Goal: Task Accomplishment & Management: Complete application form

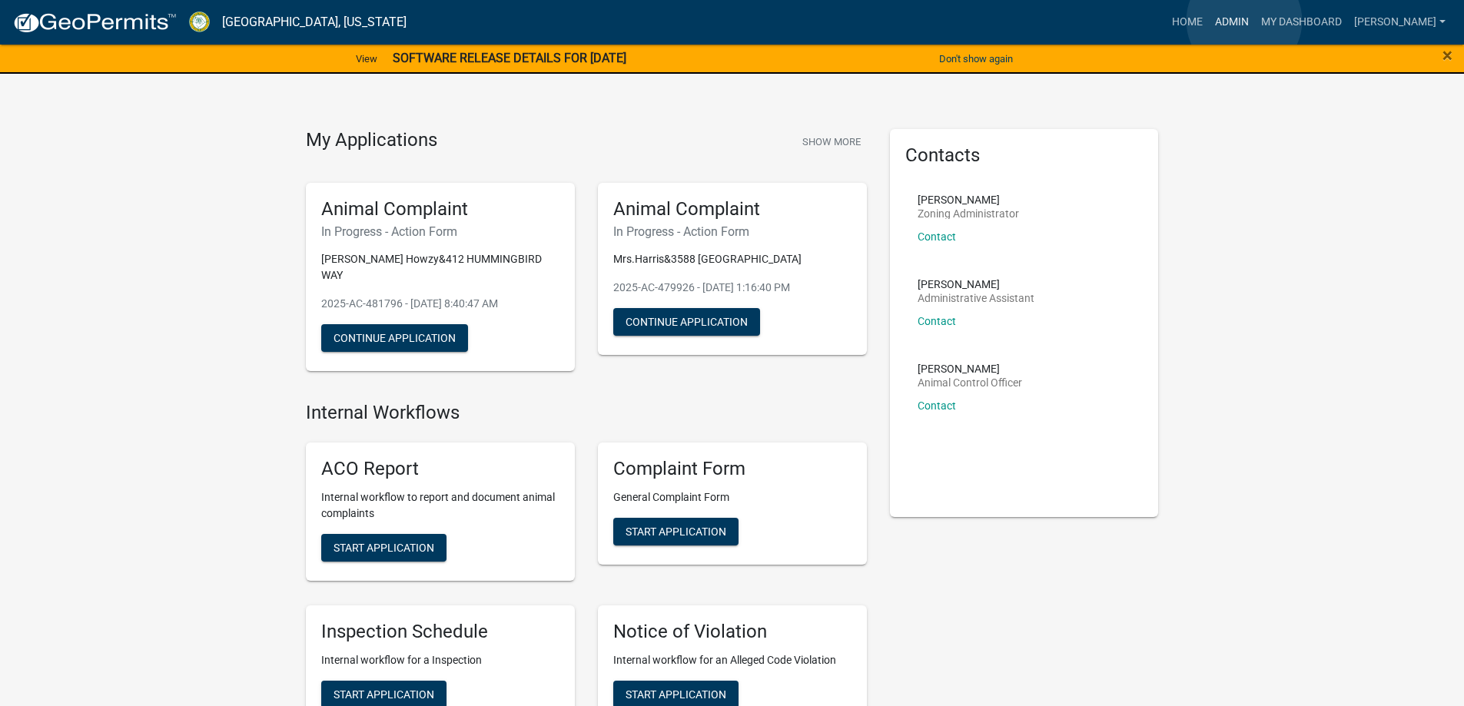
click at [1244, 21] on link "Admin" at bounding box center [1231, 22] width 46 height 29
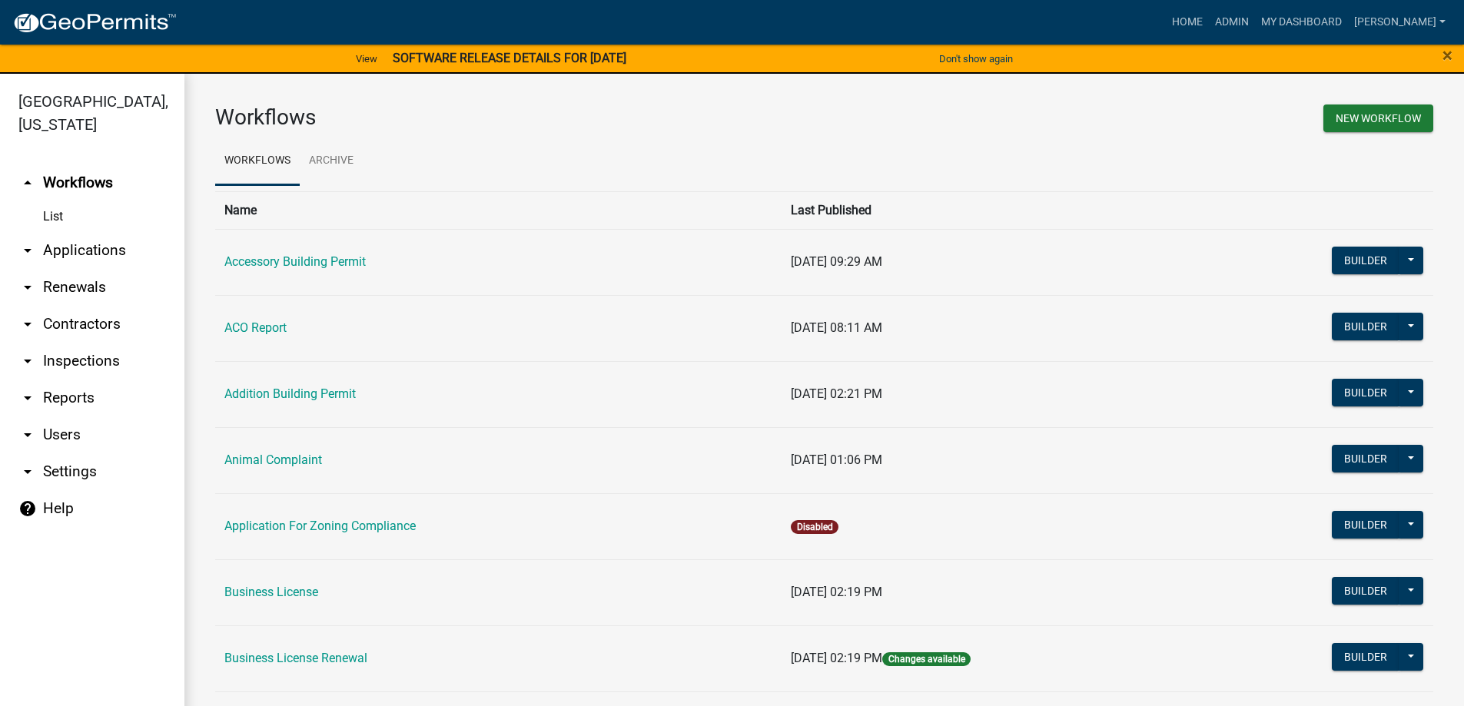
click at [97, 250] on link "arrow_drop_down Applications" at bounding box center [92, 250] width 184 height 37
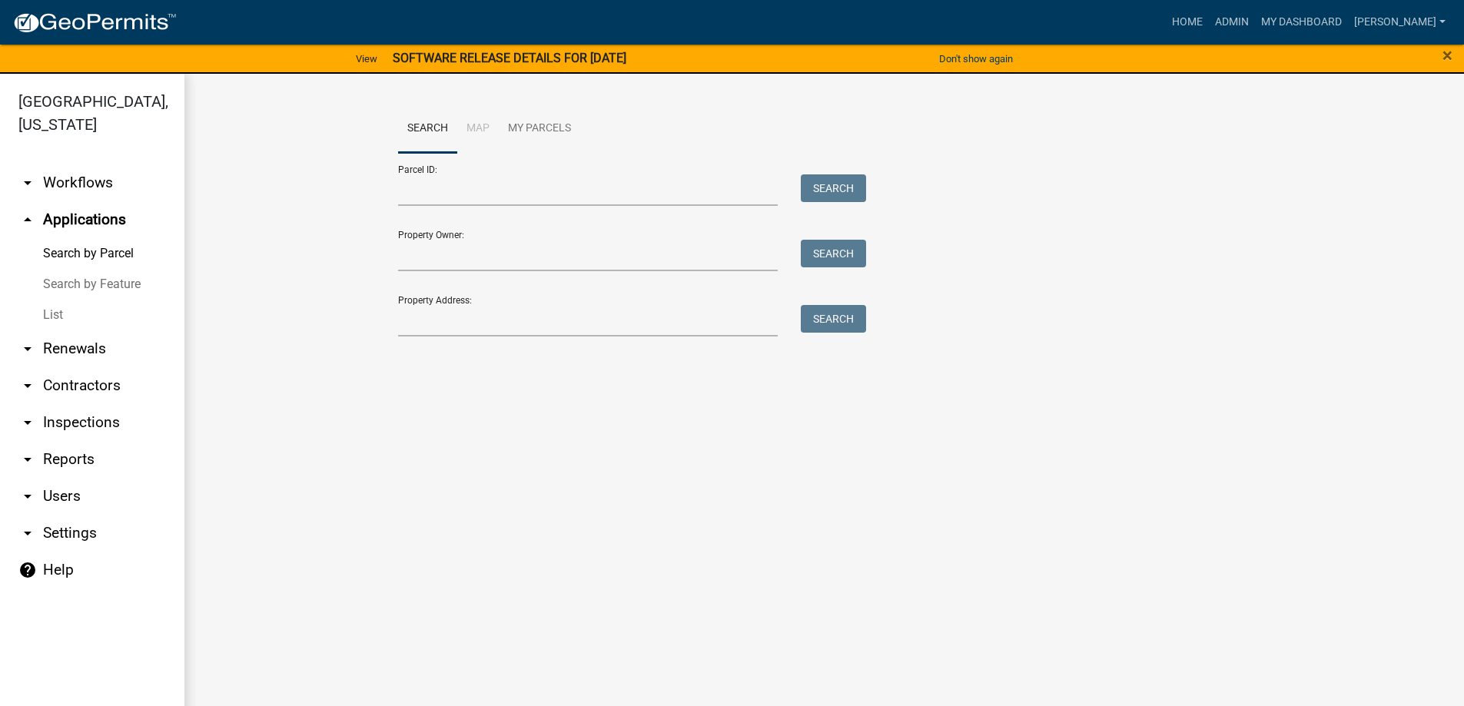
click at [65, 315] on link "List" at bounding box center [92, 315] width 184 height 31
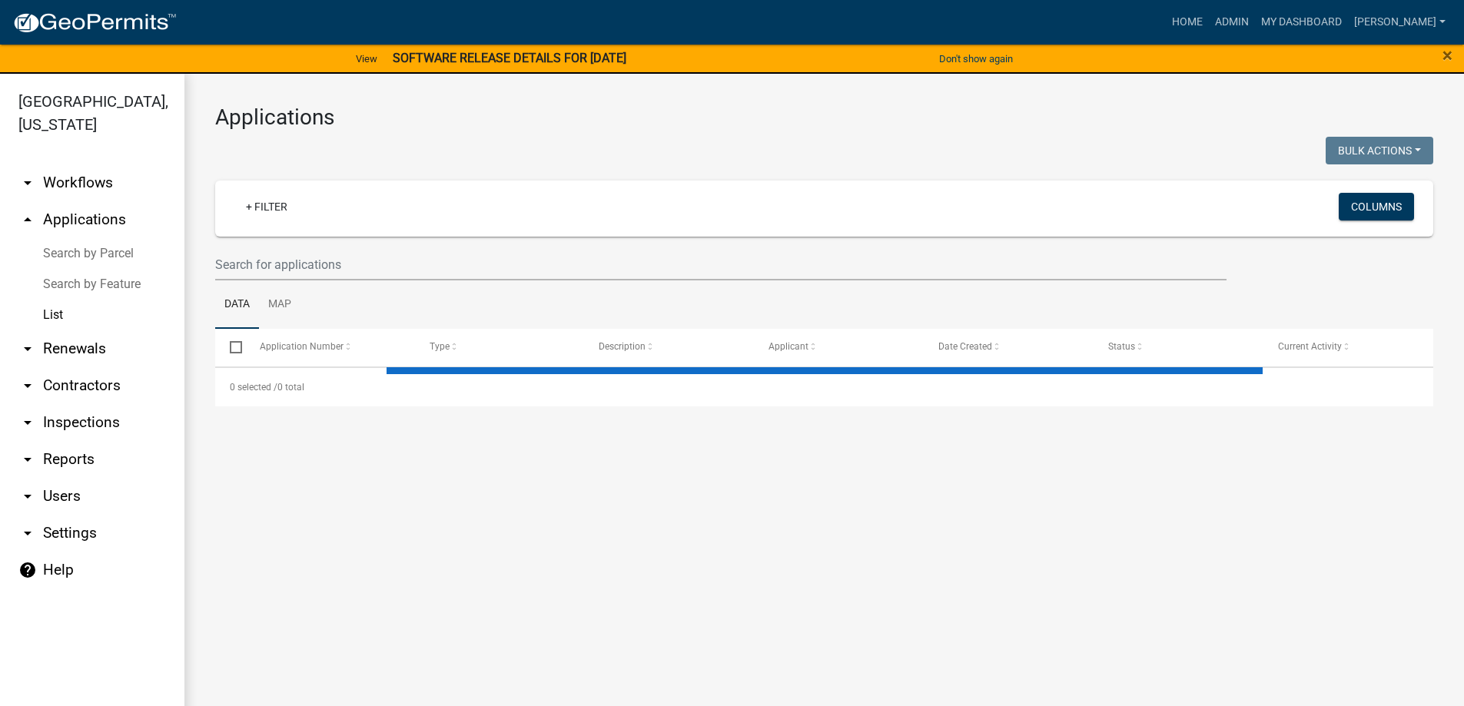
select select "3: 100"
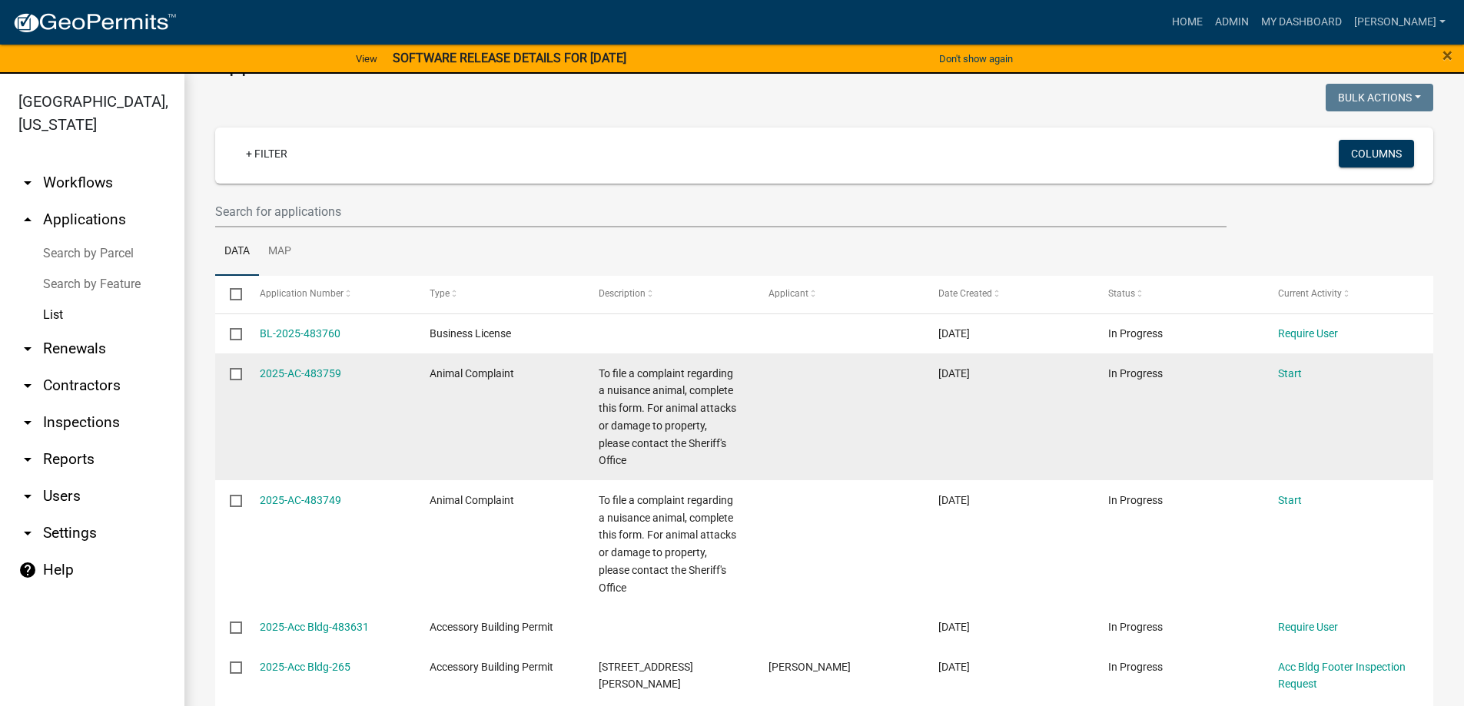
scroll to position [77, 0]
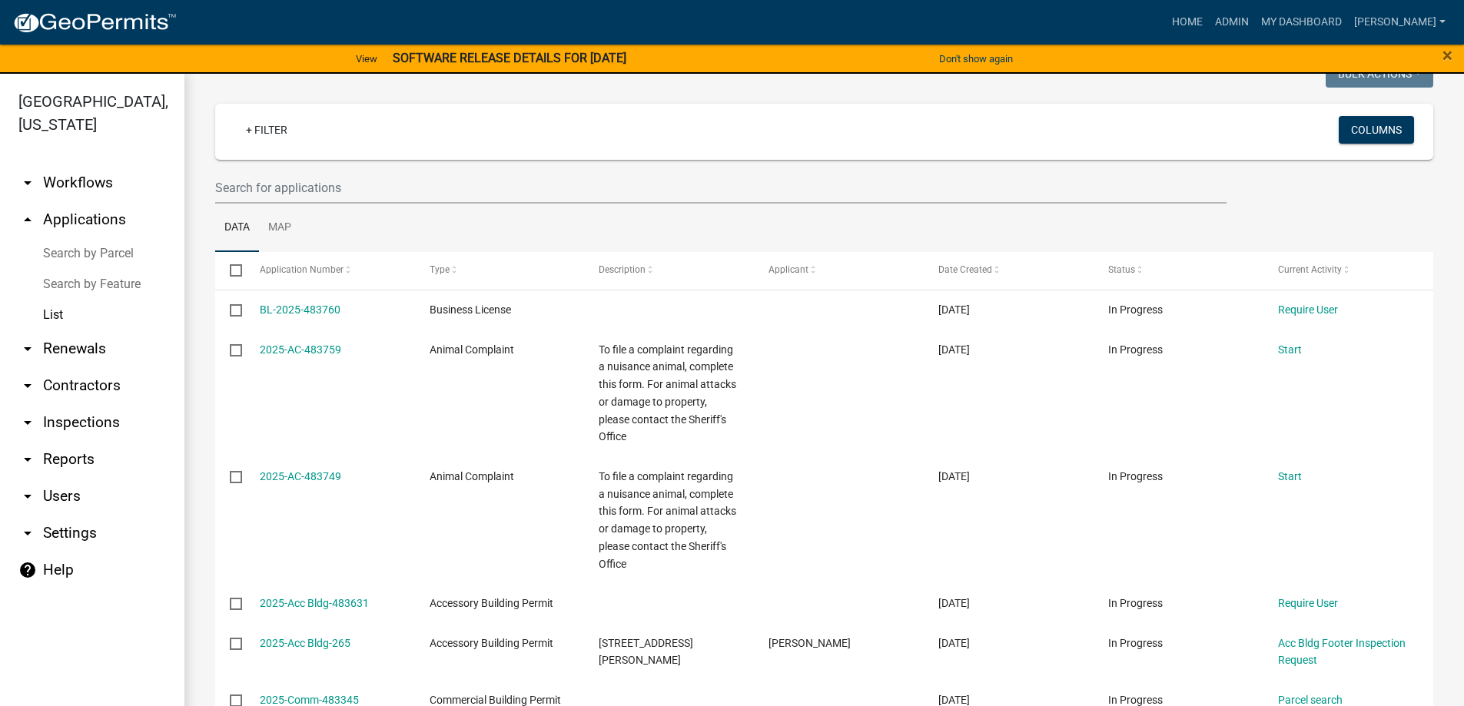
click at [86, 225] on link "arrow_drop_up Applications" at bounding box center [92, 219] width 184 height 37
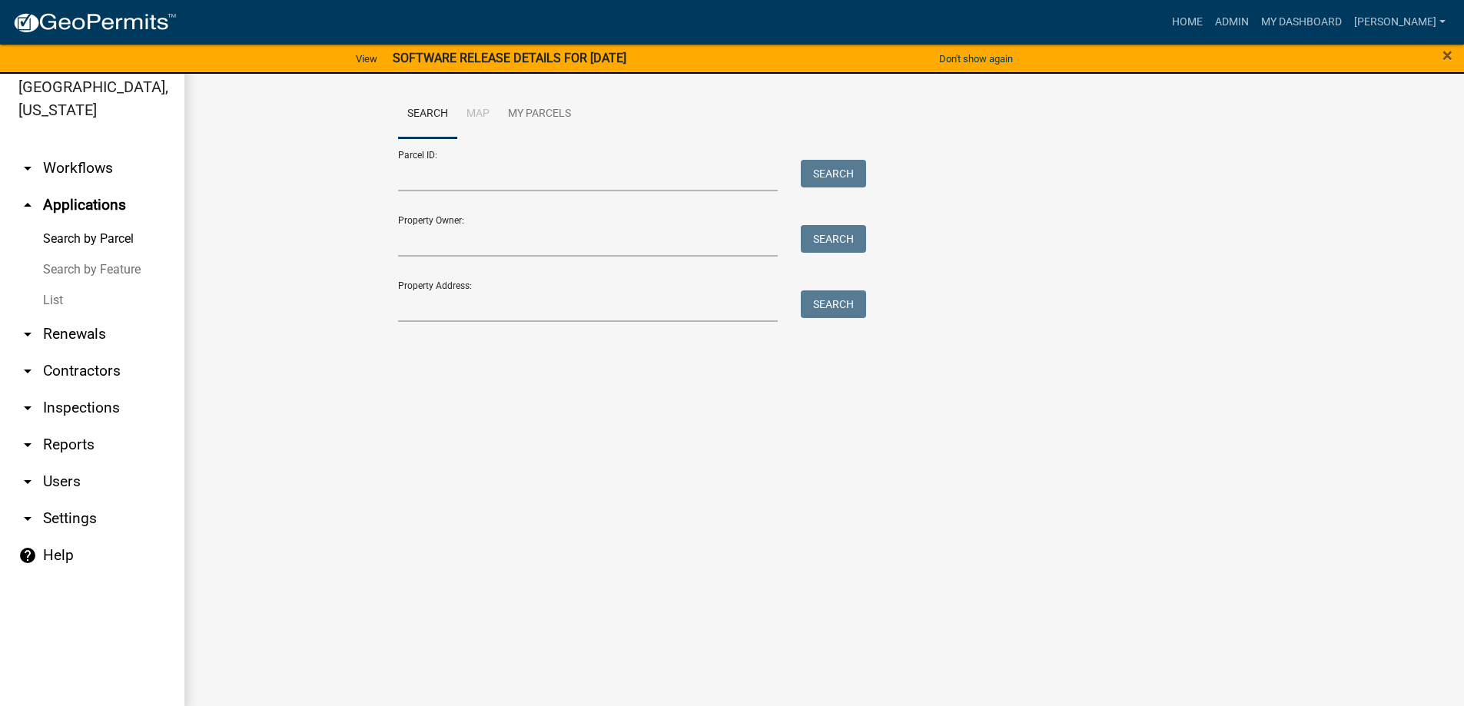
scroll to position [18, 0]
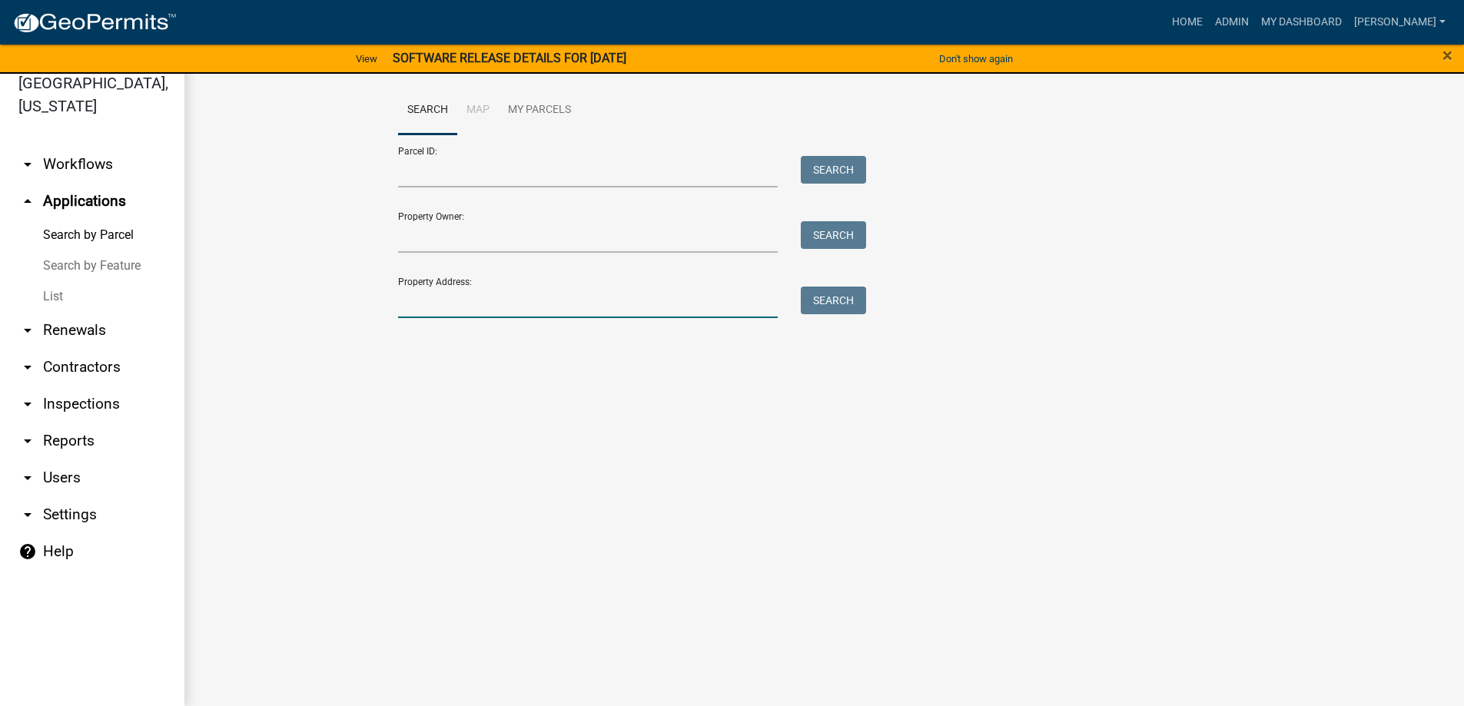
click at [564, 308] on input "Property Address:" at bounding box center [588, 302] width 380 height 31
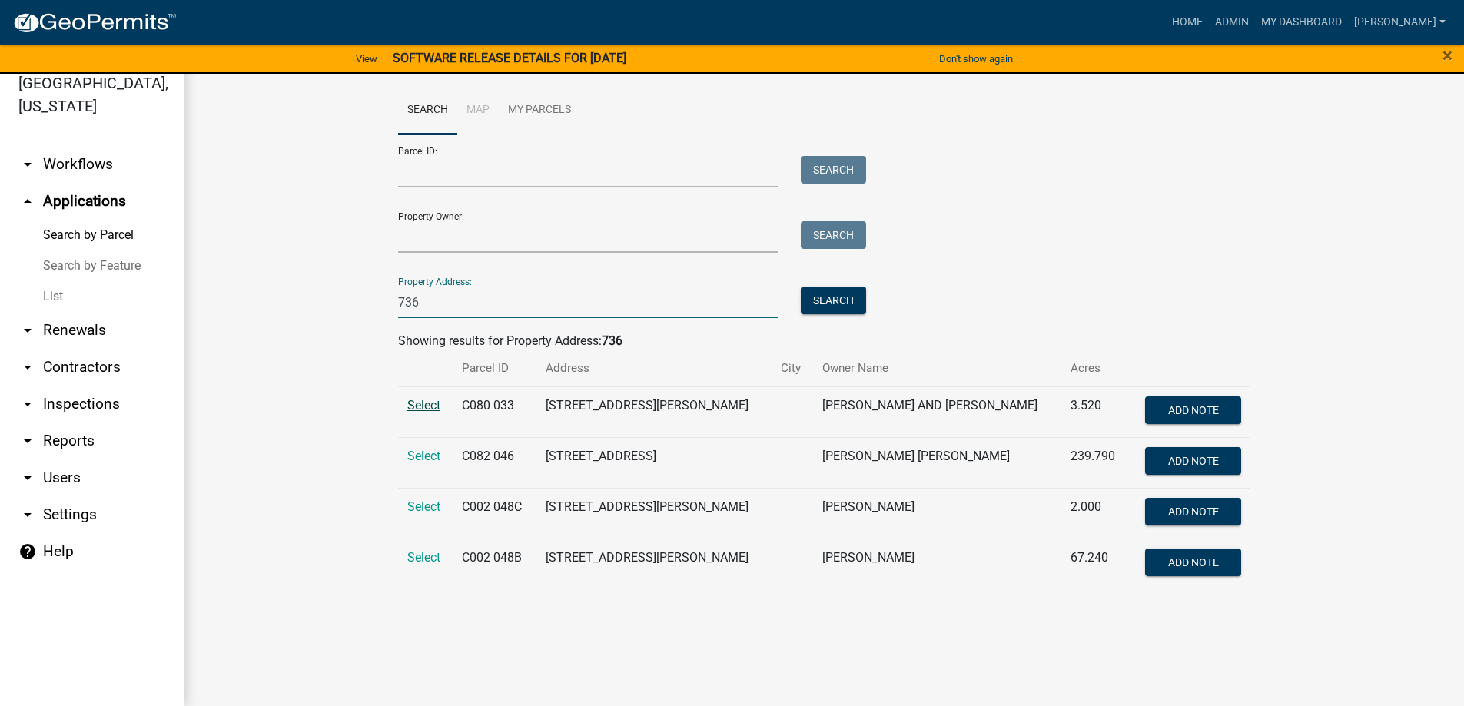
type input "736"
click at [439, 408] on span "Select" at bounding box center [423, 405] width 33 height 15
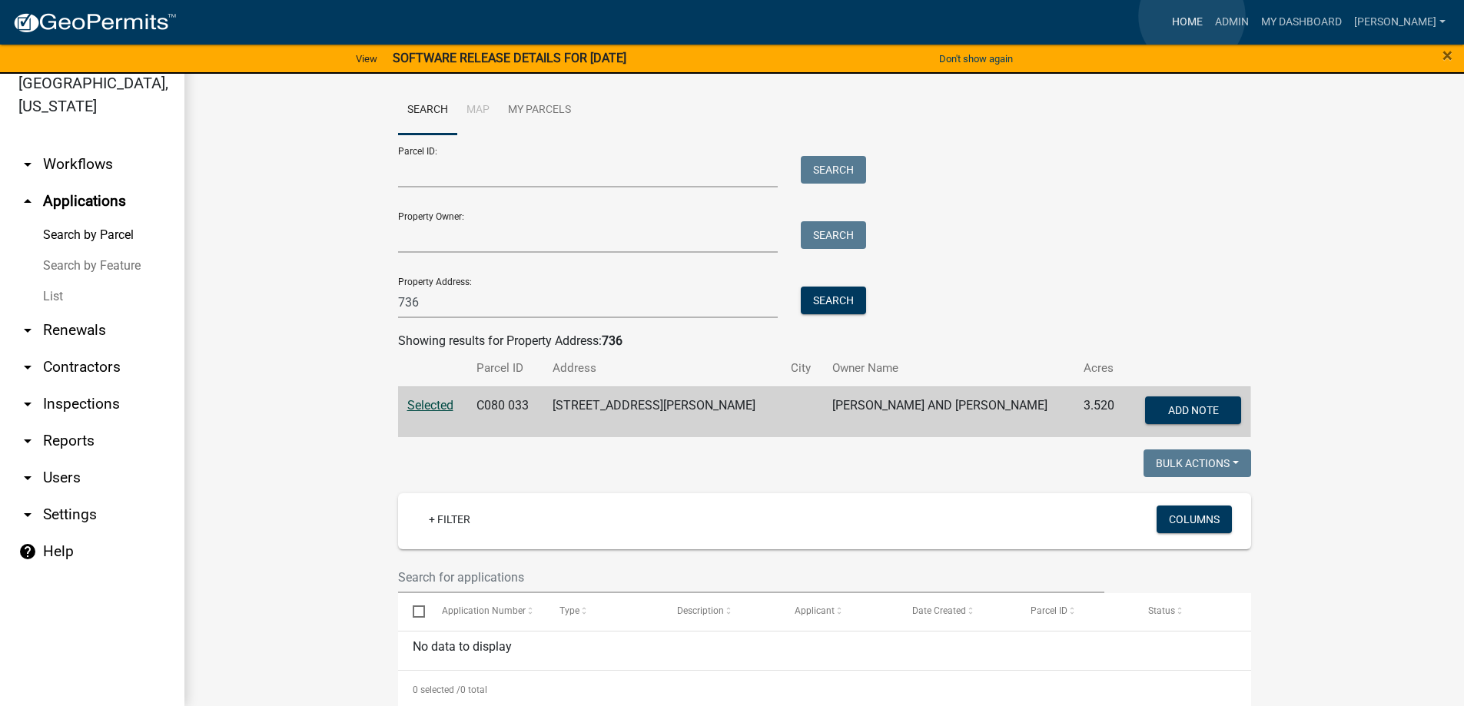
click at [1192, 16] on link "Home" at bounding box center [1186, 22] width 43 height 29
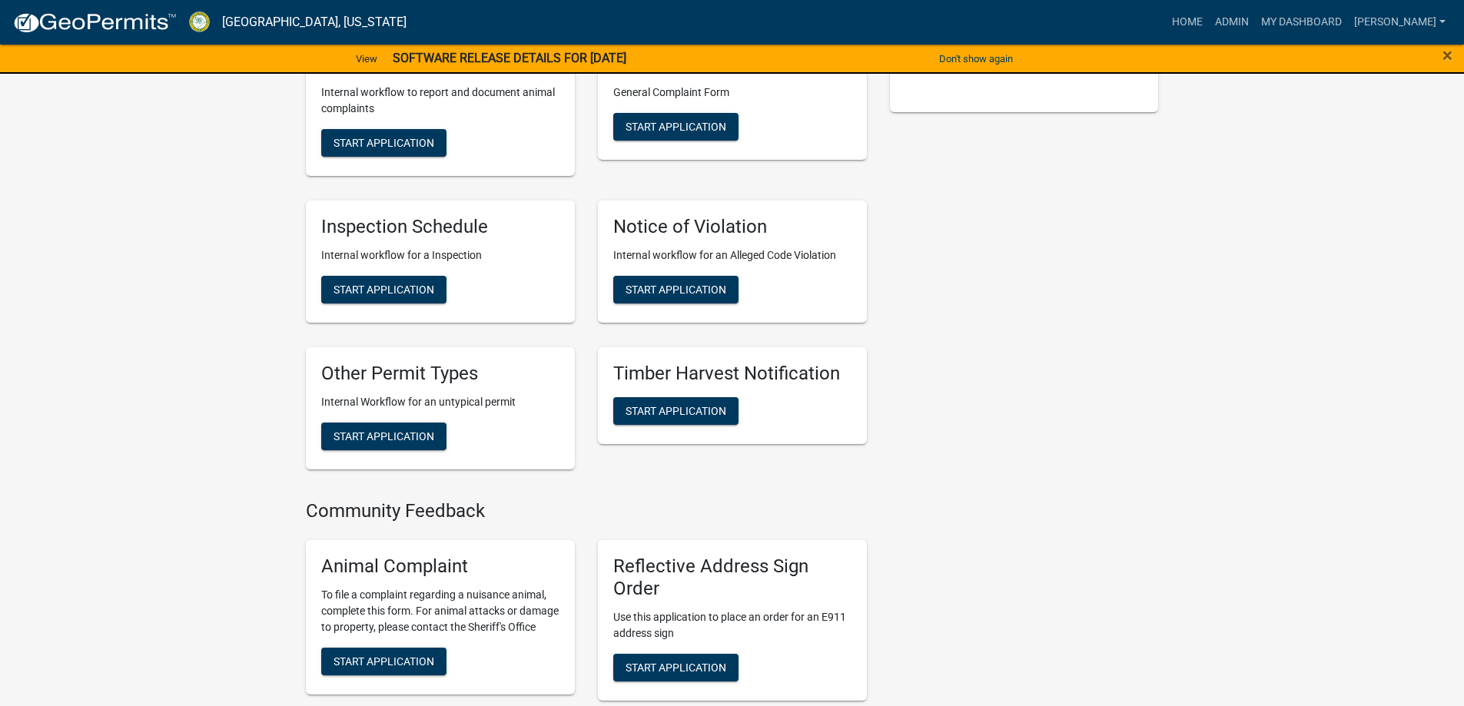
scroll to position [538, 0]
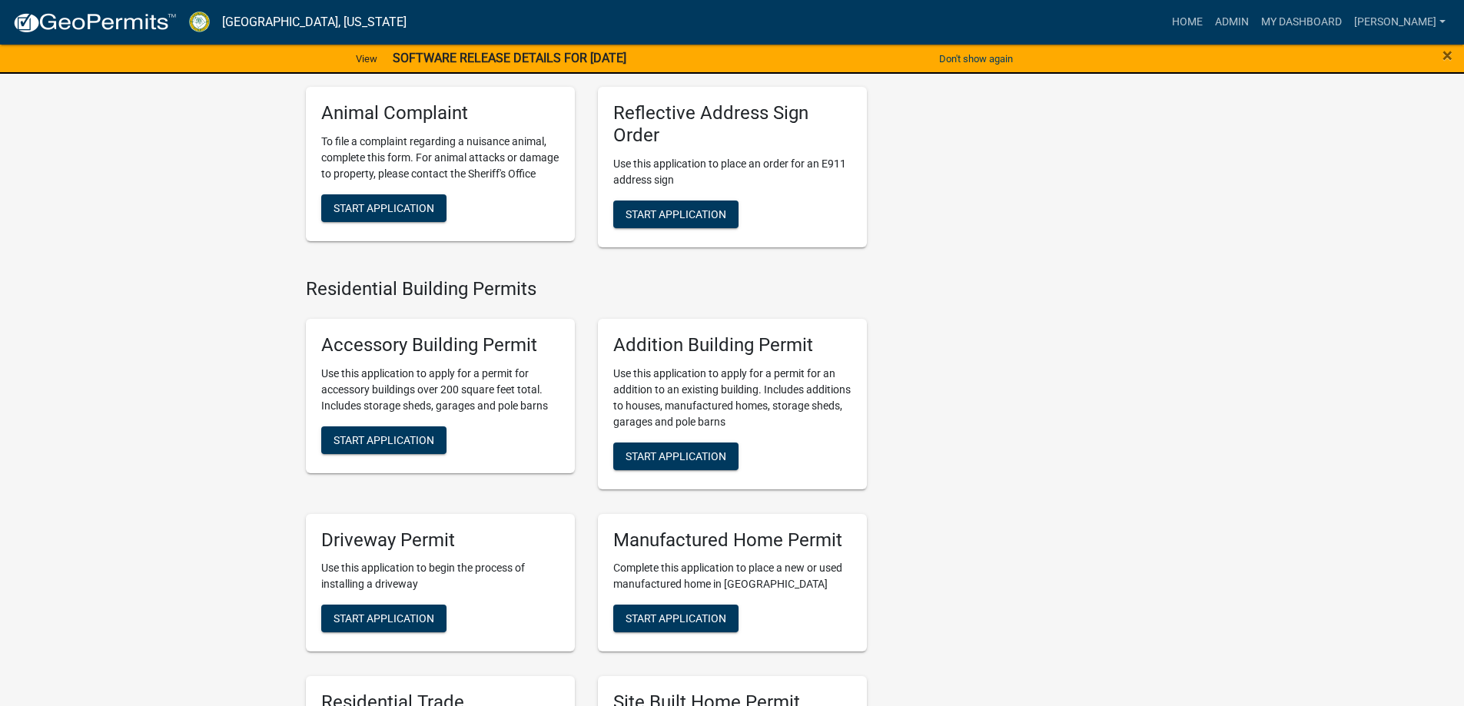
scroll to position [691, 0]
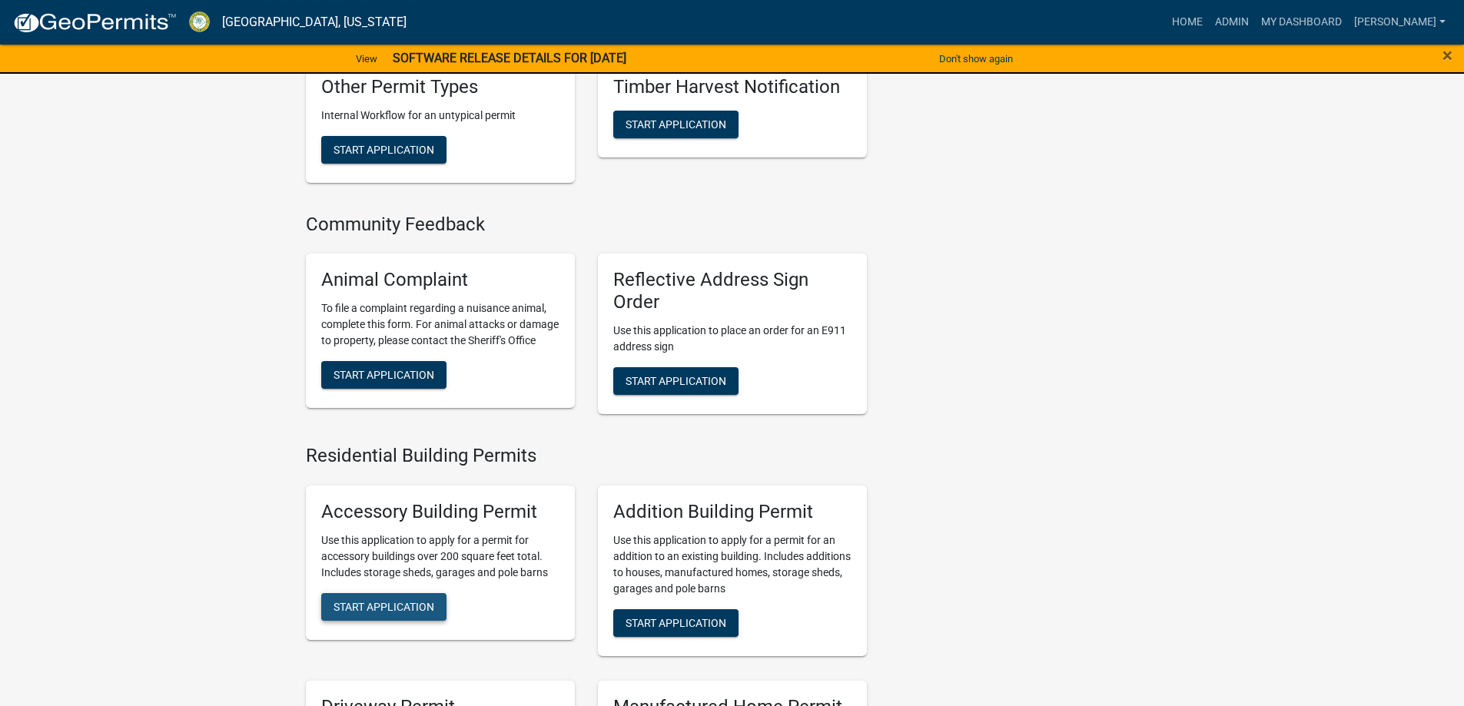
click at [382, 600] on span "Start Application" at bounding box center [383, 606] width 101 height 12
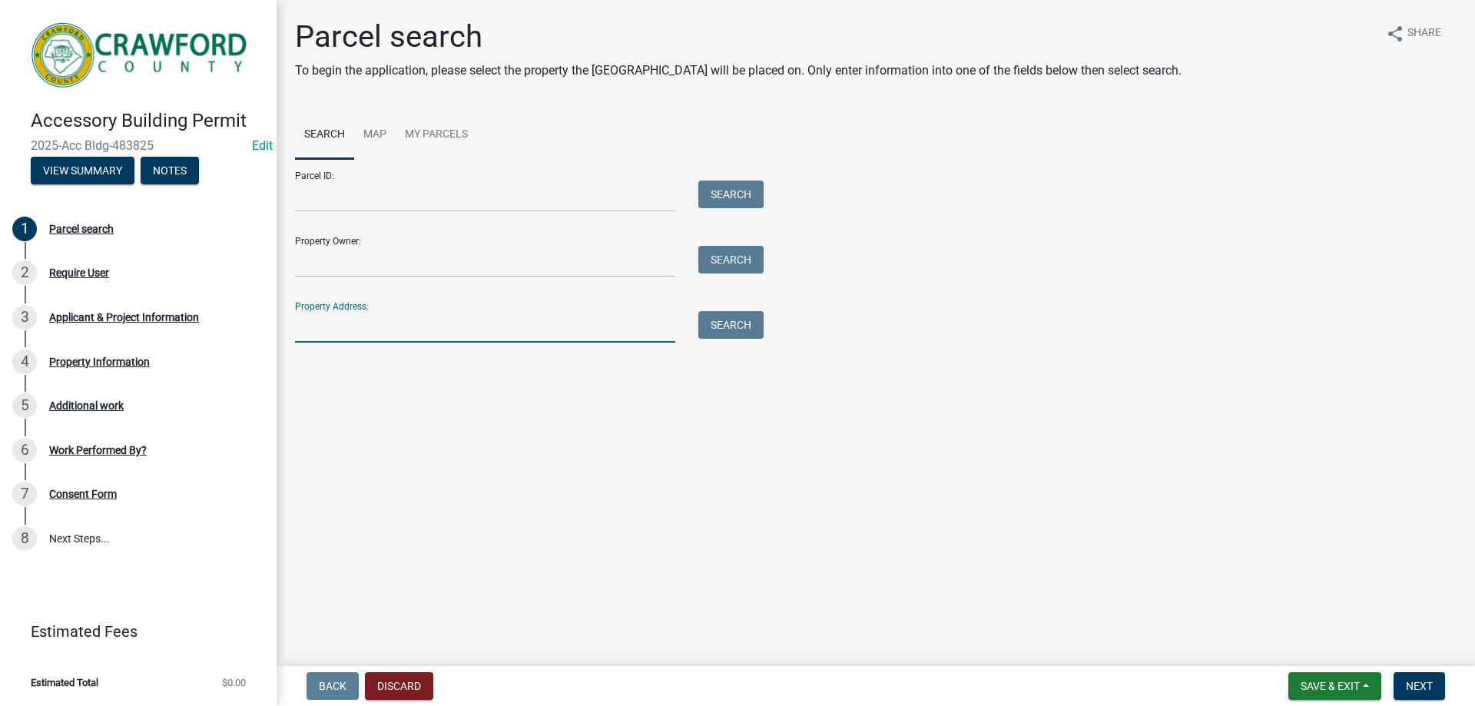
click at [337, 315] on input "Property Address:" at bounding box center [485, 326] width 380 height 31
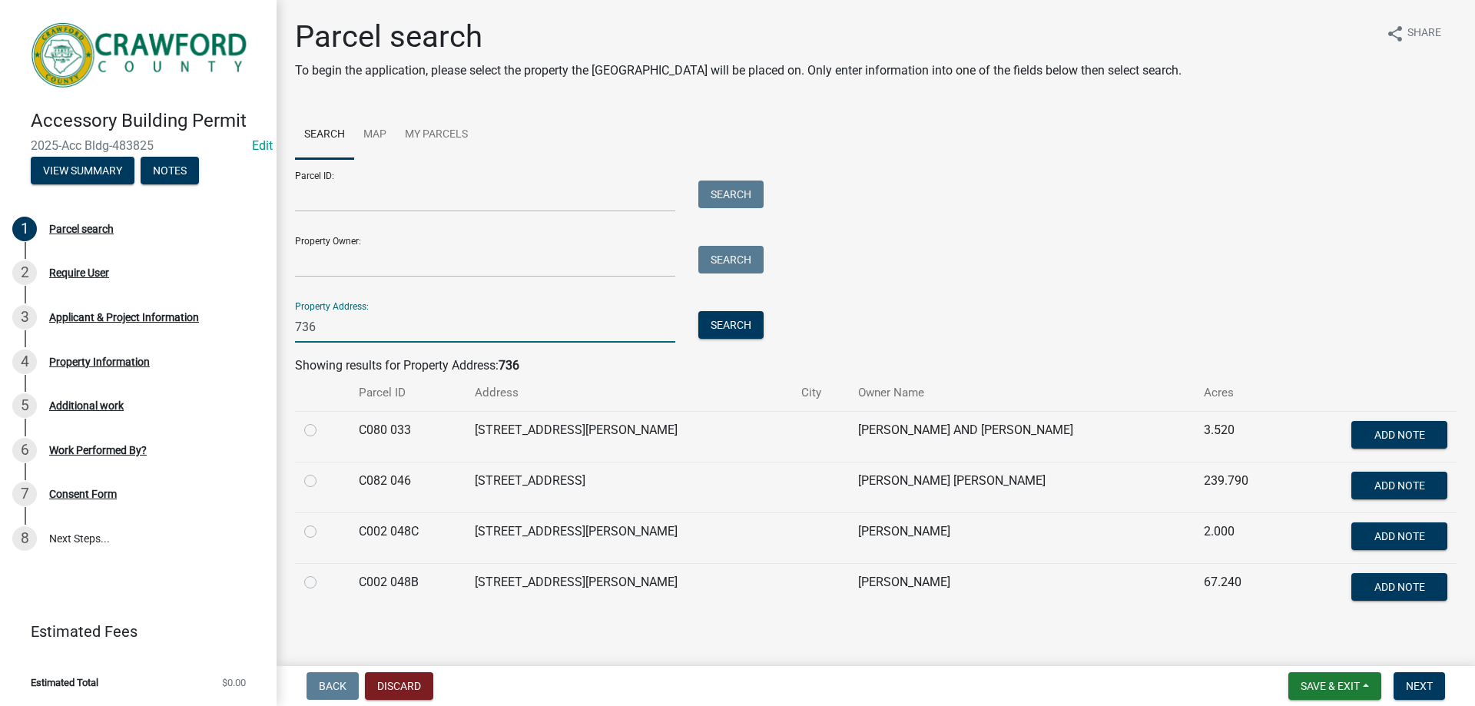
type input "736"
click at [307, 421] on div at bounding box center [322, 430] width 36 height 18
click at [323, 421] on label at bounding box center [323, 421] width 0 height 0
click at [323, 426] on 033 "radio" at bounding box center [328, 426] width 10 height 10
radio 033 "true"
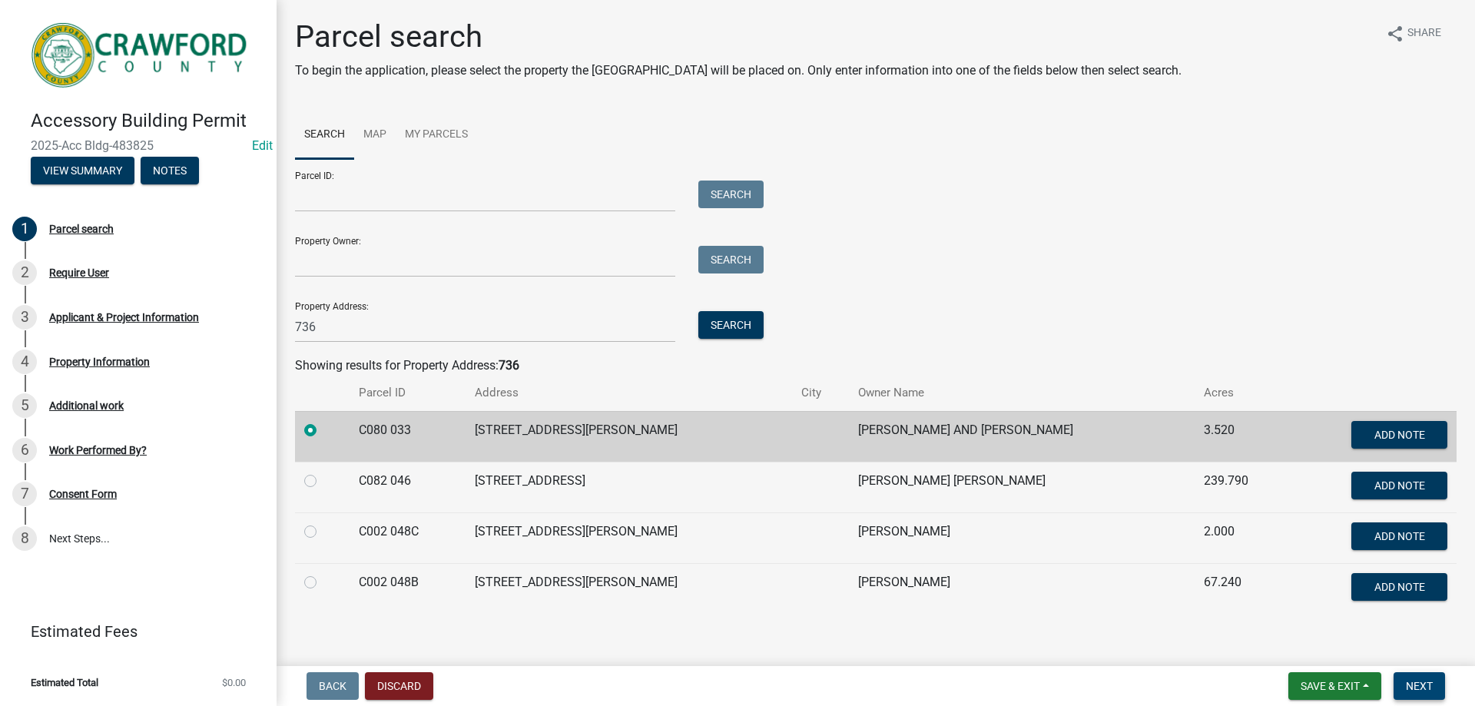
click at [1413, 698] on button "Next" at bounding box center [1419, 686] width 51 height 28
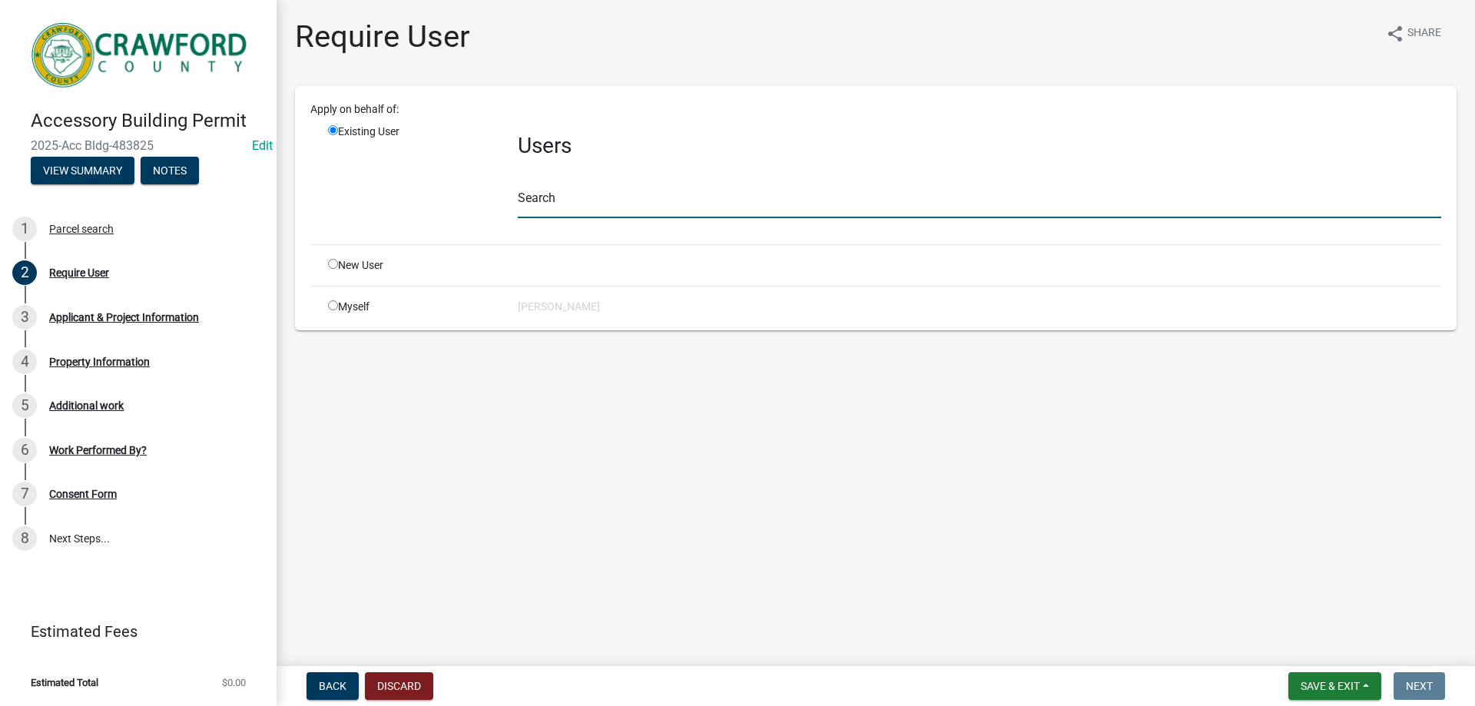
click at [556, 197] on input "text" at bounding box center [979, 202] width 923 height 31
click at [423, 281] on div "Apply on behalf of: Existing User Users Search New User Myself [PERSON_NAME]" at bounding box center [875, 208] width 1131 height 214
click at [419, 270] on div "New User" at bounding box center [412, 265] width 190 height 16
click at [378, 260] on div "New User" at bounding box center [412, 265] width 190 height 16
click at [331, 254] on div "Apply on behalf of: Existing User Users Search New User Myself [PERSON_NAME]" at bounding box center [875, 208] width 1131 height 214
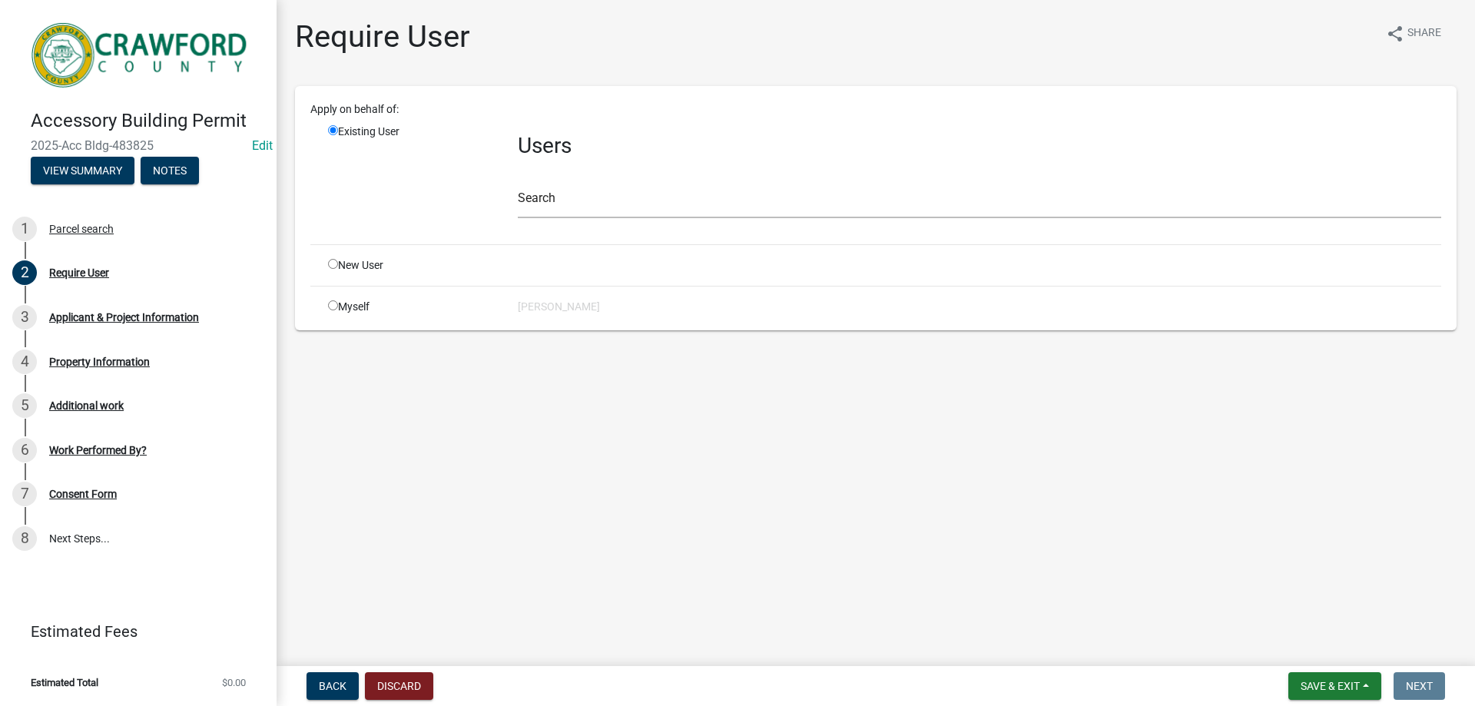
click at [330, 259] on input "radio" at bounding box center [333, 264] width 10 height 10
radio input "true"
radio input "false"
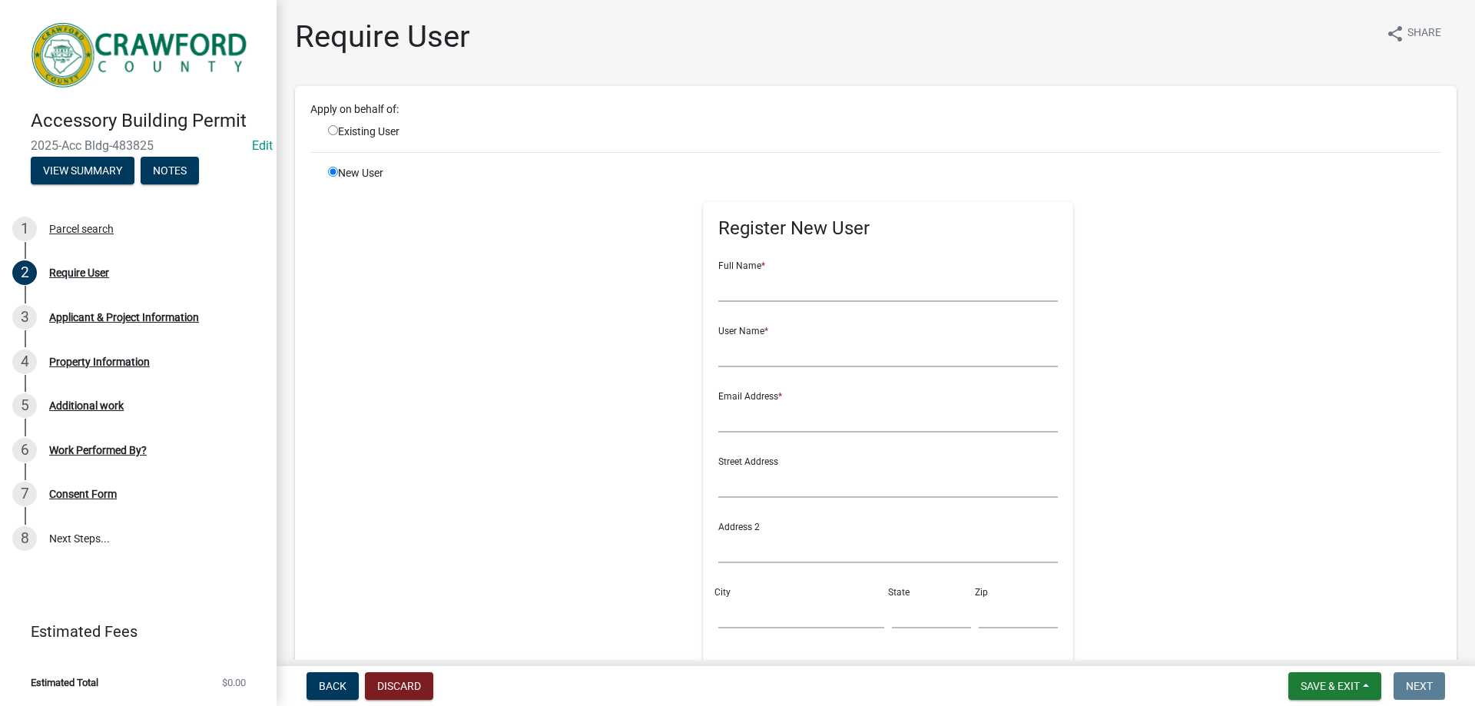
click at [838, 259] on div "Full Name *" at bounding box center [888, 275] width 340 height 53
click at [832, 273] on input "text" at bounding box center [888, 285] width 340 height 31
type input "[PERSON_NAME]"
click at [738, 352] on input "text" at bounding box center [888, 351] width 340 height 31
type input "kw.wood"
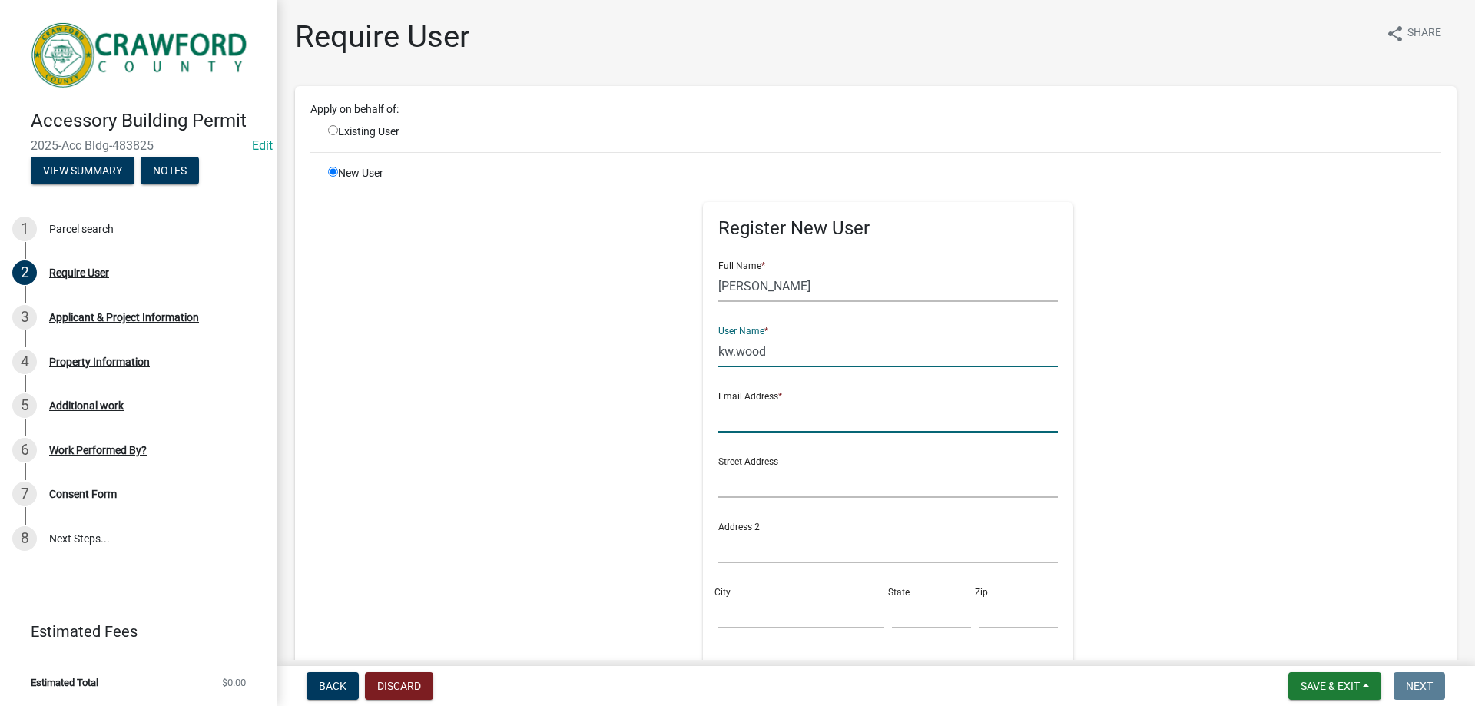
click at [763, 423] on input "text" at bounding box center [888, 416] width 340 height 31
type input "[EMAIL_ADDRESS][DOMAIN_NAME]"
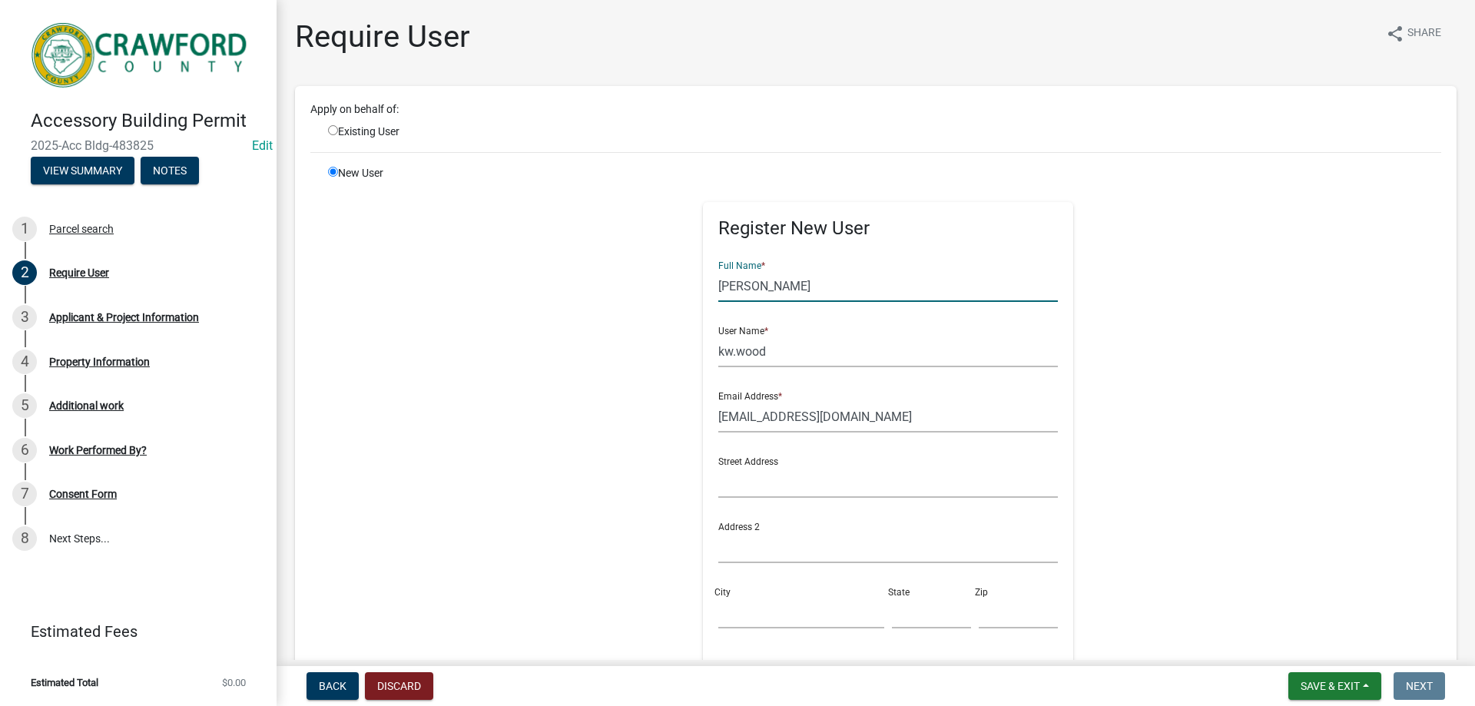
drag, startPoint x: 771, startPoint y: 290, endPoint x: 758, endPoint y: 282, distance: 14.9
click at [735, 290] on input "[PERSON_NAME]" at bounding box center [888, 285] width 340 height 31
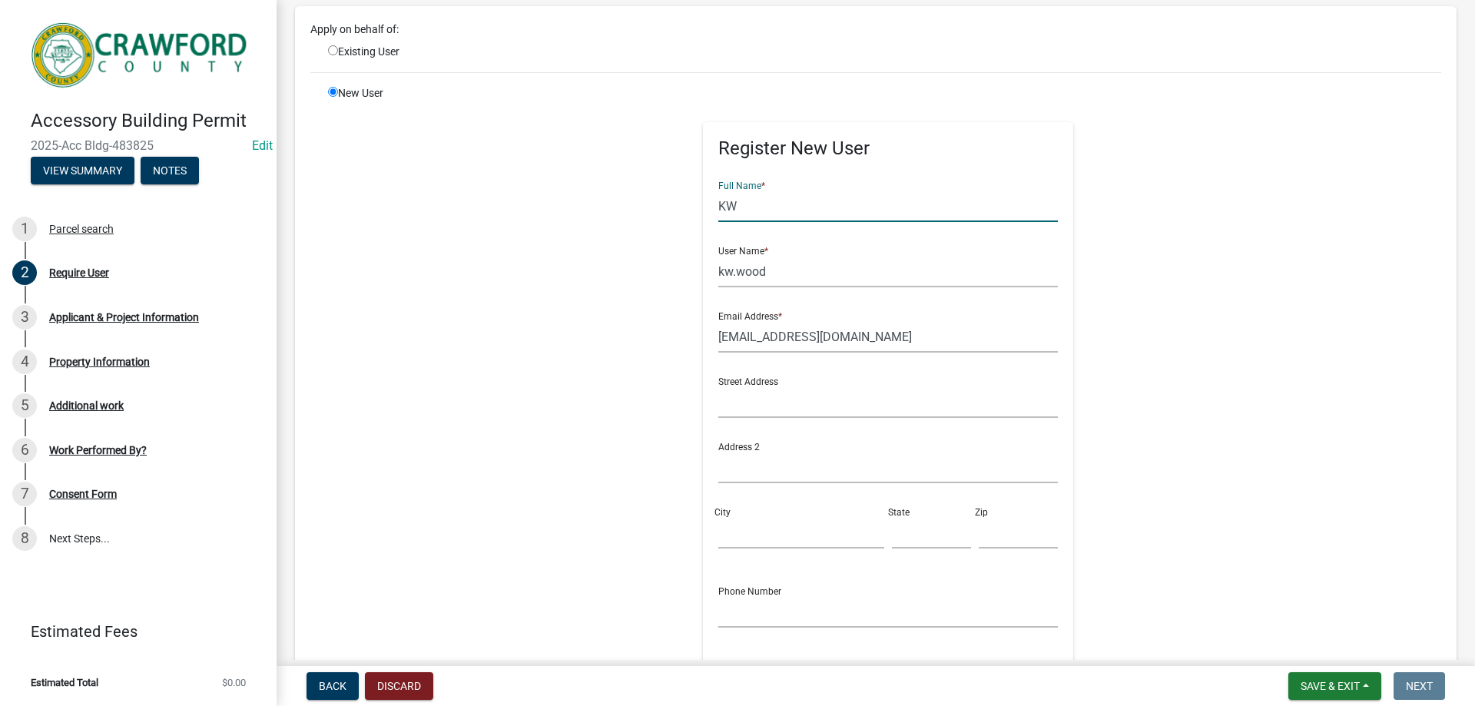
scroll to position [154, 0]
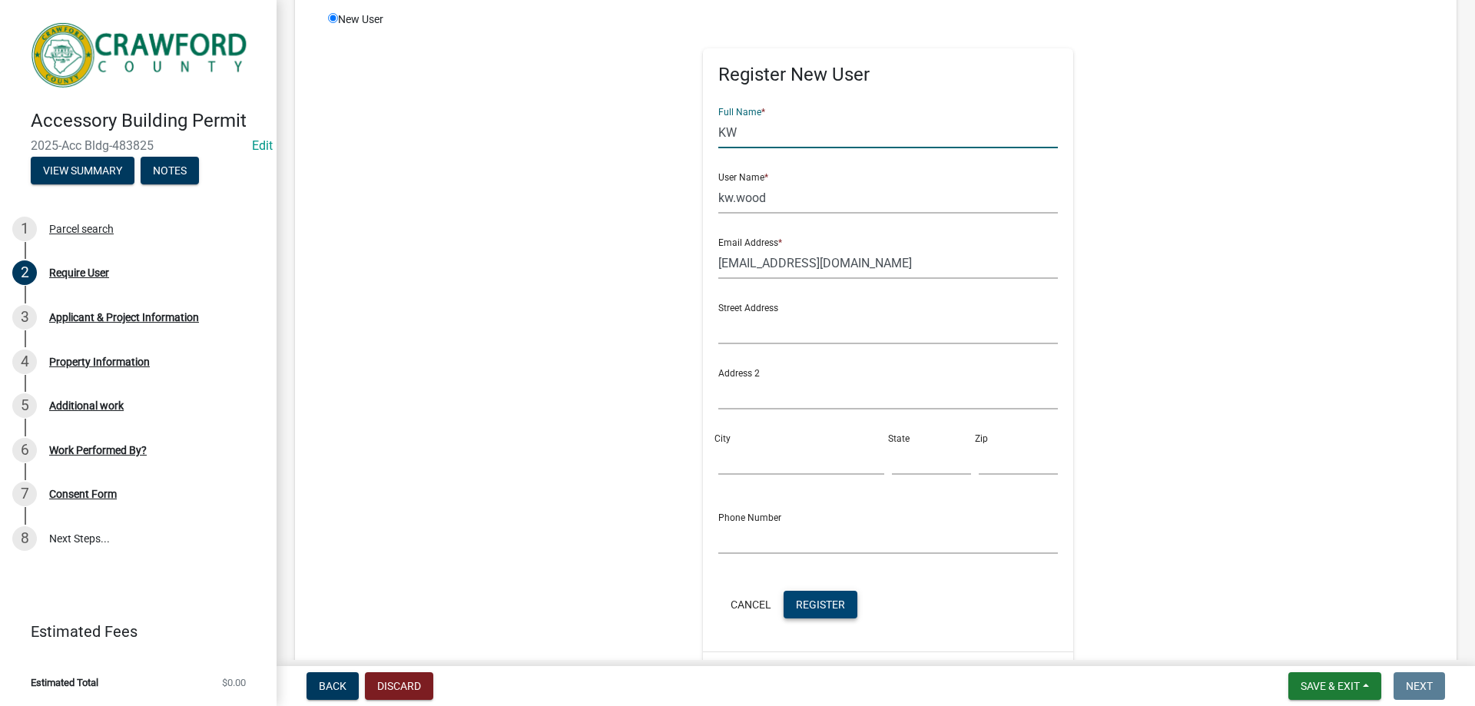
type input "KW"
click at [820, 605] on span "Register" at bounding box center [820, 604] width 49 height 12
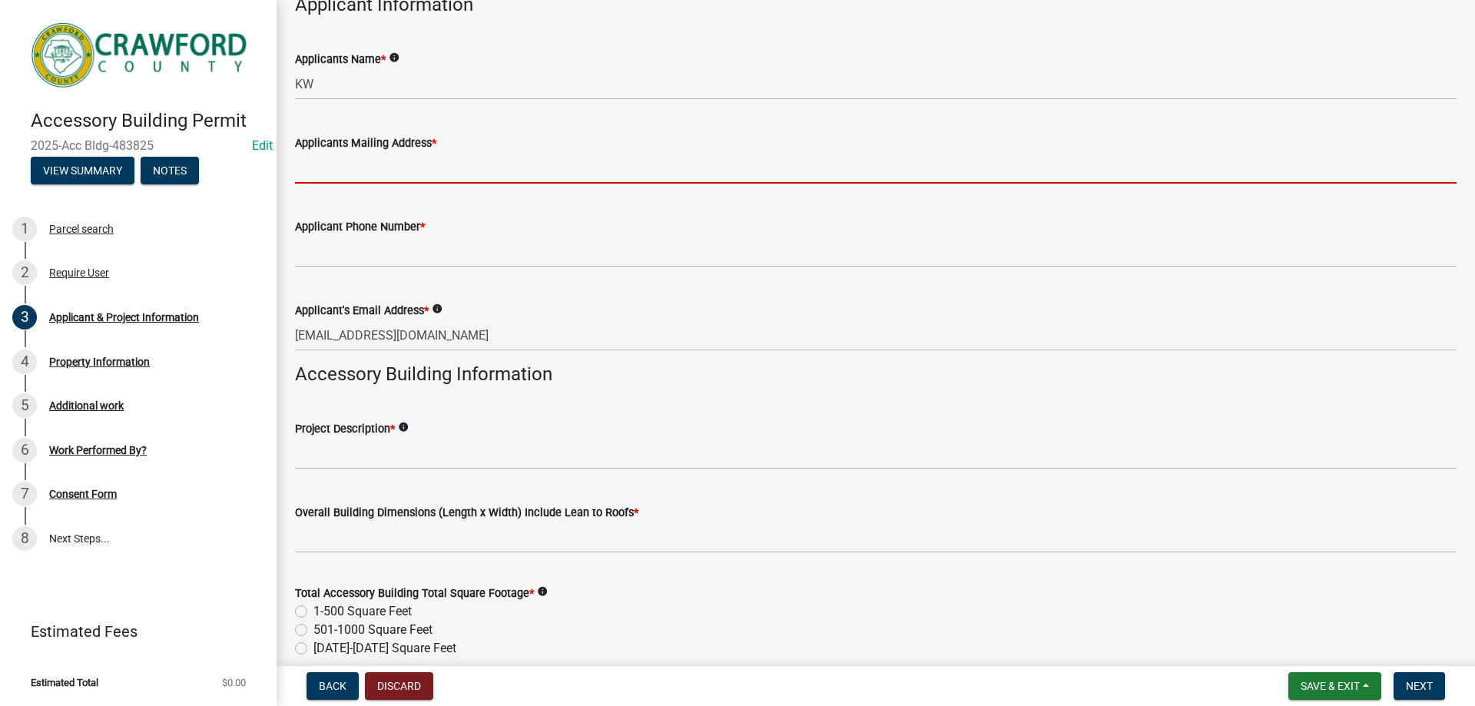
click at [376, 168] on input "Applicants Mailing Address *" at bounding box center [876, 167] width 1162 height 31
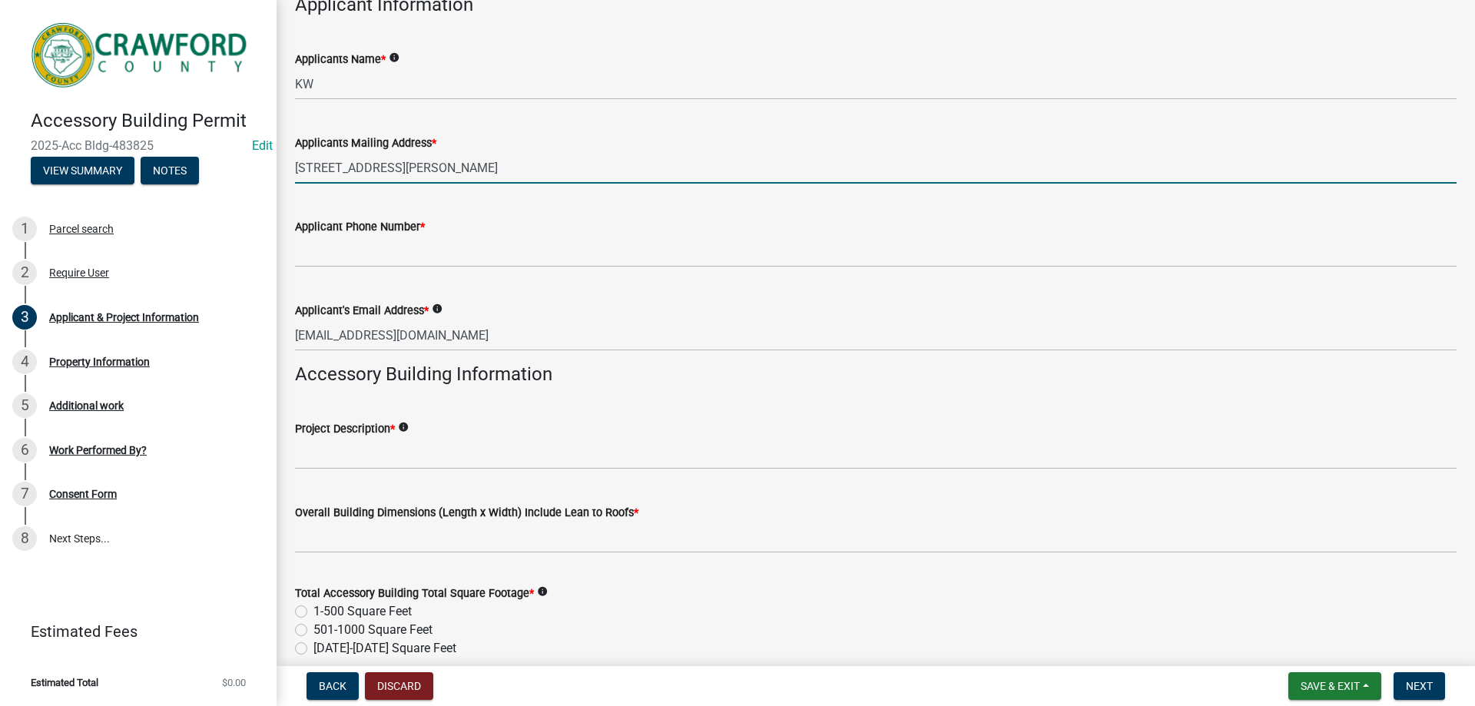
click at [370, 170] on input "[STREET_ADDRESS][PERSON_NAME]" at bounding box center [876, 167] width 1162 height 31
type input "[STREET_ADDRESS][PERSON_NAME]"
click at [400, 269] on wm-data-entity-input "Applicant Phone Number *" at bounding box center [876, 238] width 1162 height 84
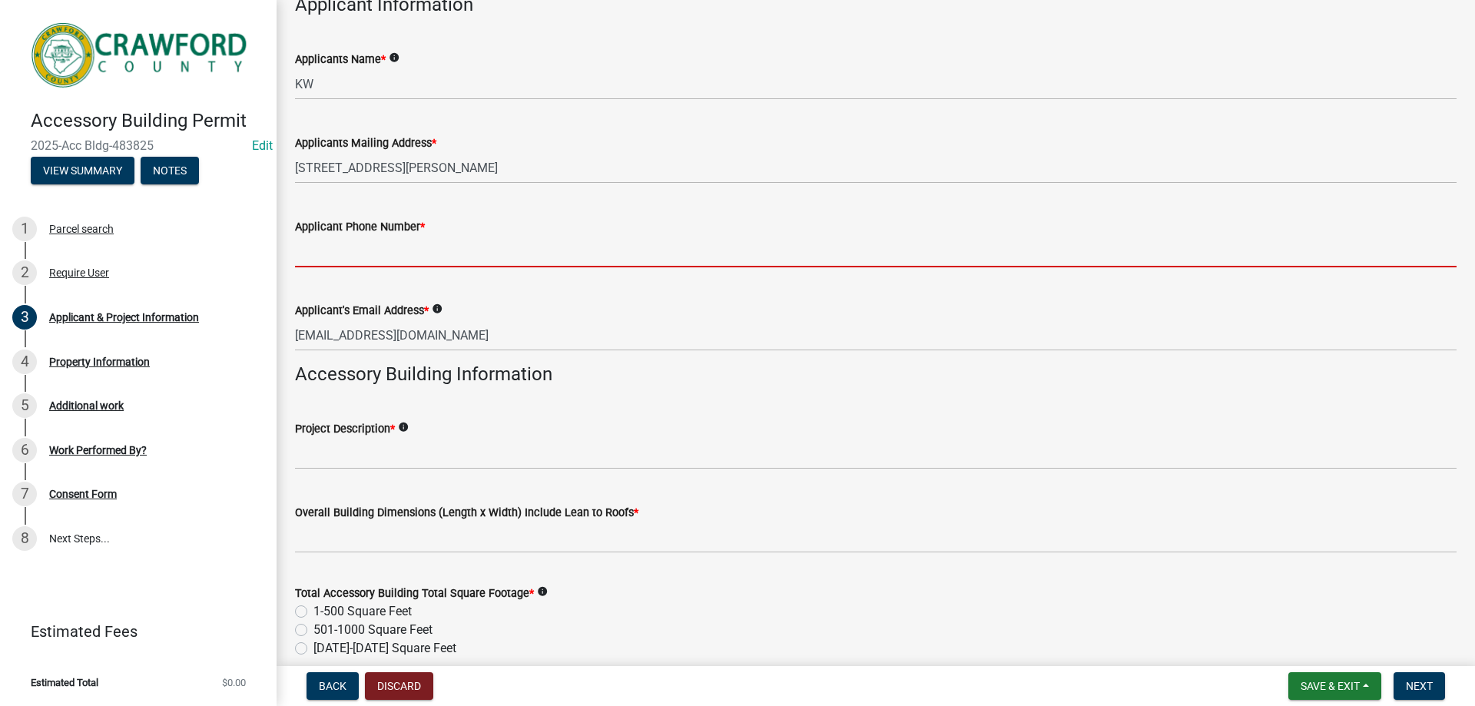
click at [412, 257] on input "Applicant Phone Number *" at bounding box center [876, 251] width 1162 height 31
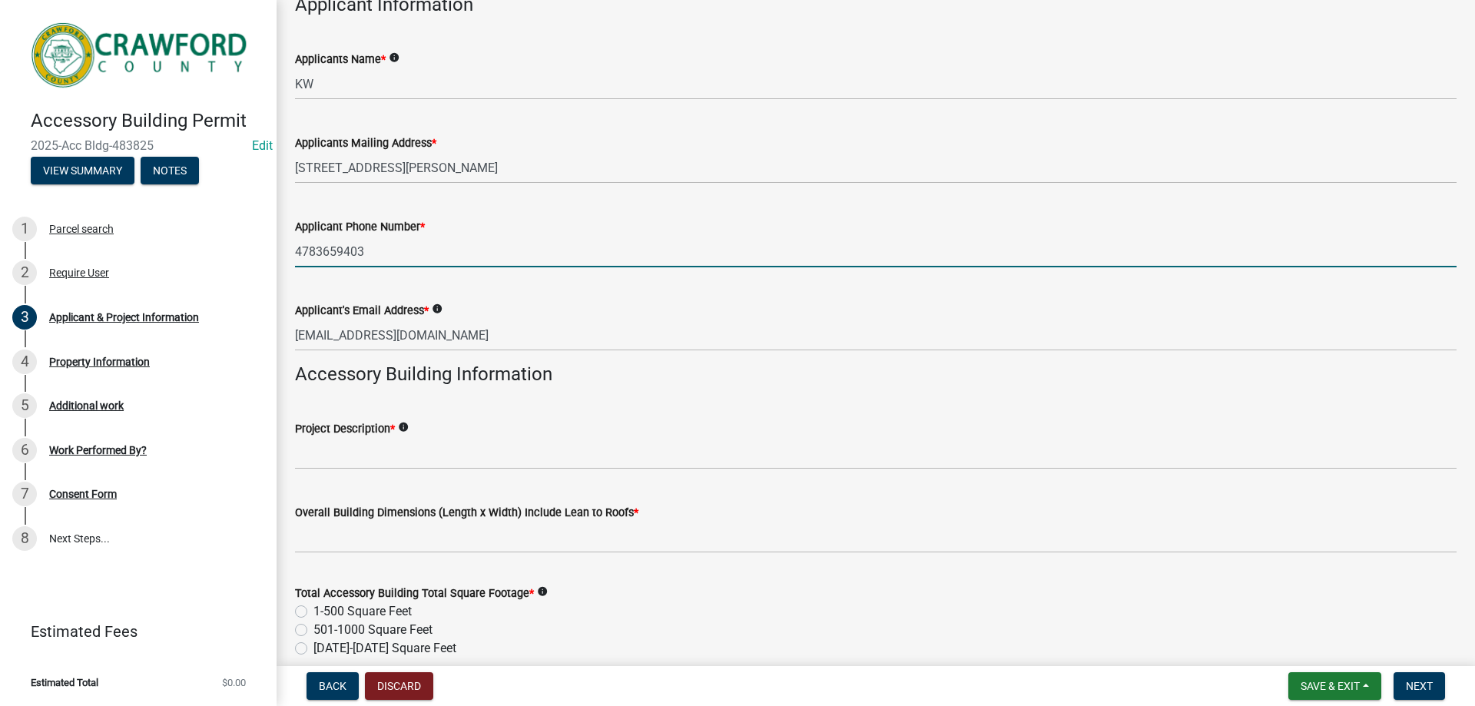
type input "4783659403"
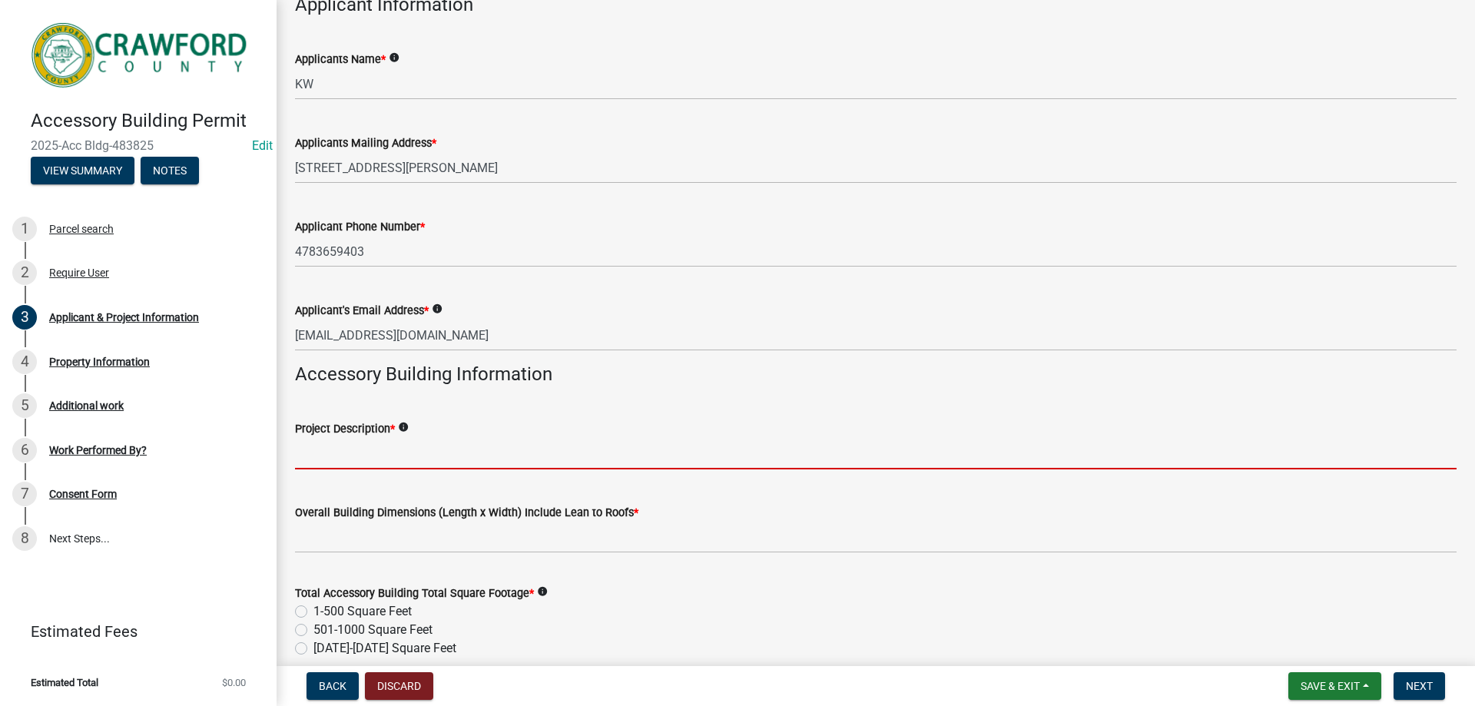
click at [358, 439] on input "Project Description *" at bounding box center [876, 453] width 1162 height 31
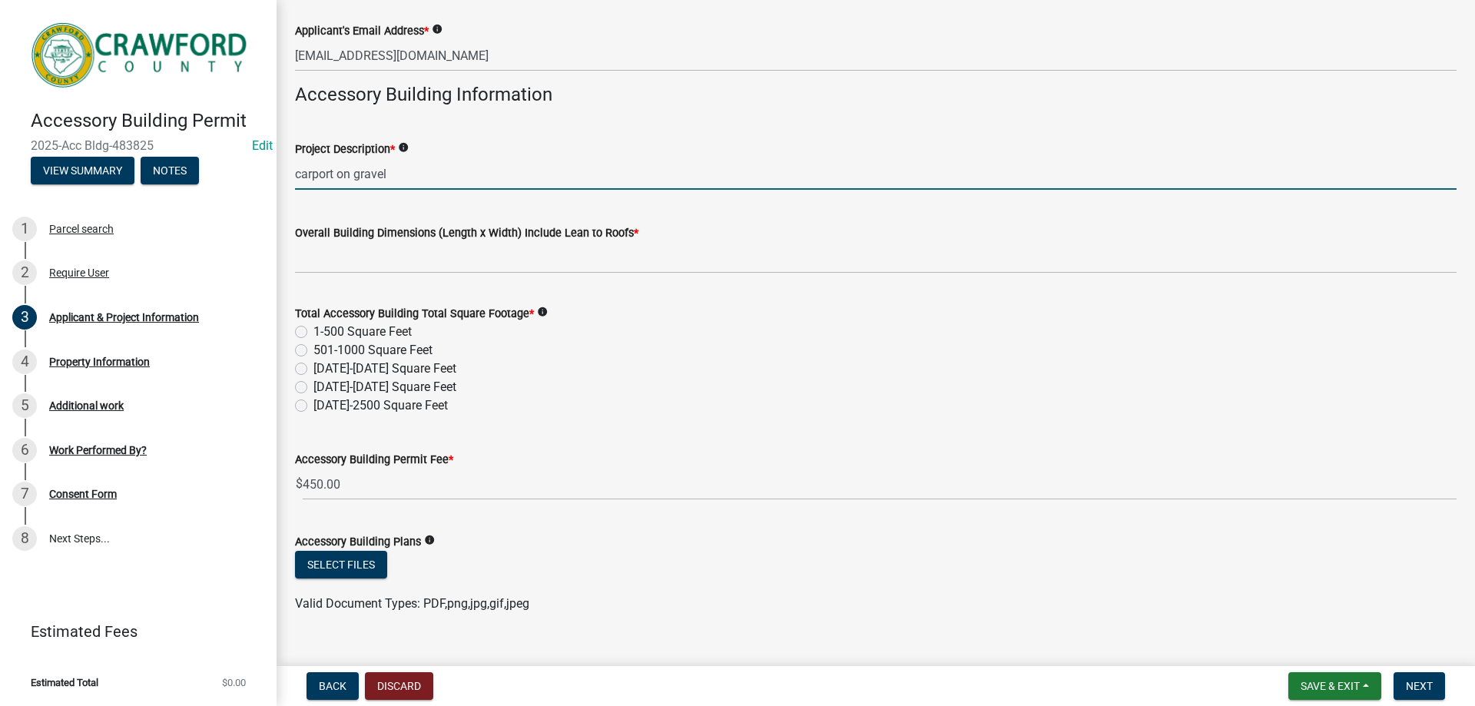
scroll to position [460, 0]
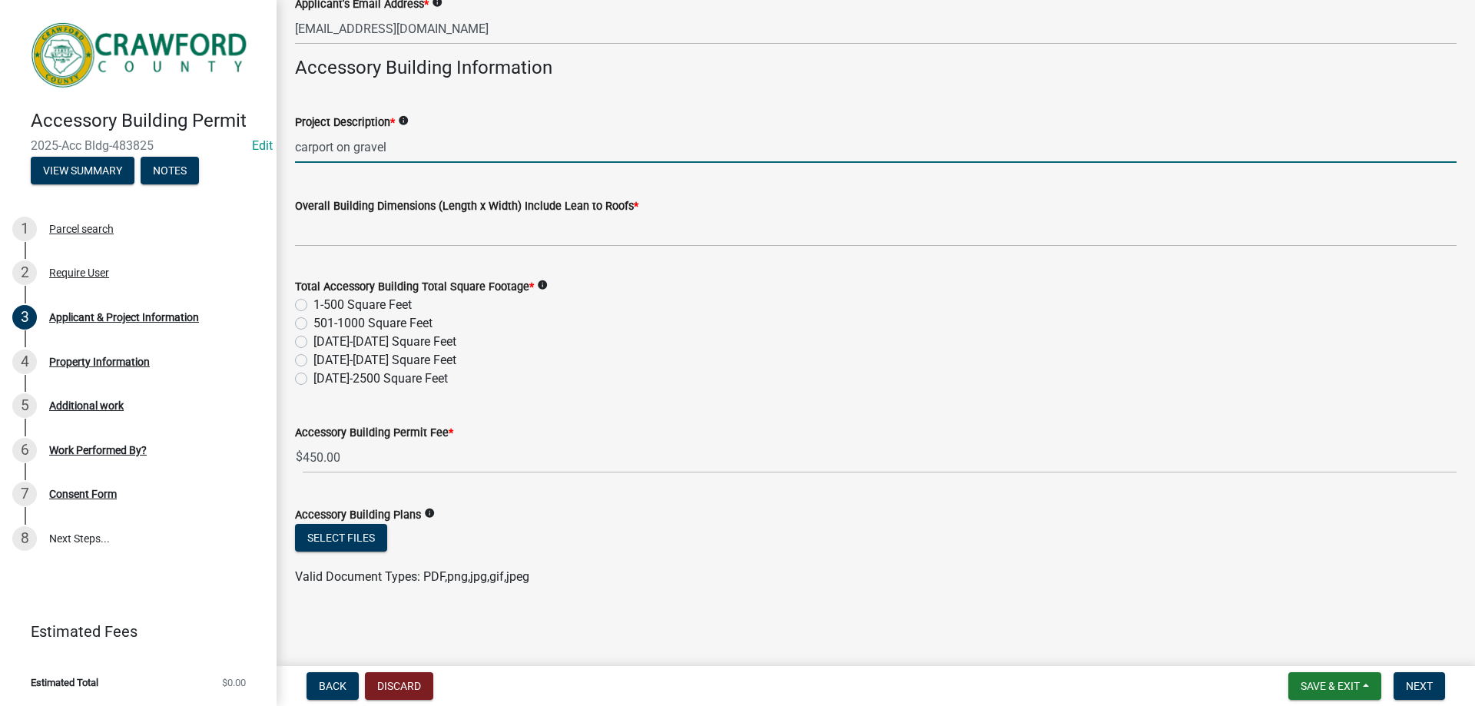
type input "carport on gravel"
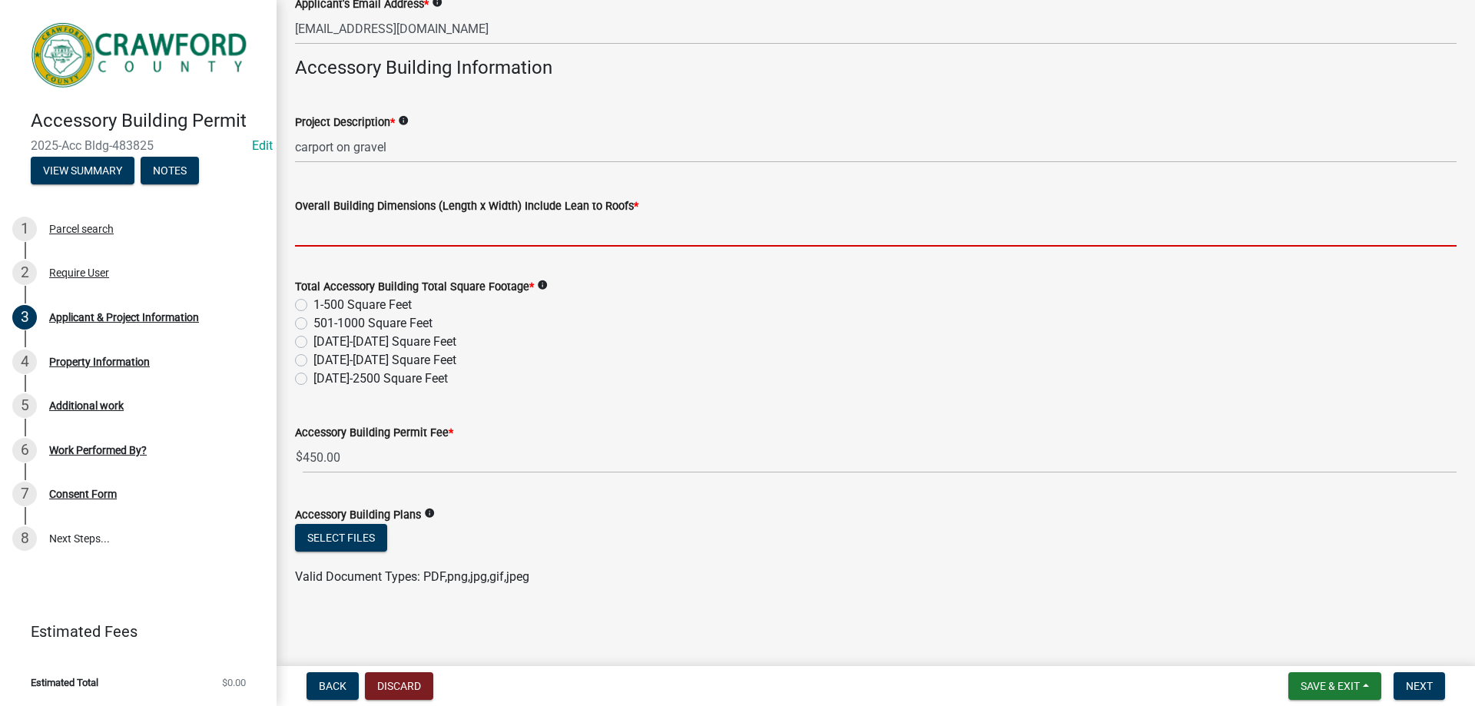
click at [415, 230] on input "Overall Building Dimensions (Length x Width) Include Lean to Roofs *" at bounding box center [876, 230] width 1162 height 31
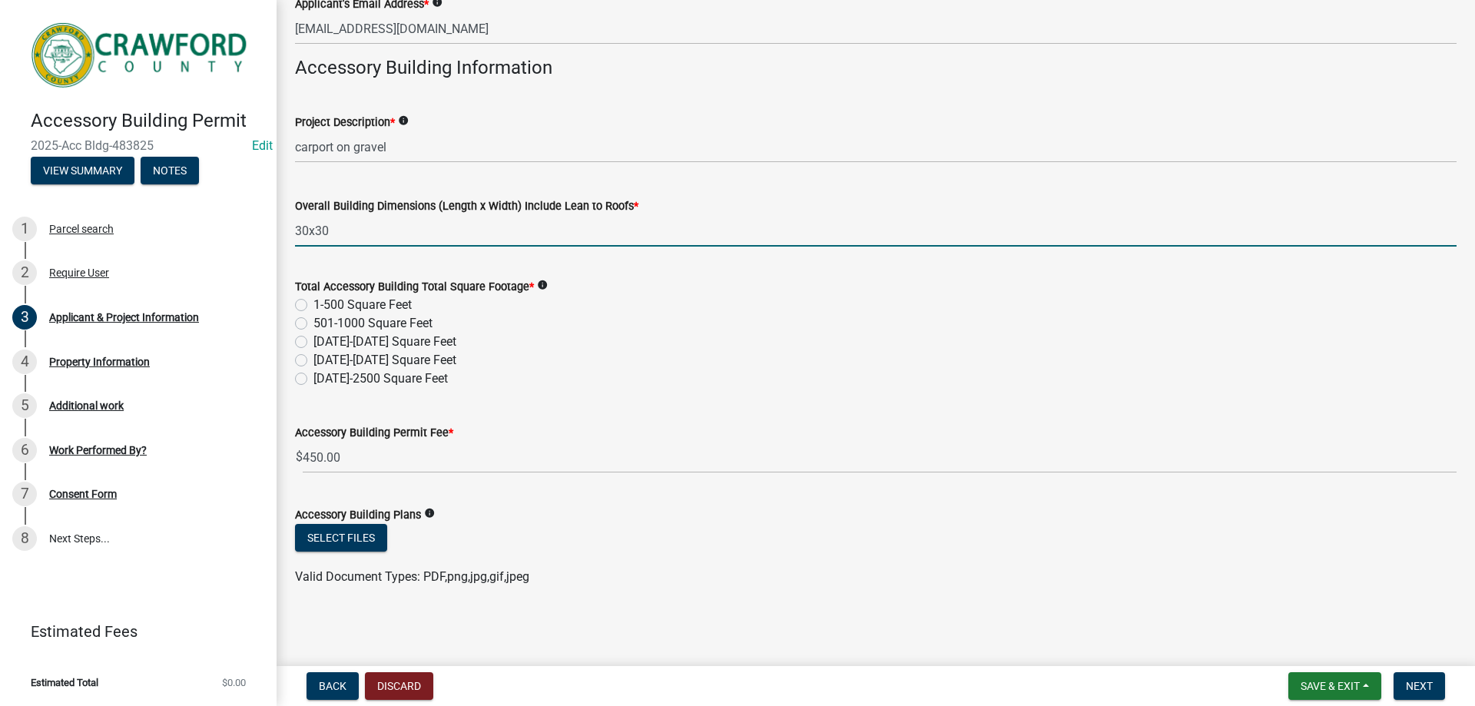
type input "30x30"
click at [330, 320] on label "501-1000 Square Feet" at bounding box center [372, 323] width 119 height 18
click at [323, 320] on input "501-1000 Square Feet" at bounding box center [318, 319] width 10 height 10
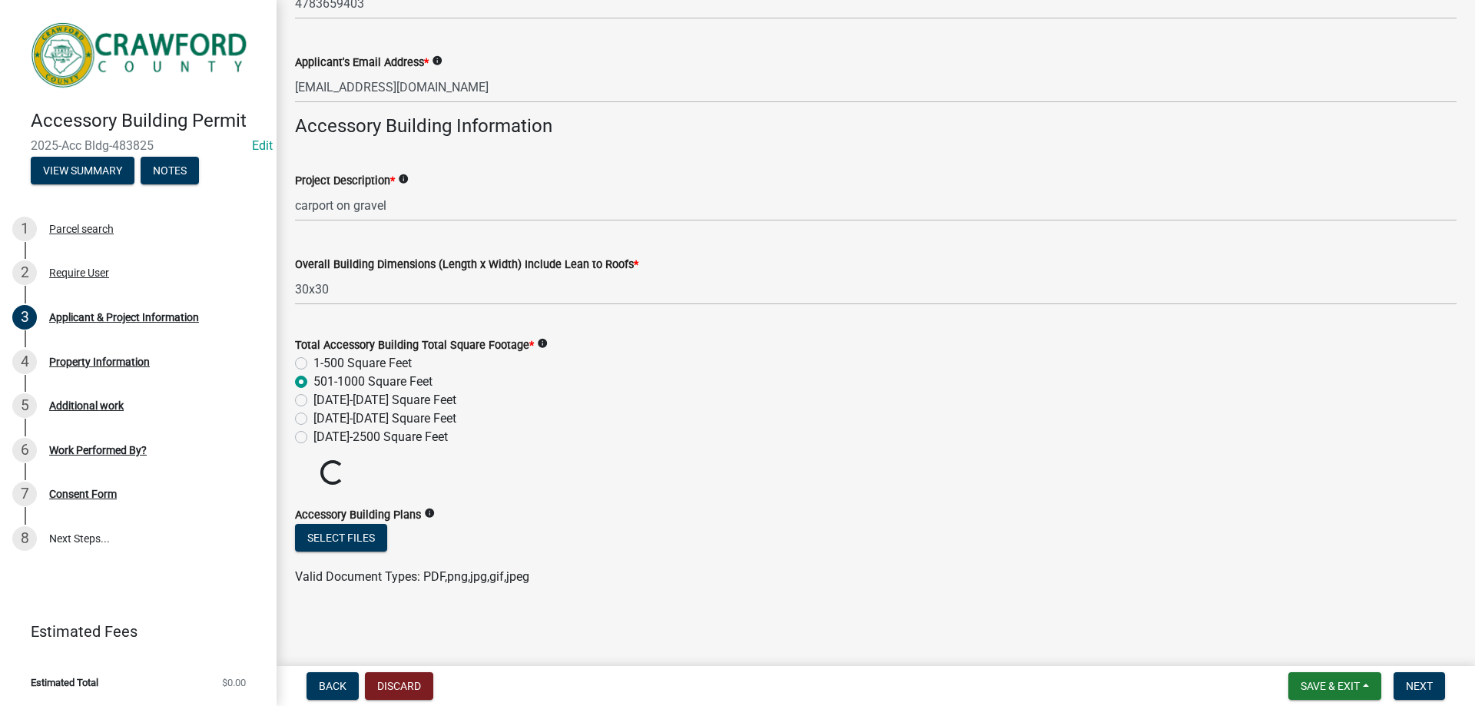
radio input "true"
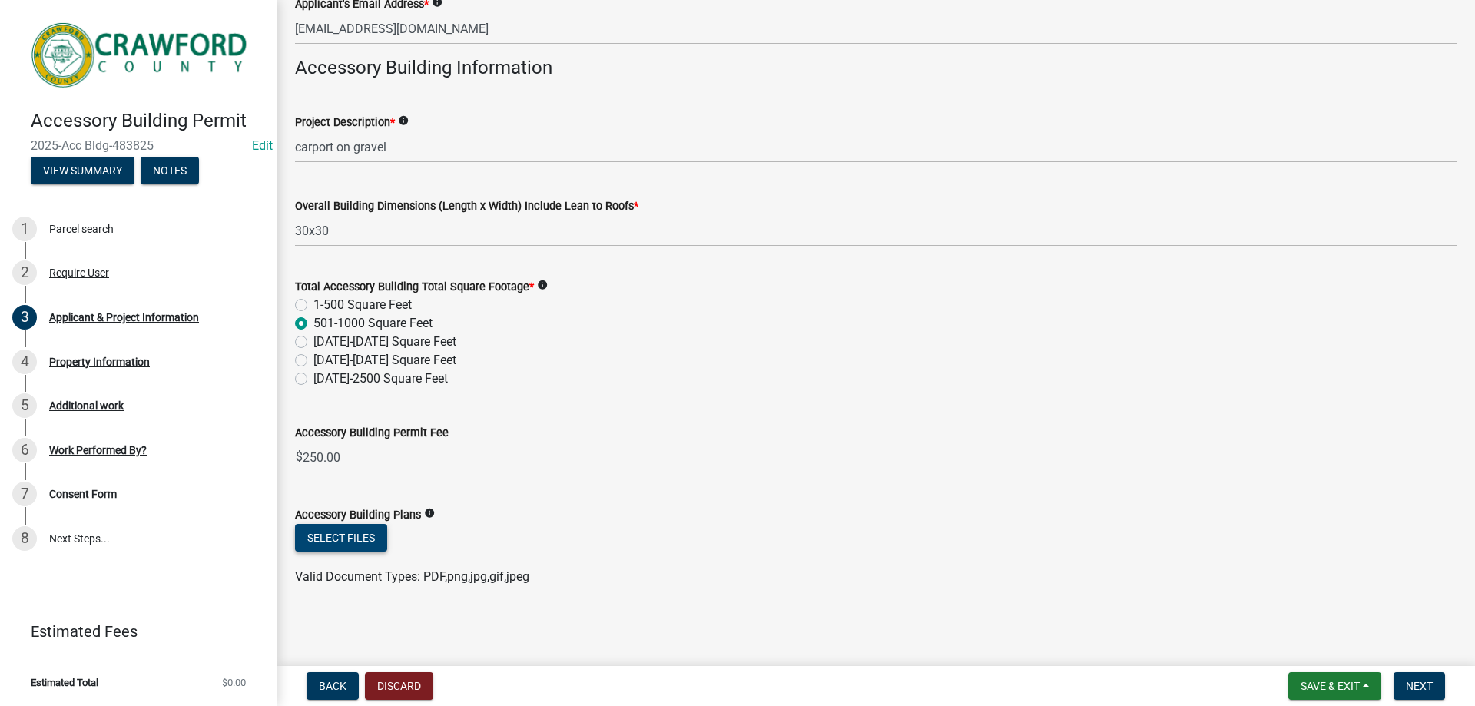
click at [380, 535] on button "Select files" at bounding box center [341, 538] width 92 height 28
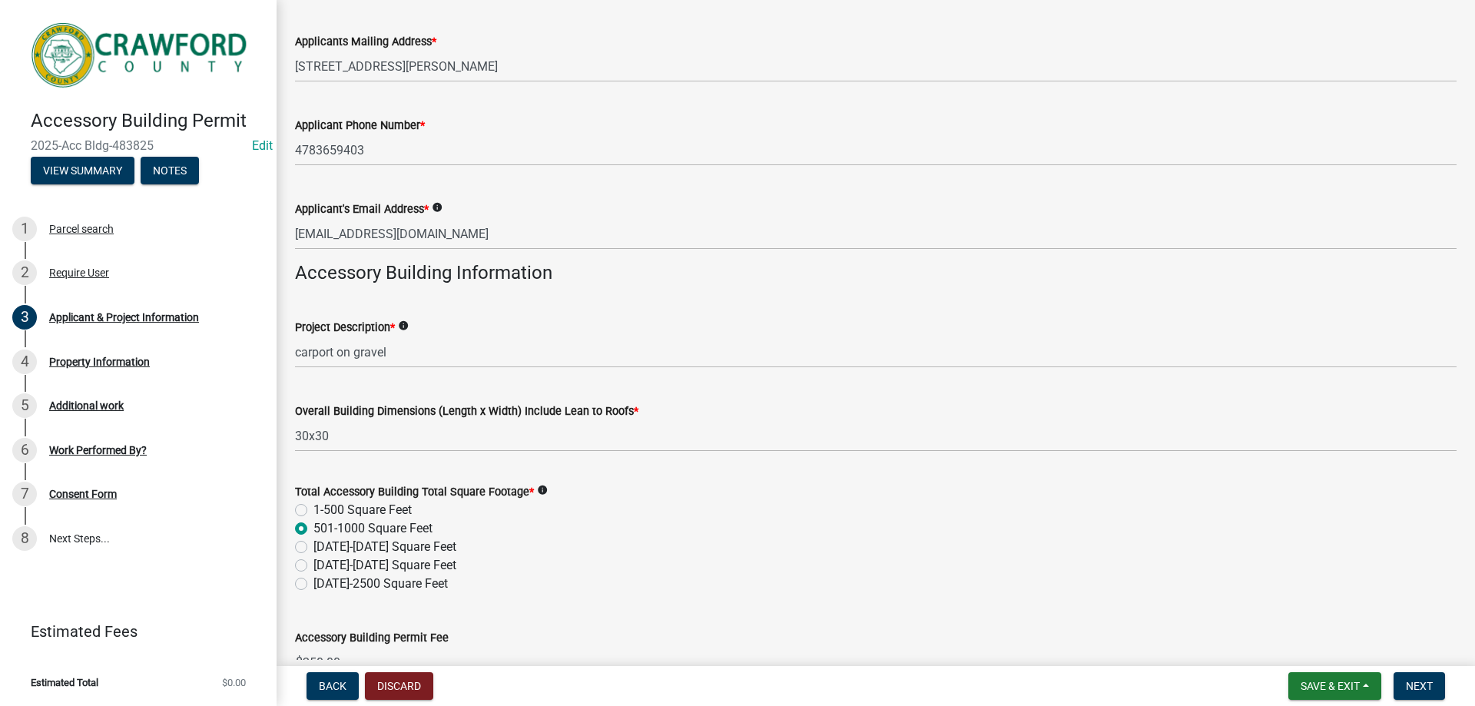
scroll to position [153, 0]
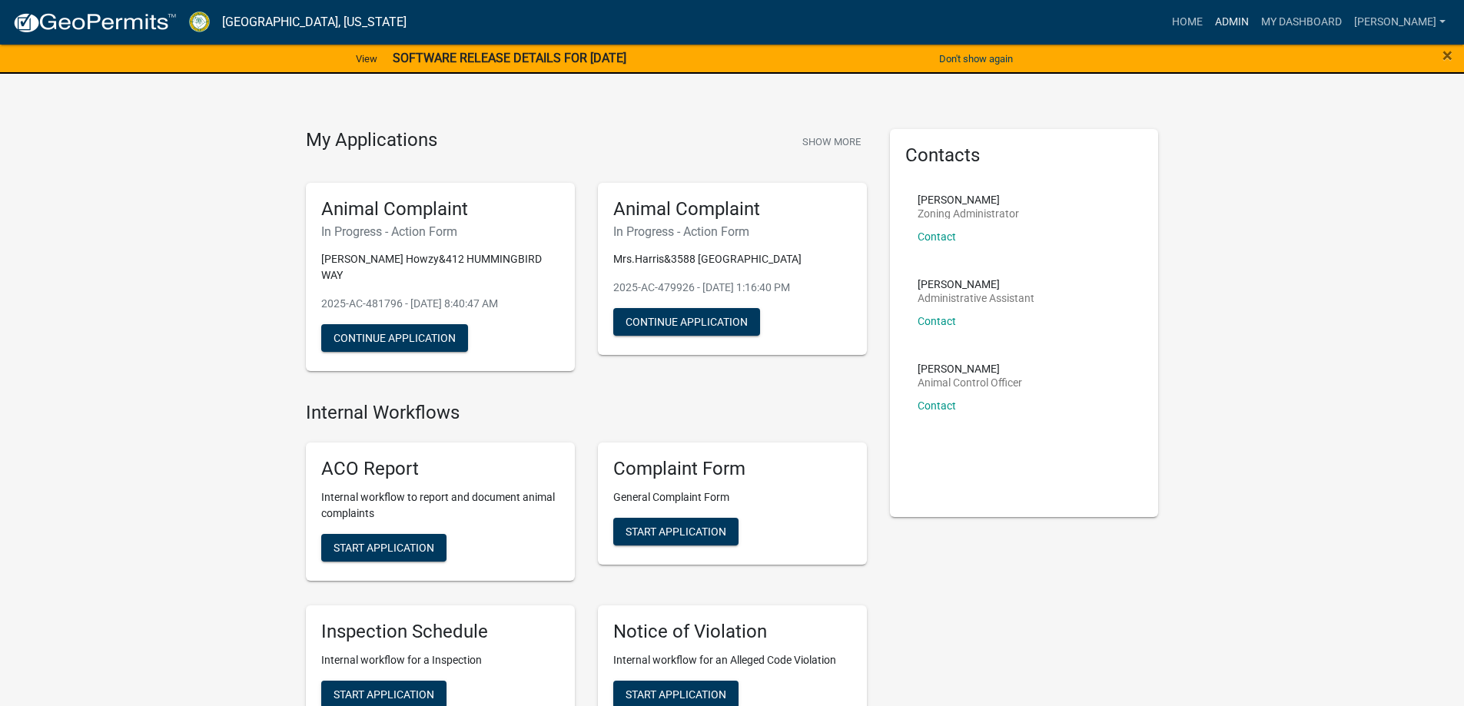
click at [1240, 15] on link "Admin" at bounding box center [1231, 22] width 46 height 29
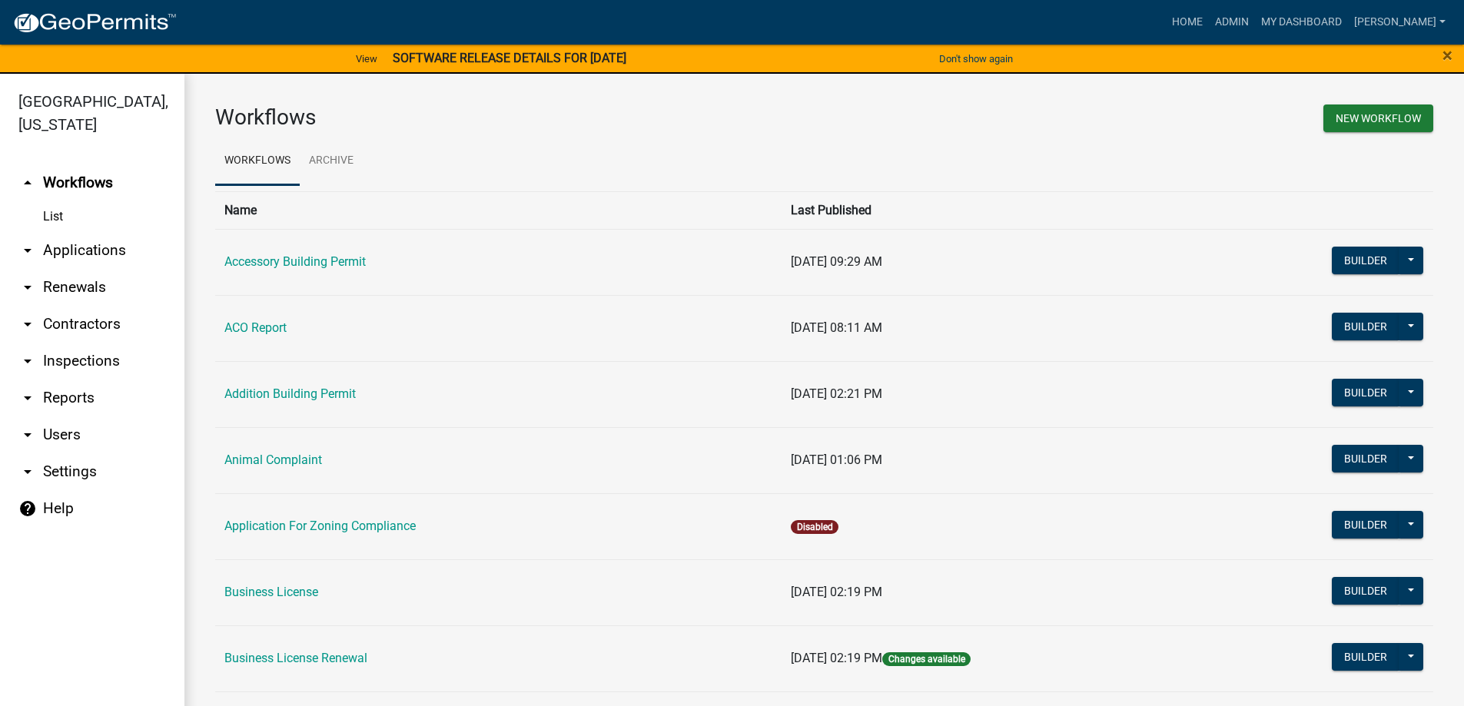
click at [121, 260] on link "arrow_drop_down Applications" at bounding box center [92, 250] width 184 height 37
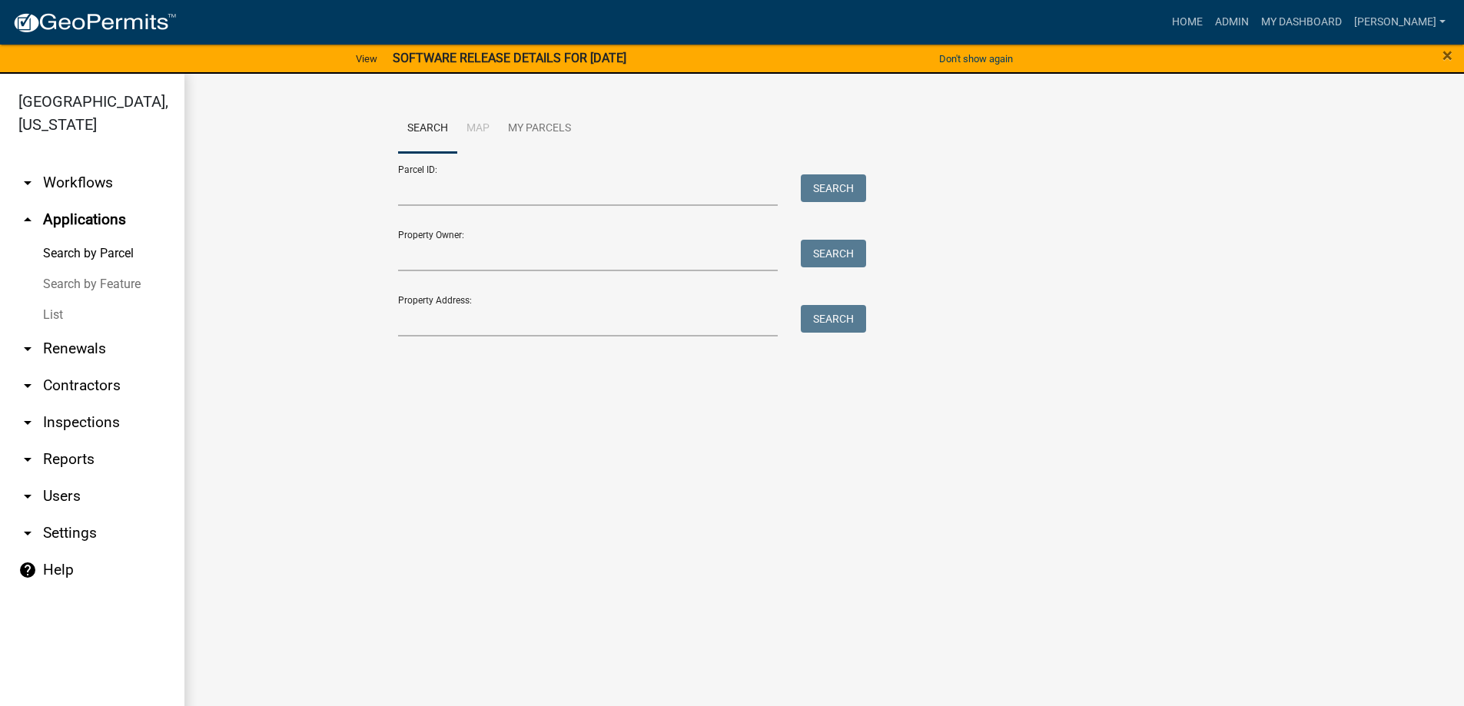
click at [66, 305] on link "List" at bounding box center [92, 315] width 184 height 31
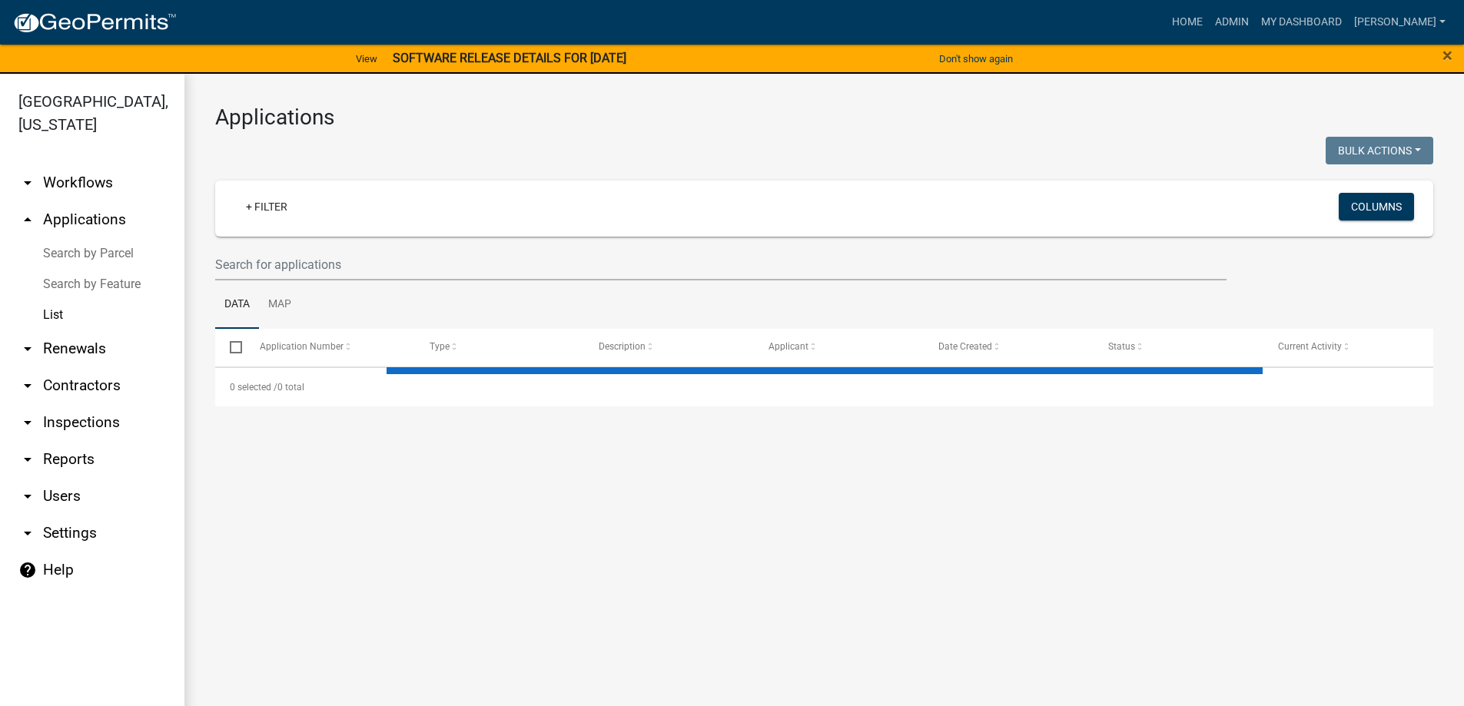
select select "3: 100"
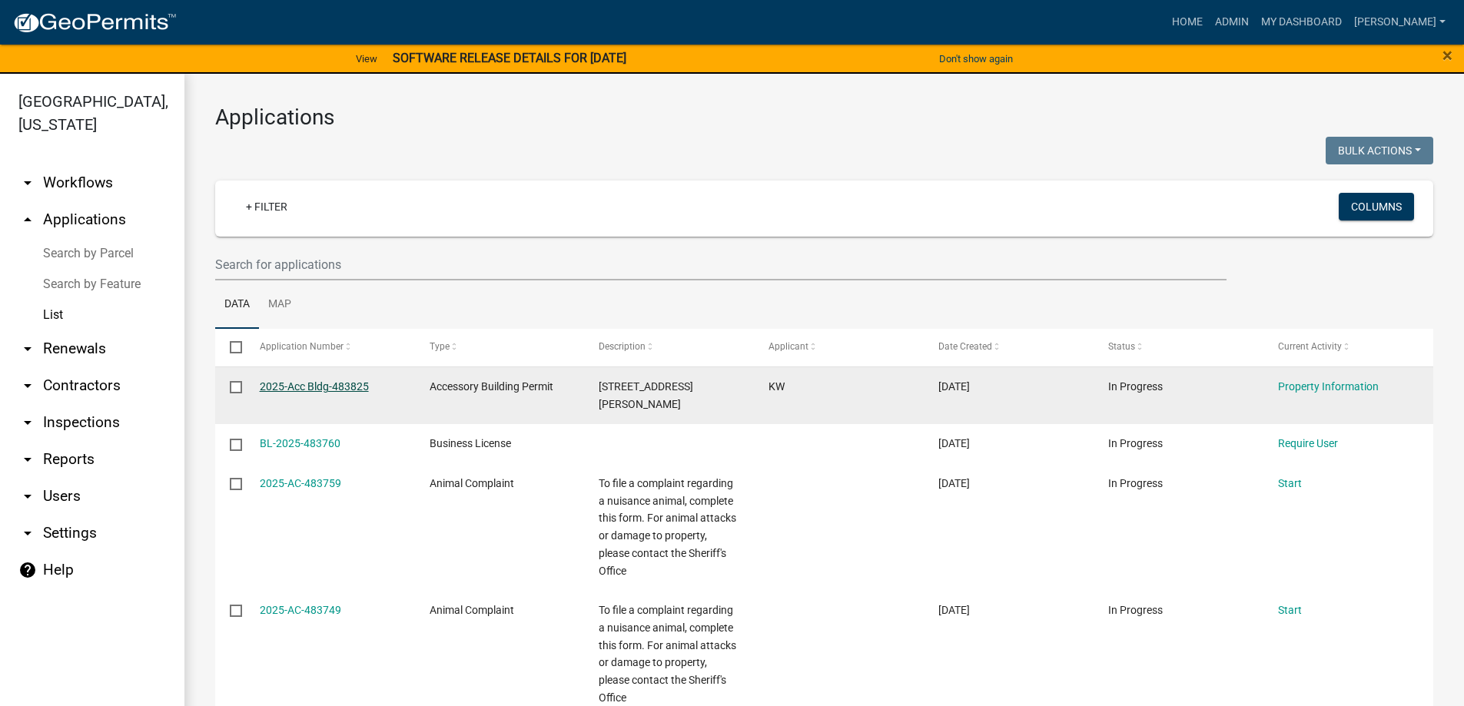
click at [303, 380] on link "2025-Acc Bldg-483825" at bounding box center [314, 386] width 109 height 12
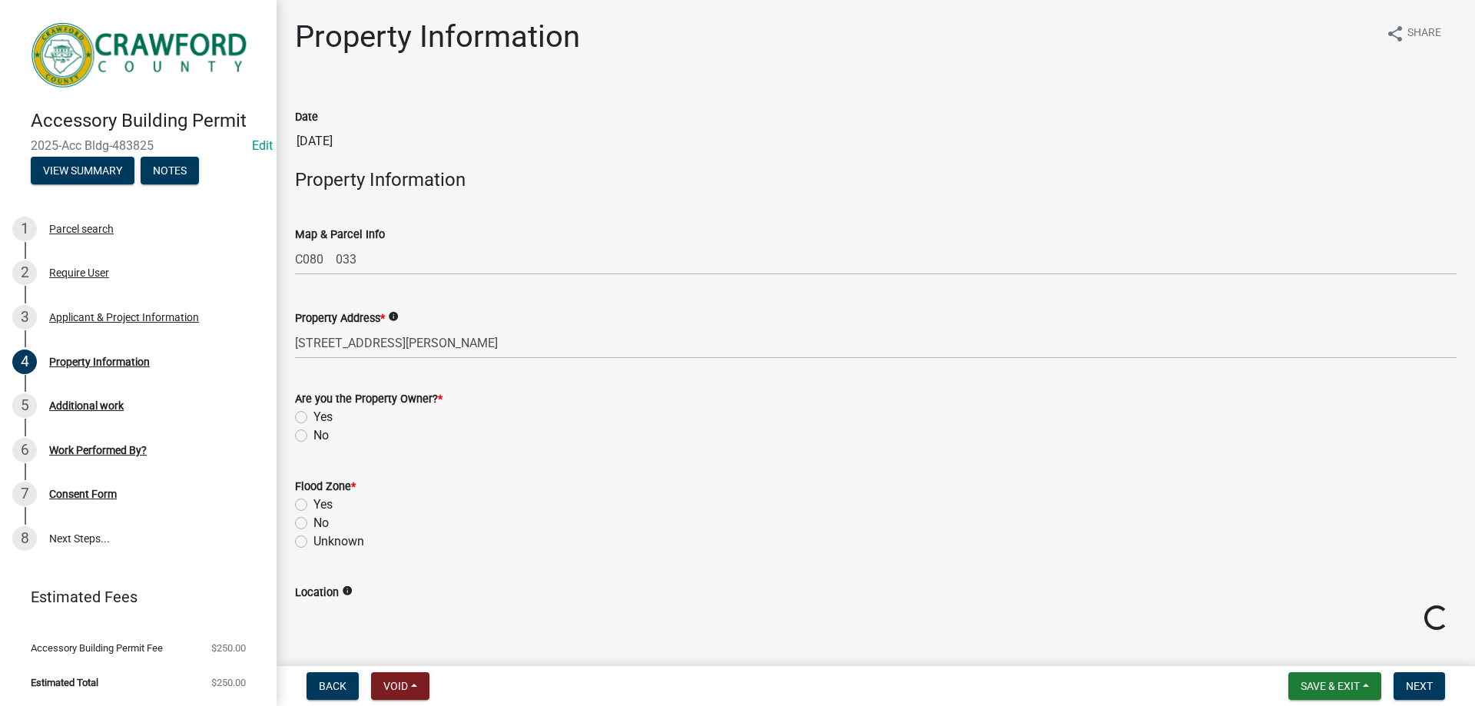
click at [327, 416] on label "Yes" at bounding box center [322, 417] width 19 height 18
click at [323, 416] on input "Yes" at bounding box center [318, 413] width 10 height 10
radio input "true"
click at [302, 515] on div "No" at bounding box center [876, 523] width 1162 height 18
click at [313, 518] on label "No" at bounding box center [320, 523] width 15 height 18
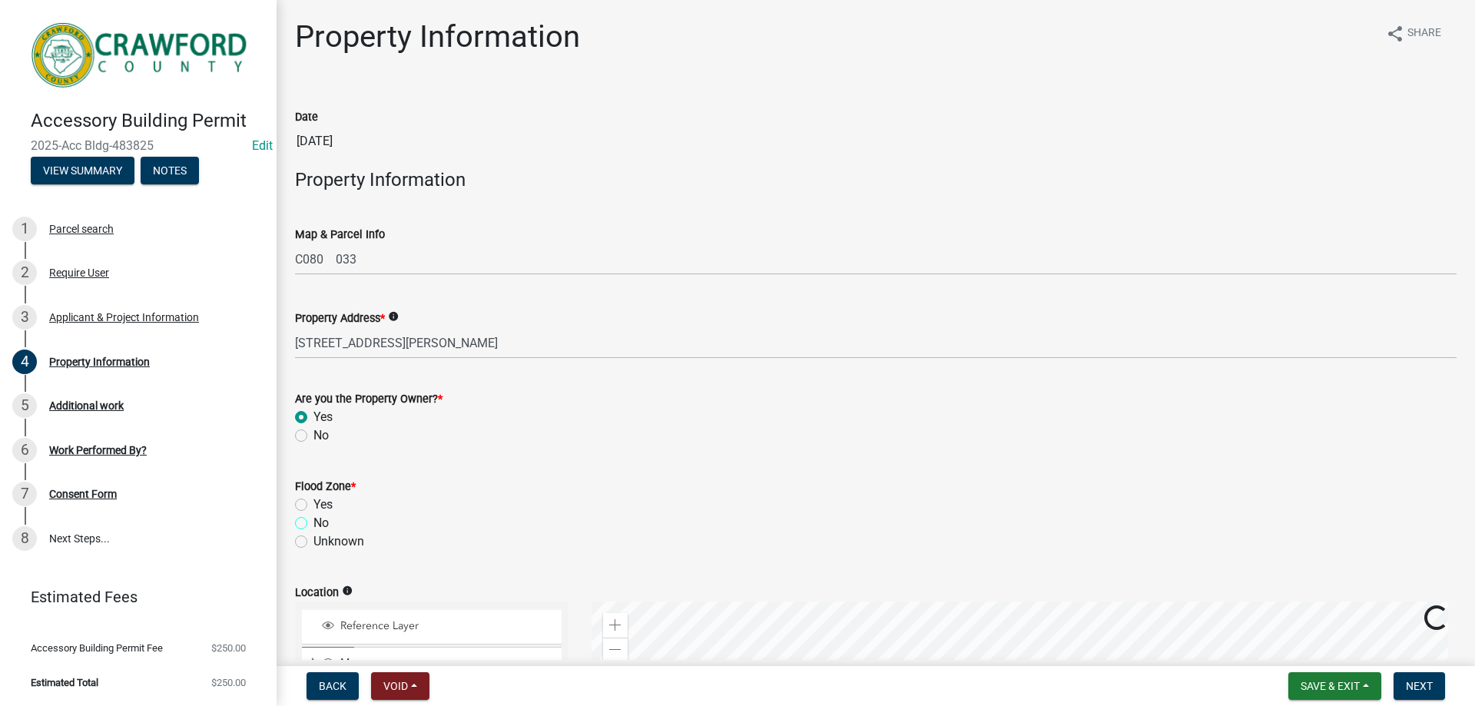
click at [313, 518] on input "No" at bounding box center [318, 519] width 10 height 10
radio input "true"
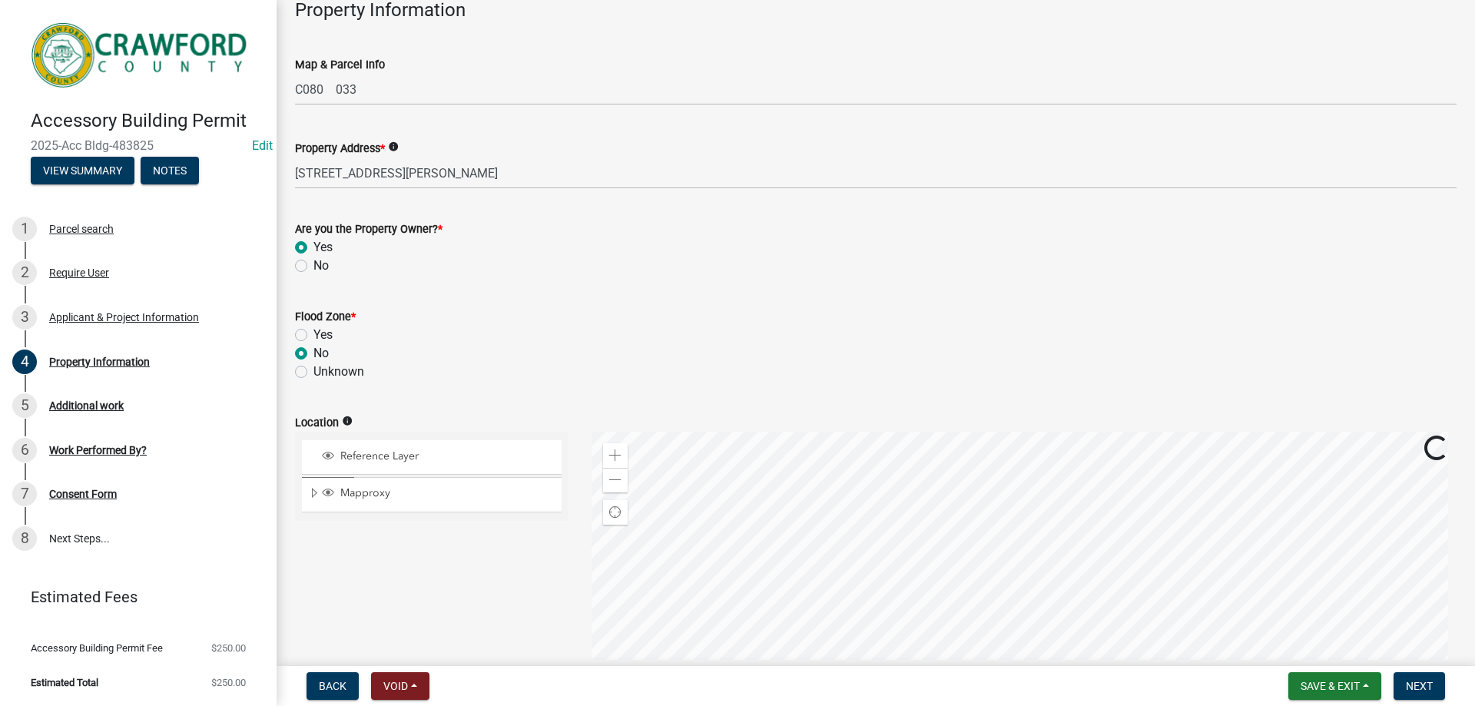
scroll to position [307, 0]
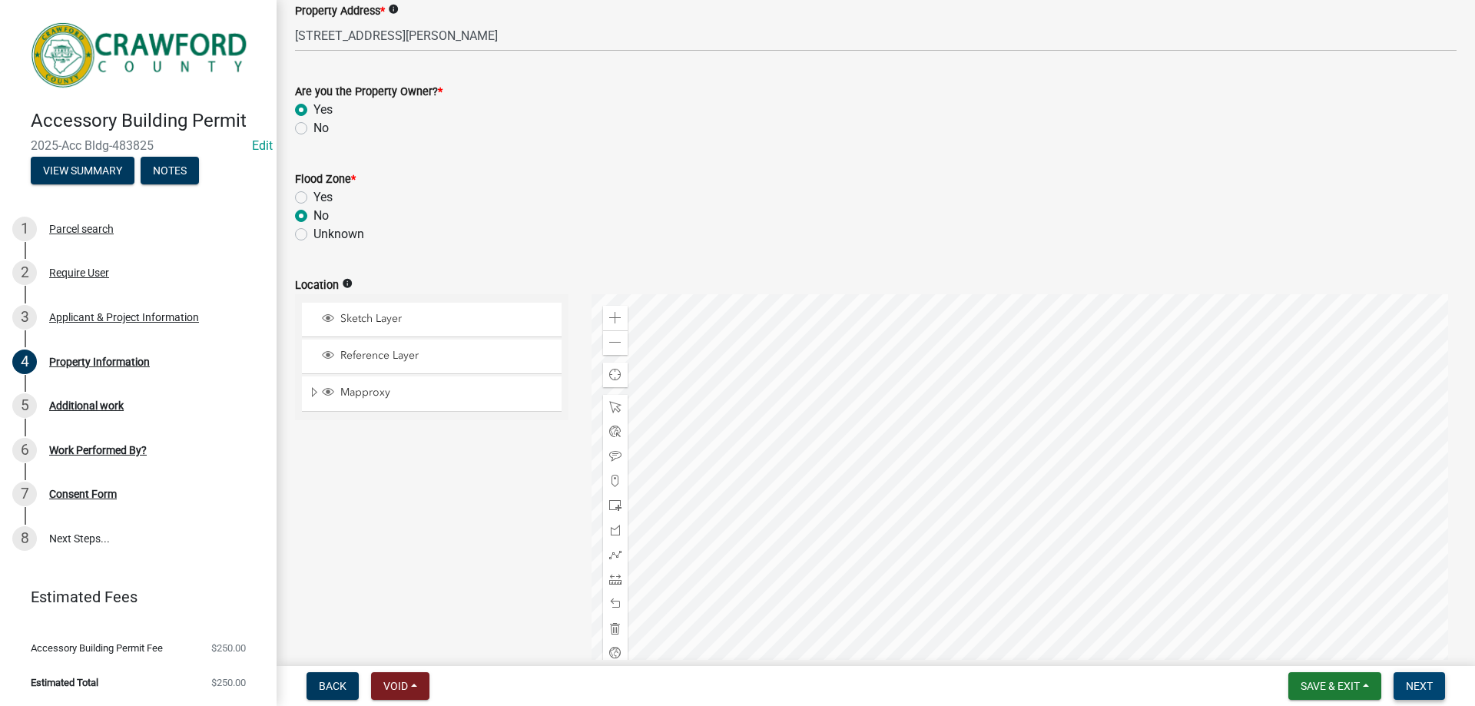
click at [1401, 684] on button "Next" at bounding box center [1419, 686] width 51 height 28
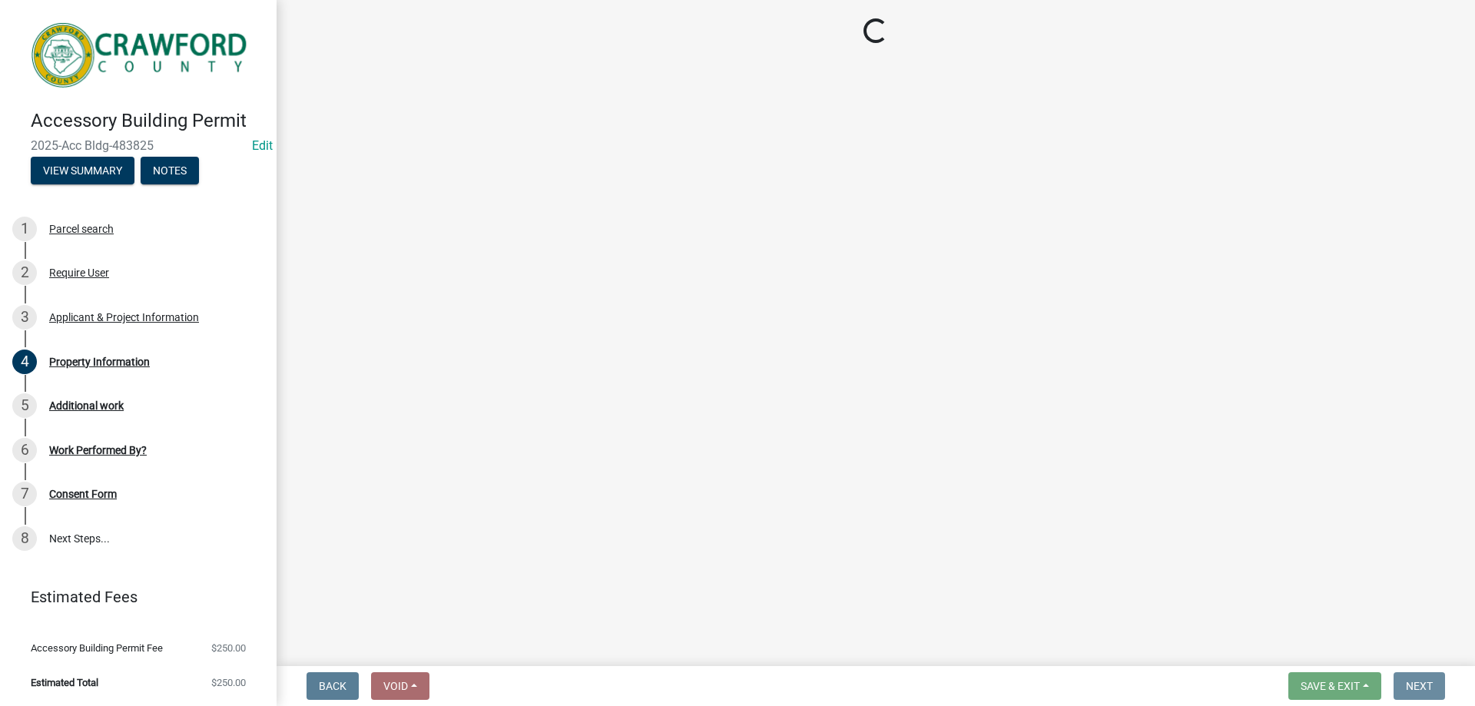
scroll to position [0, 0]
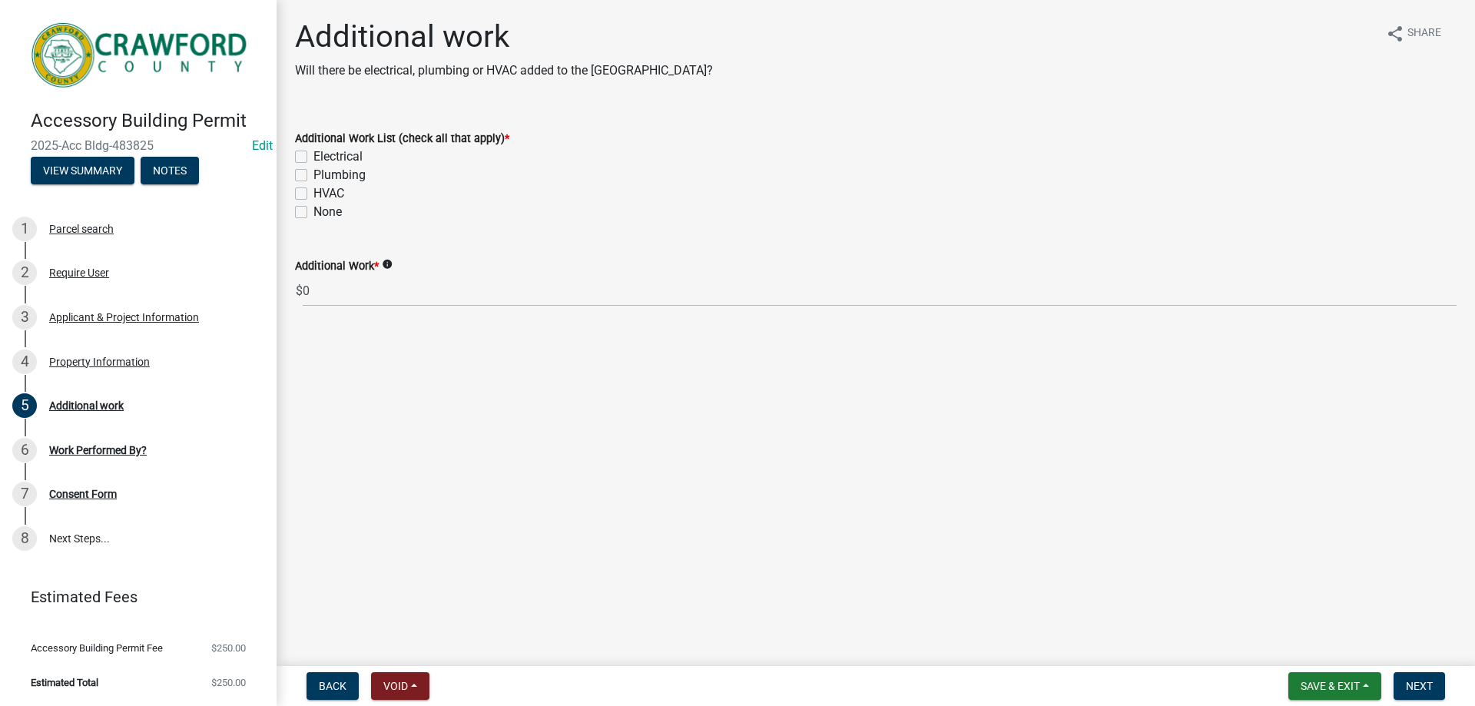
click at [313, 154] on label "Electrical" at bounding box center [337, 157] width 49 height 18
click at [313, 154] on input "Electrical" at bounding box center [318, 153] width 10 height 10
checkbox input "true"
checkbox input "false"
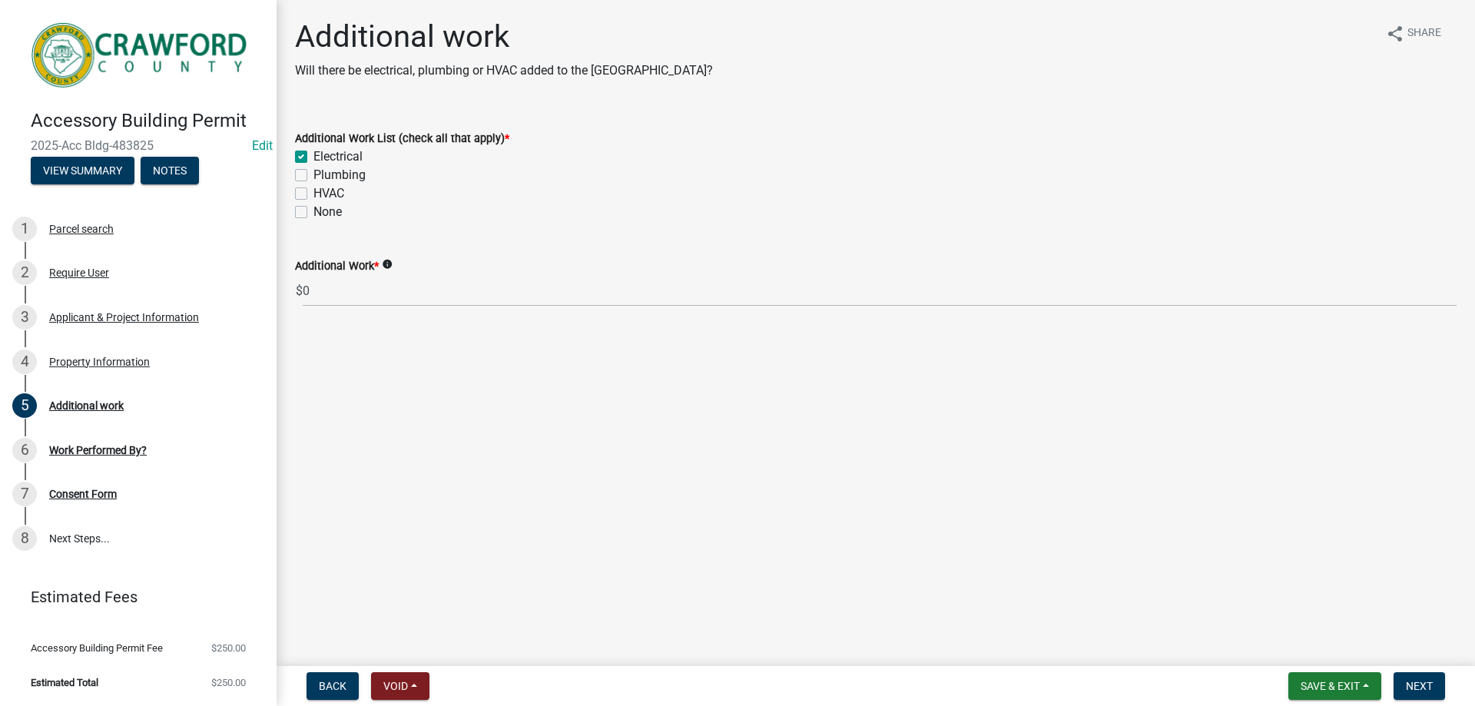
checkbox input "false"
click at [313, 160] on label "Electrical" at bounding box center [337, 157] width 49 height 18
click at [313, 157] on input "Electrical" at bounding box center [318, 153] width 10 height 10
checkbox input "false"
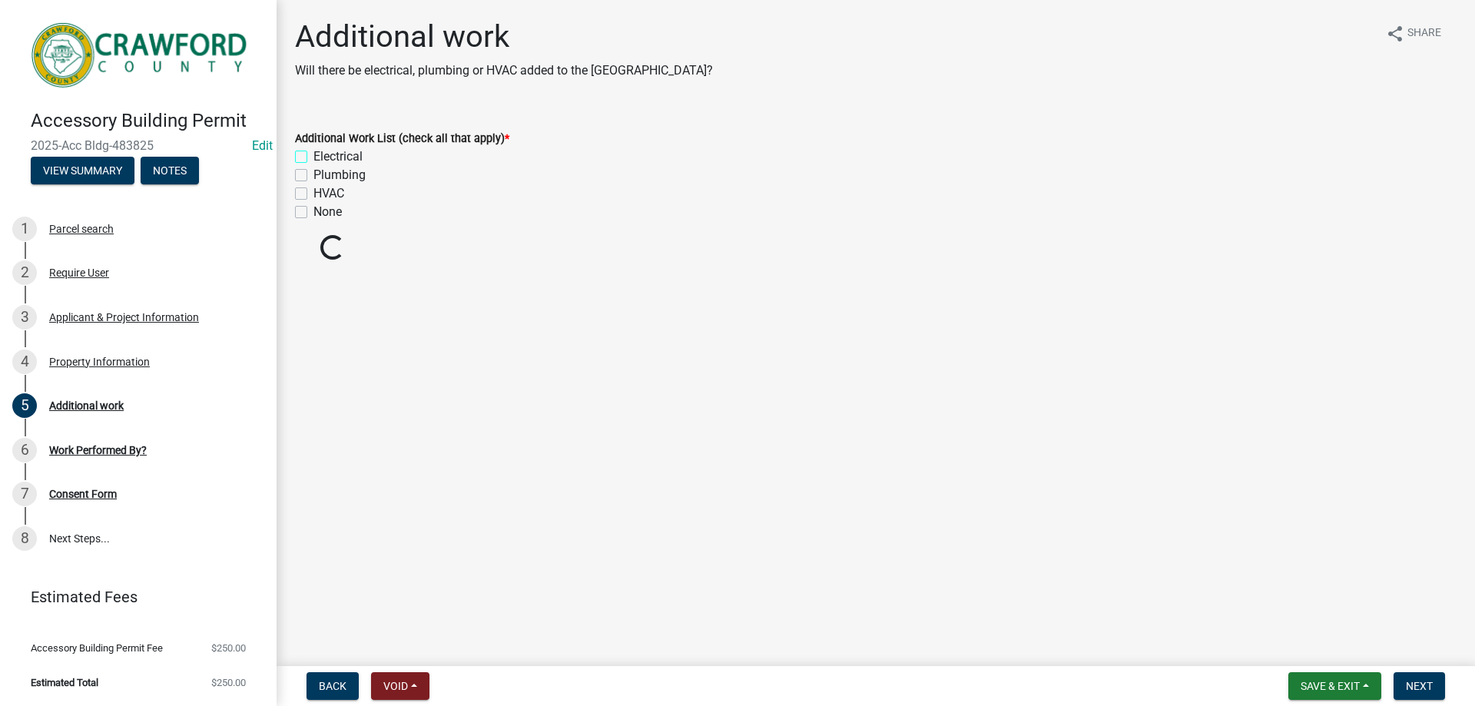
checkbox input "false"
click at [313, 214] on label "None" at bounding box center [327, 212] width 28 height 18
click at [313, 213] on input "None" at bounding box center [318, 208] width 10 height 10
checkbox input "true"
checkbox input "false"
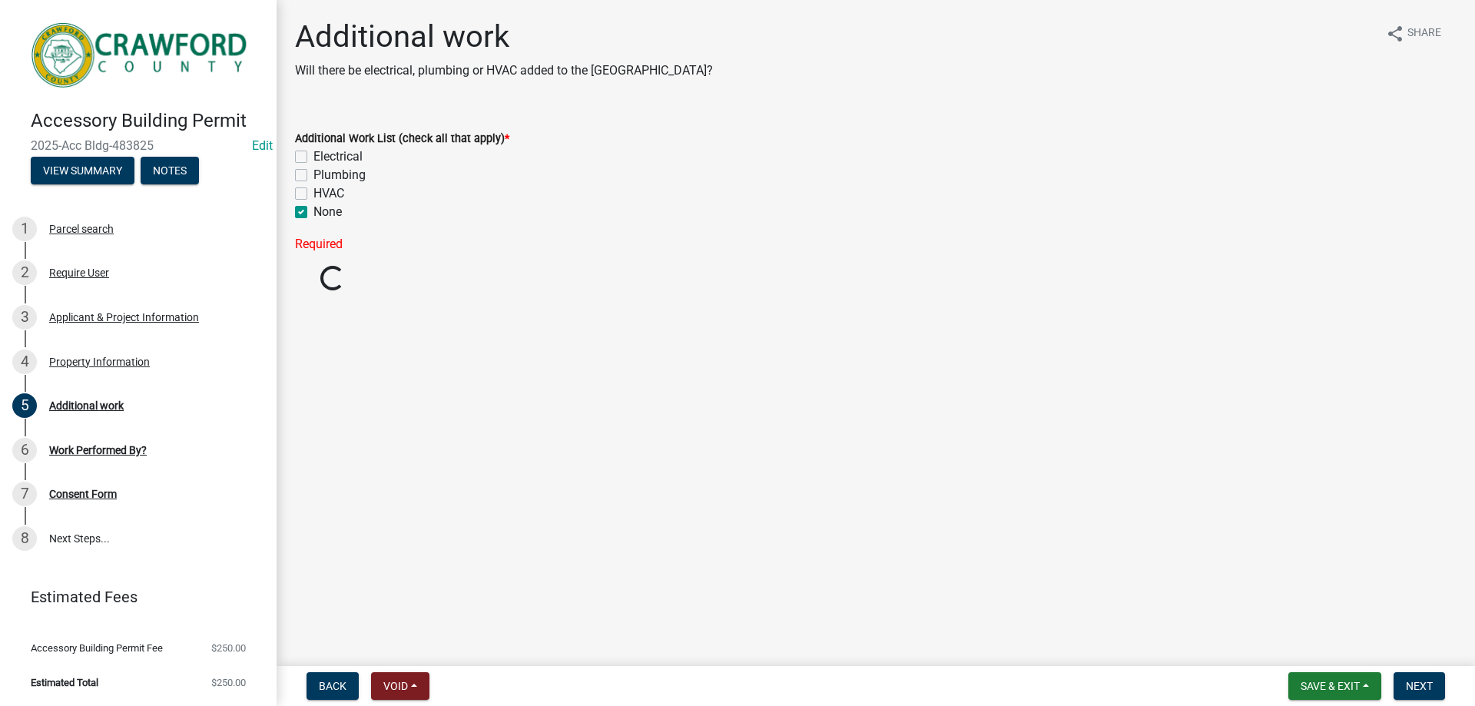
checkbox input "false"
checkbox input "true"
click at [1407, 682] on span "Next" at bounding box center [1419, 686] width 27 height 12
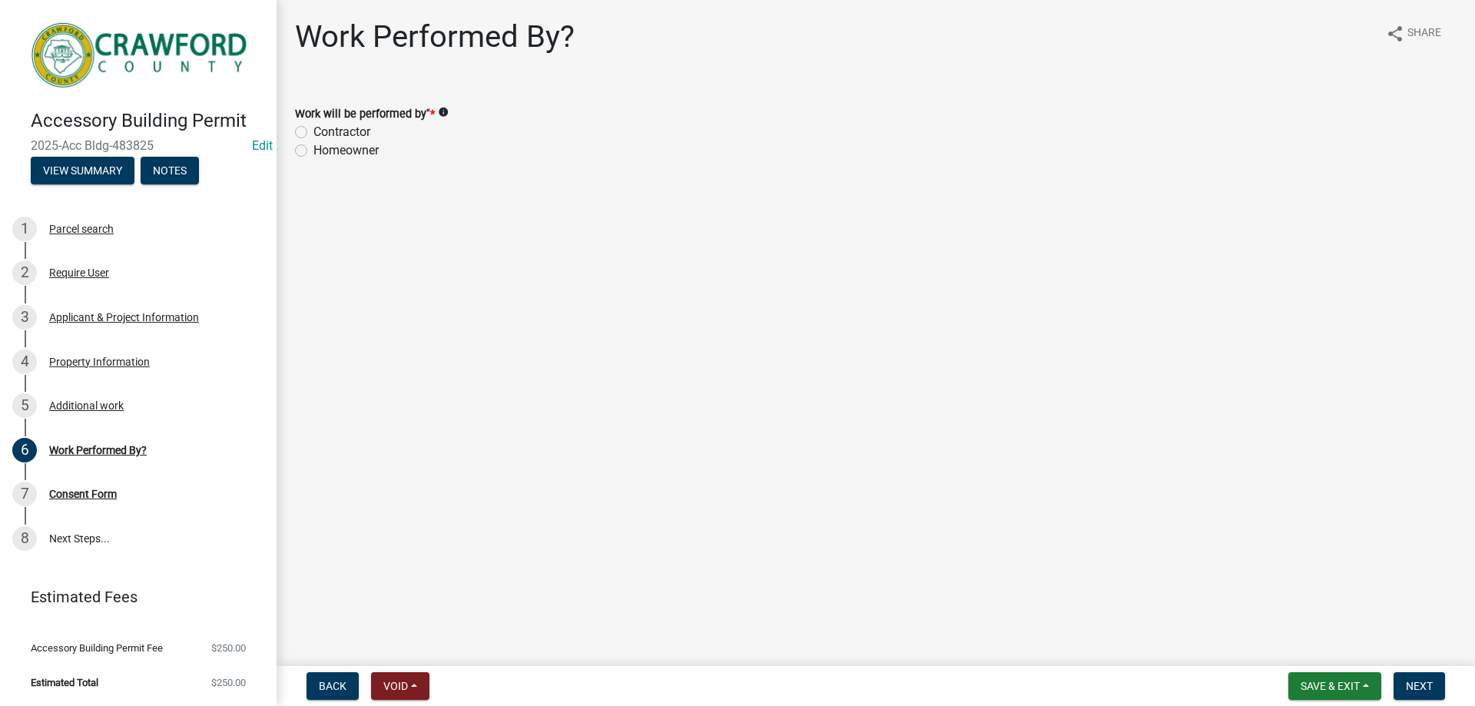
click at [313, 154] on label "Homeowner" at bounding box center [345, 150] width 65 height 18
click at [313, 151] on input "Homeowner" at bounding box center [318, 146] width 10 height 10
radio input "true"
click at [1447, 691] on form "Save & Exit Save Save & Exit Next" at bounding box center [1366, 686] width 169 height 28
click at [1441, 691] on button "Next" at bounding box center [1419, 686] width 51 height 28
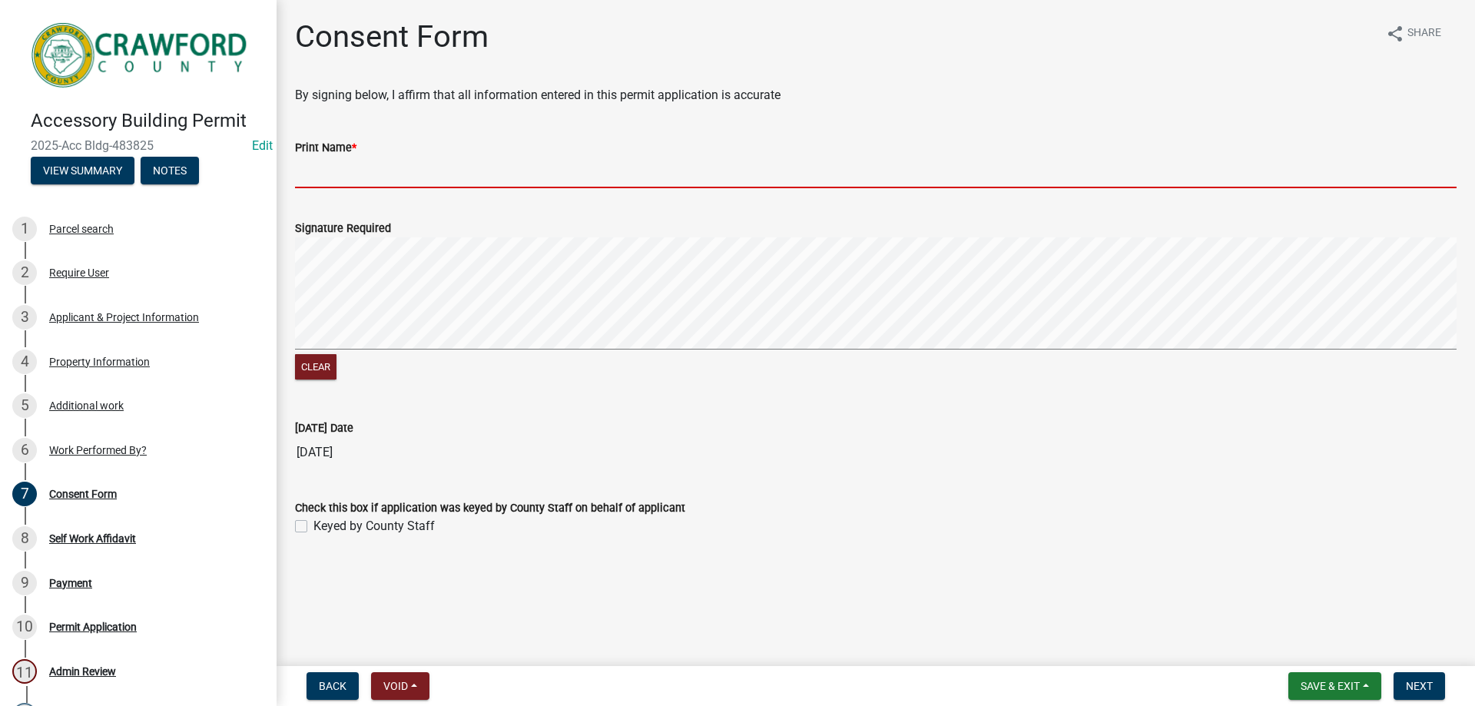
click at [357, 170] on input "Print Name *" at bounding box center [876, 172] width 1162 height 31
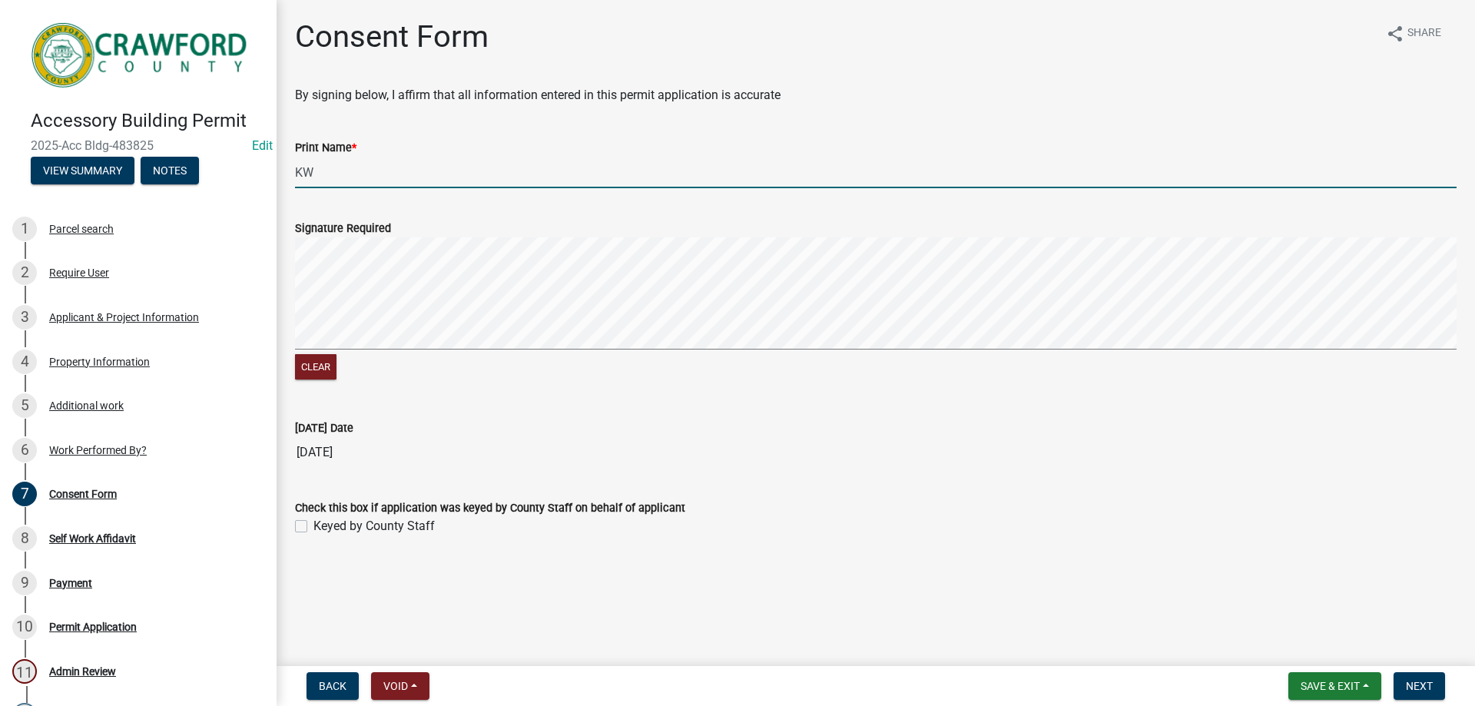
click at [1357, 499] on wm-data-entity-input-list "By signing below, I affirm that all information entered in this permit applicat…" at bounding box center [876, 317] width 1162 height 463
type input "KW"
click at [313, 522] on label "Keyed by County Staff" at bounding box center [373, 526] width 121 height 18
click at [313, 522] on input "Keyed by County Staff" at bounding box center [318, 522] width 10 height 10
checkbox input "true"
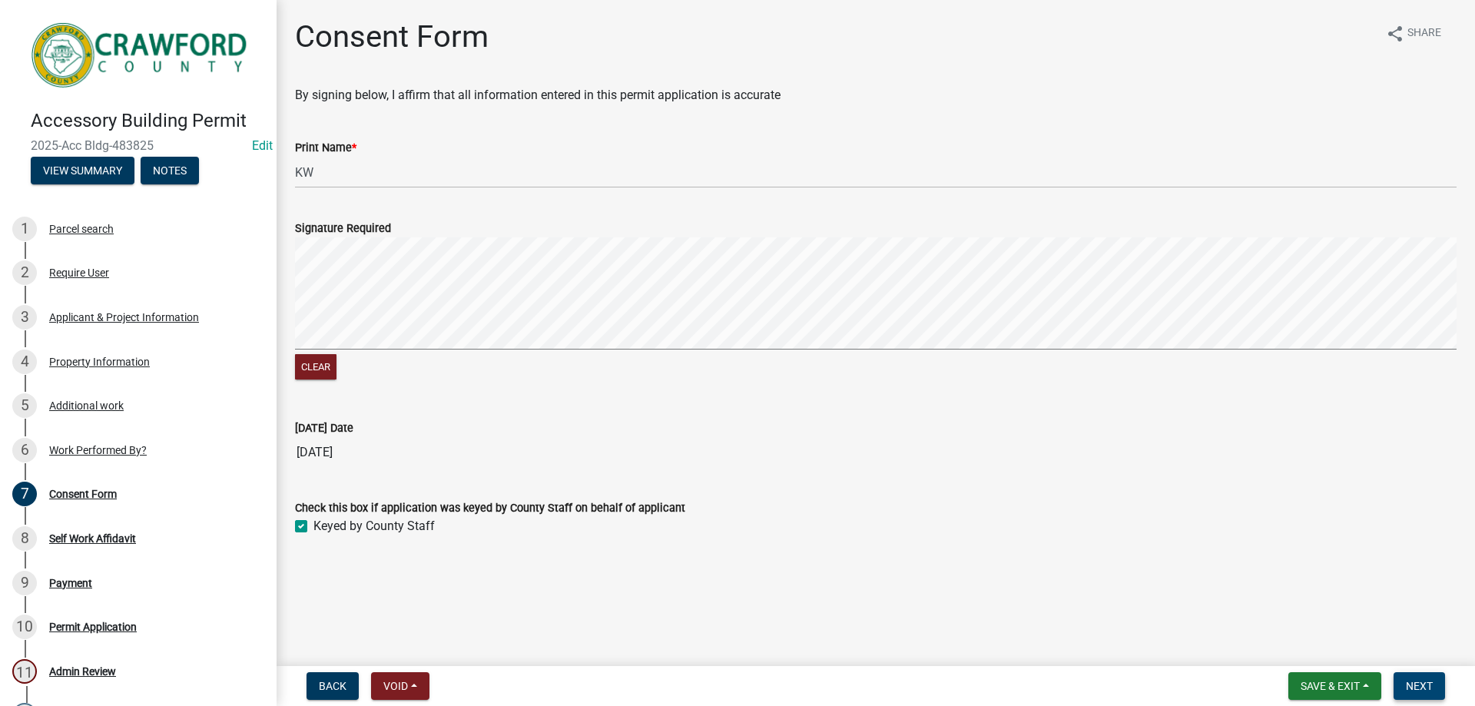
click at [1409, 675] on button "Next" at bounding box center [1419, 686] width 51 height 28
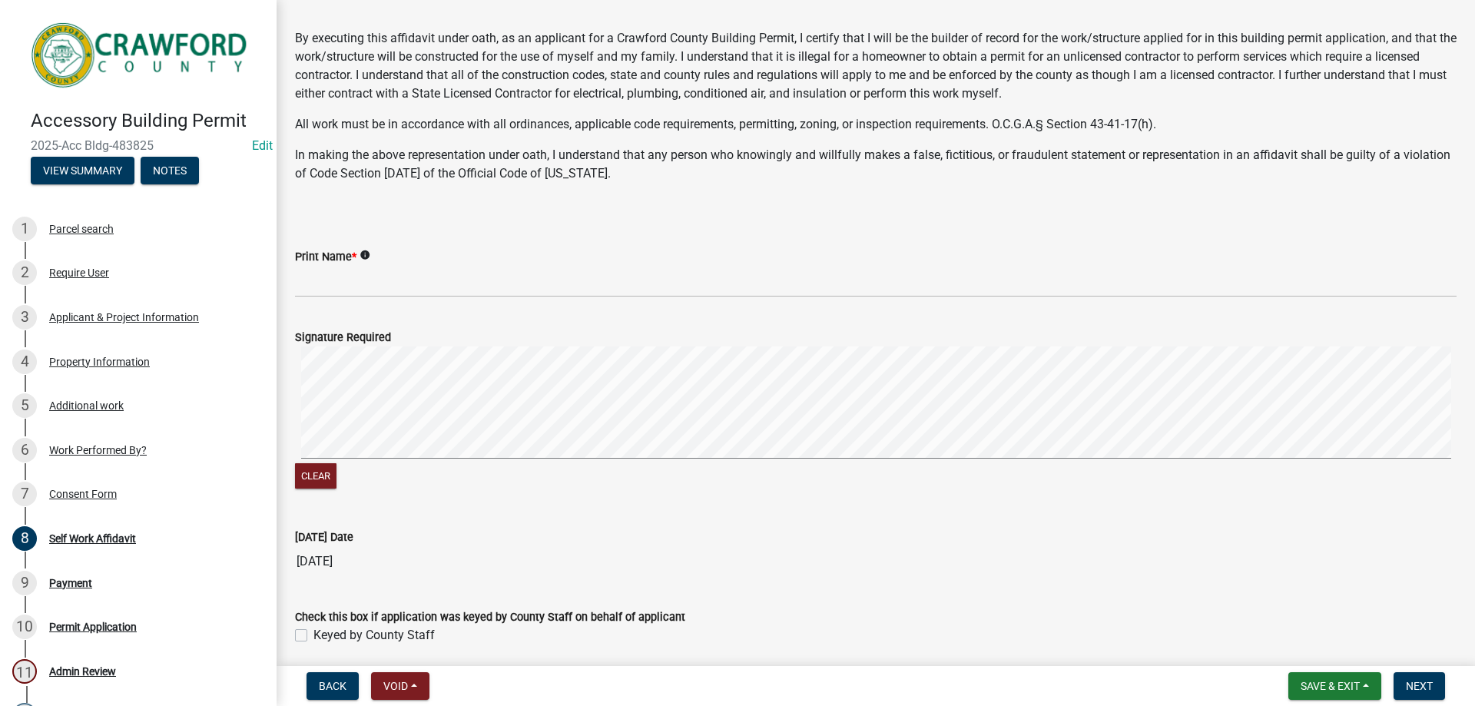
scroll to position [115, 0]
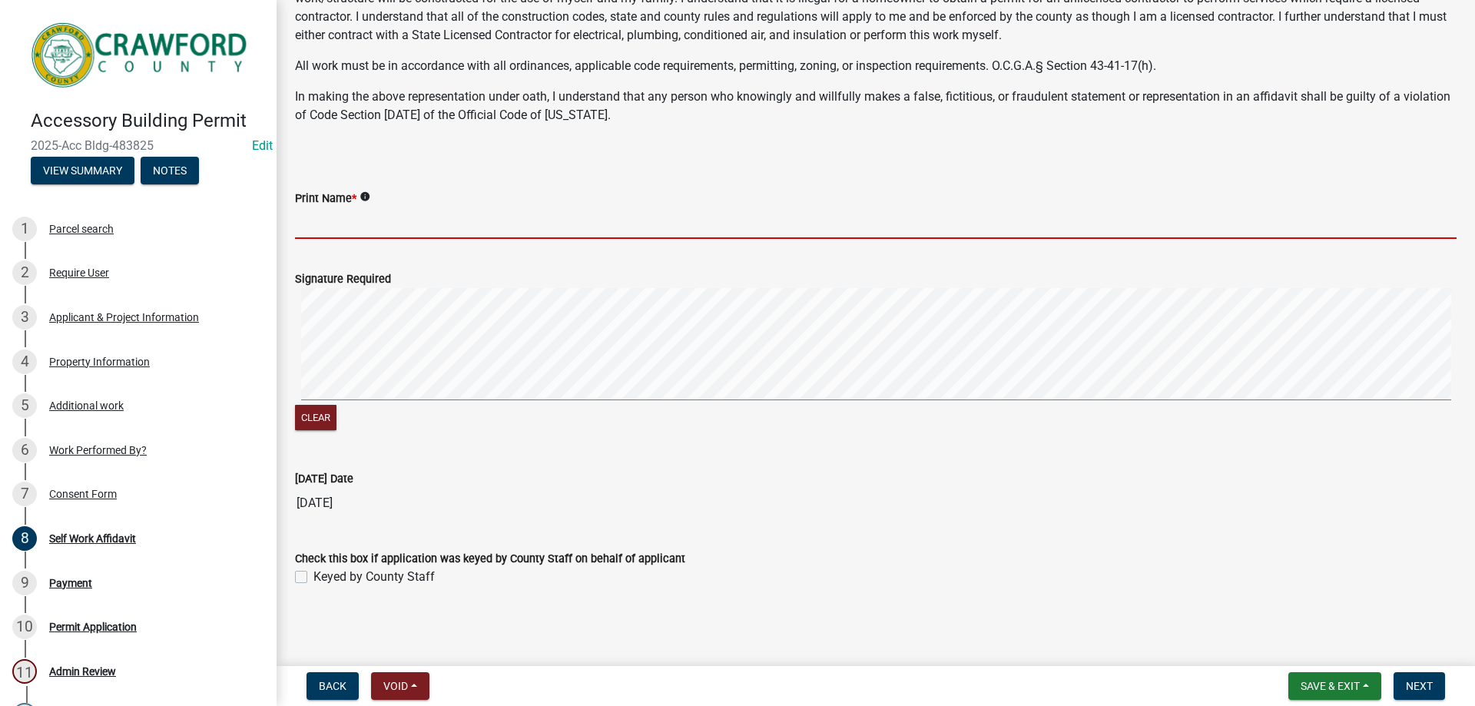
click at [384, 232] on input "Print Name *" at bounding box center [876, 222] width 1162 height 31
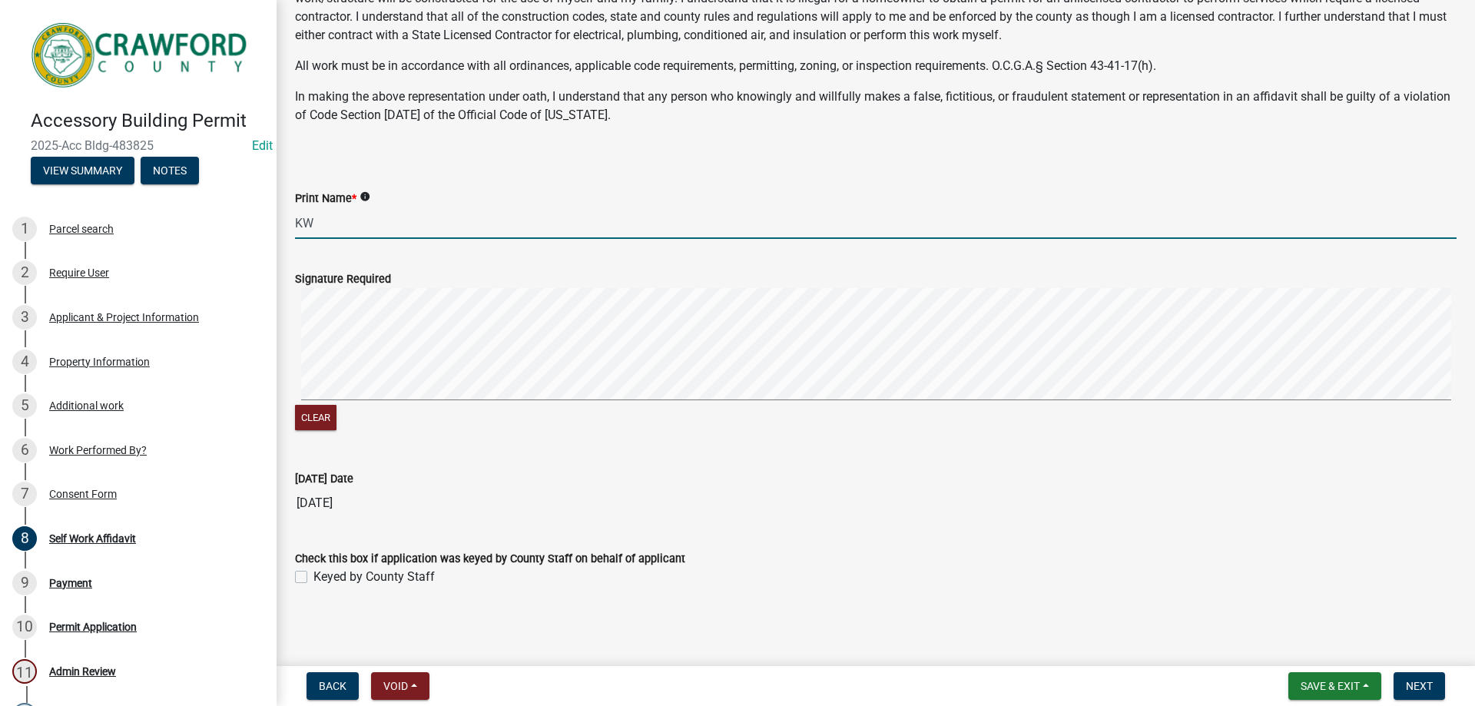
type input "KW"
click at [316, 574] on label "Keyed by County Staff" at bounding box center [373, 577] width 121 height 18
click at [316, 574] on input "Keyed by County Staff" at bounding box center [318, 573] width 10 height 10
checkbox input "true"
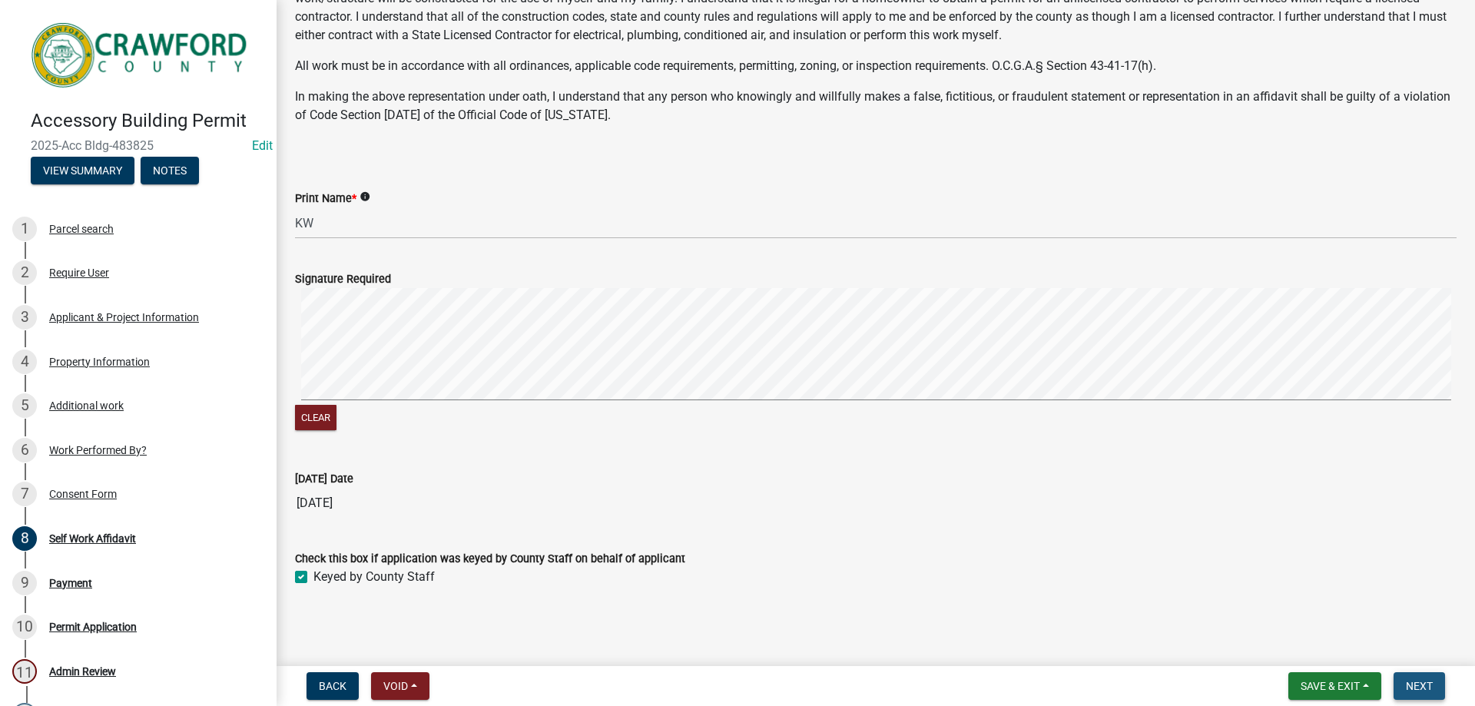
click at [1417, 681] on span "Next" at bounding box center [1419, 686] width 27 height 12
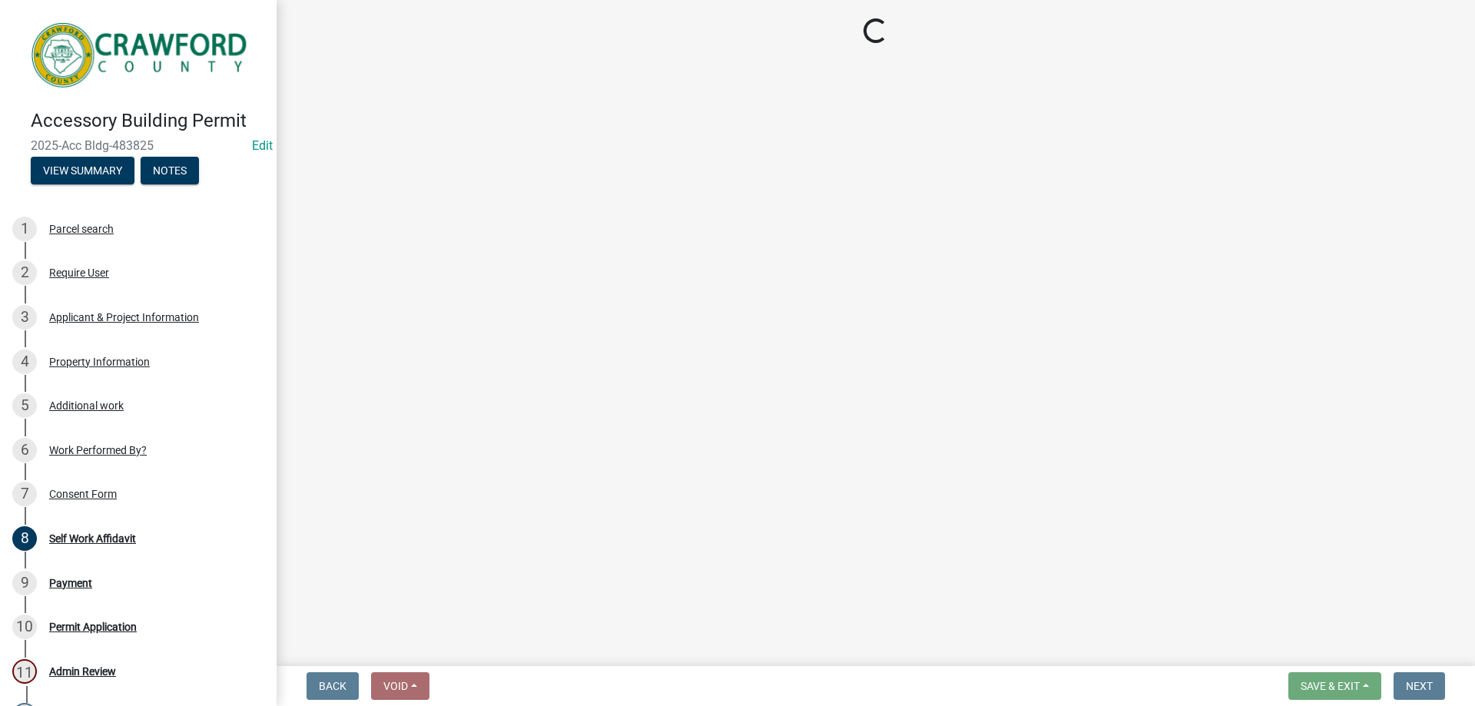
select select "3: 3"
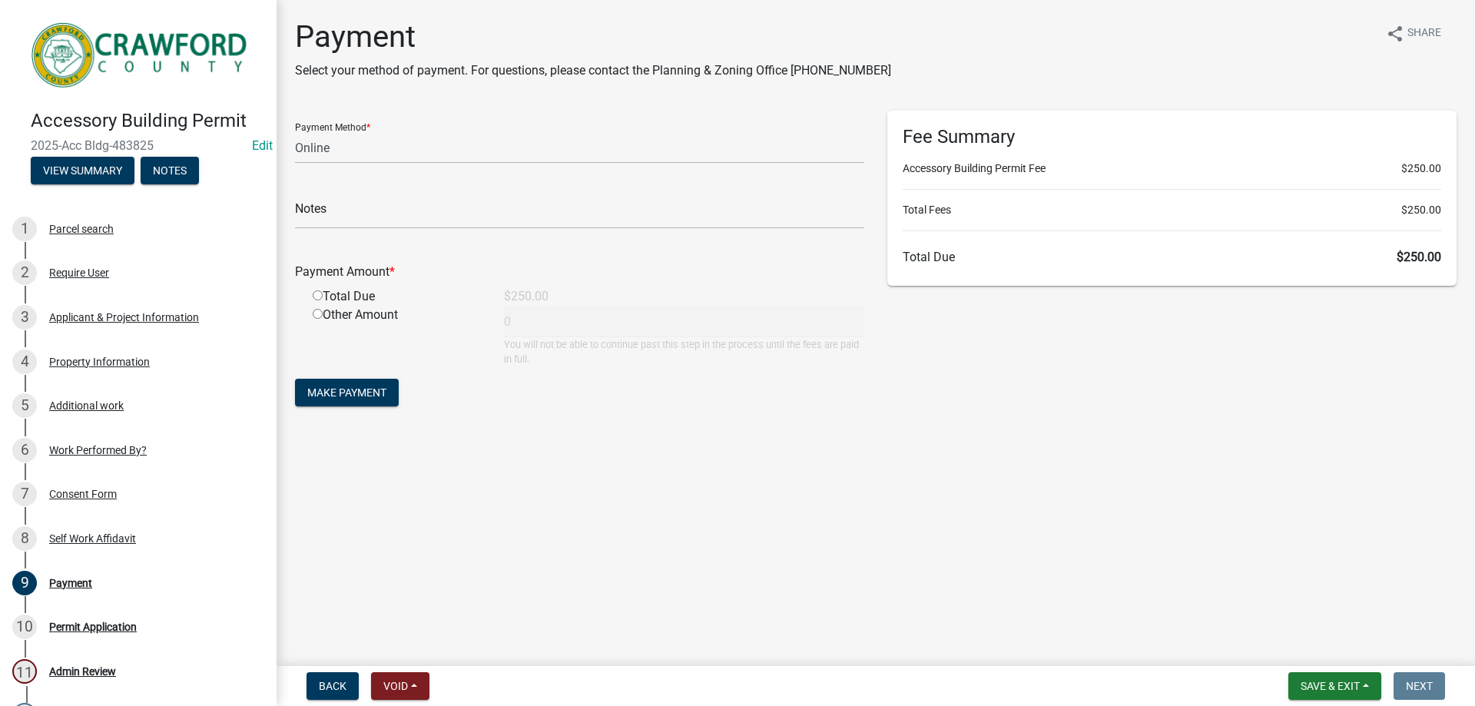
click at [313, 294] on input "radio" at bounding box center [318, 295] width 10 height 10
radio input "true"
type input "250"
click at [346, 156] on select "Credit Card POS Check Cash Online" at bounding box center [579, 147] width 569 height 31
select select "2: 1"
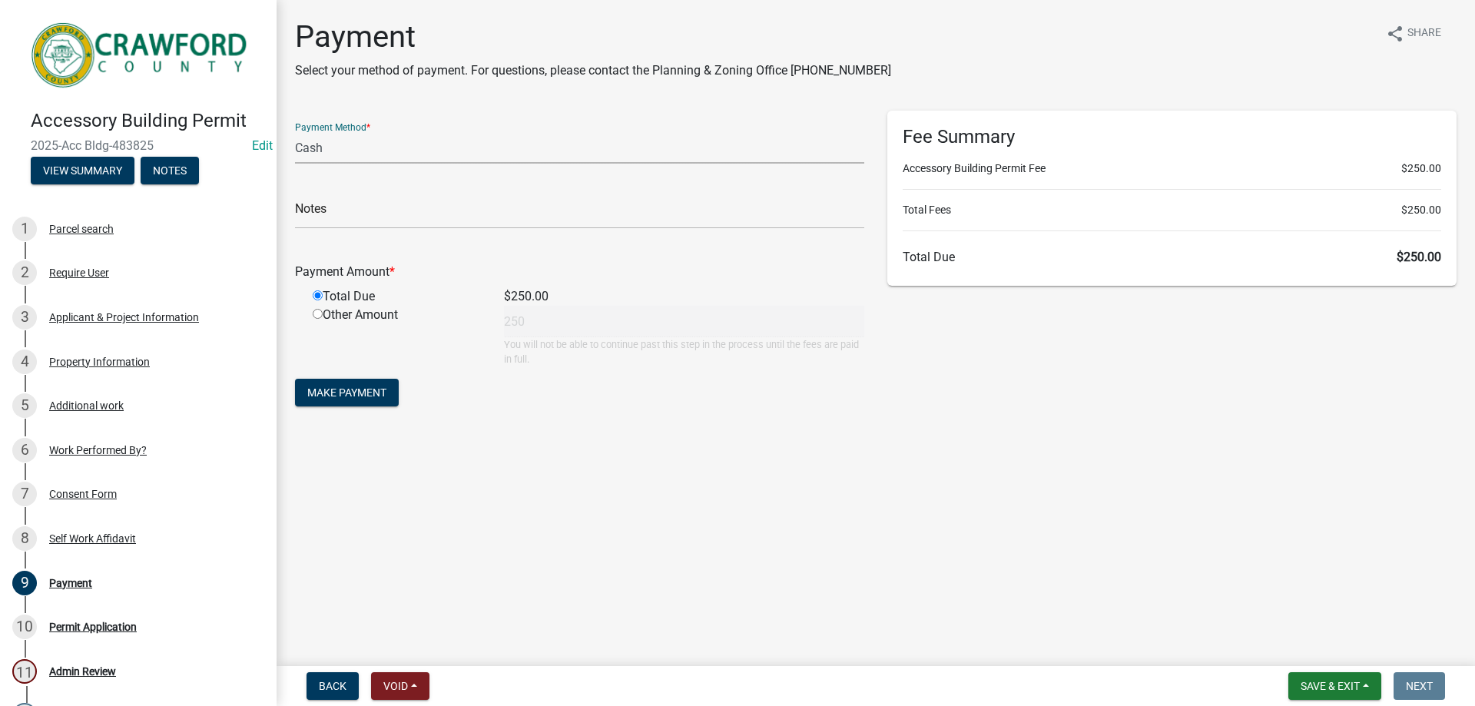
click at [295, 132] on select "Credit Card POS Check Cash Online" at bounding box center [579, 147] width 569 height 31
click at [330, 379] on button "Make Payment" at bounding box center [347, 393] width 104 height 28
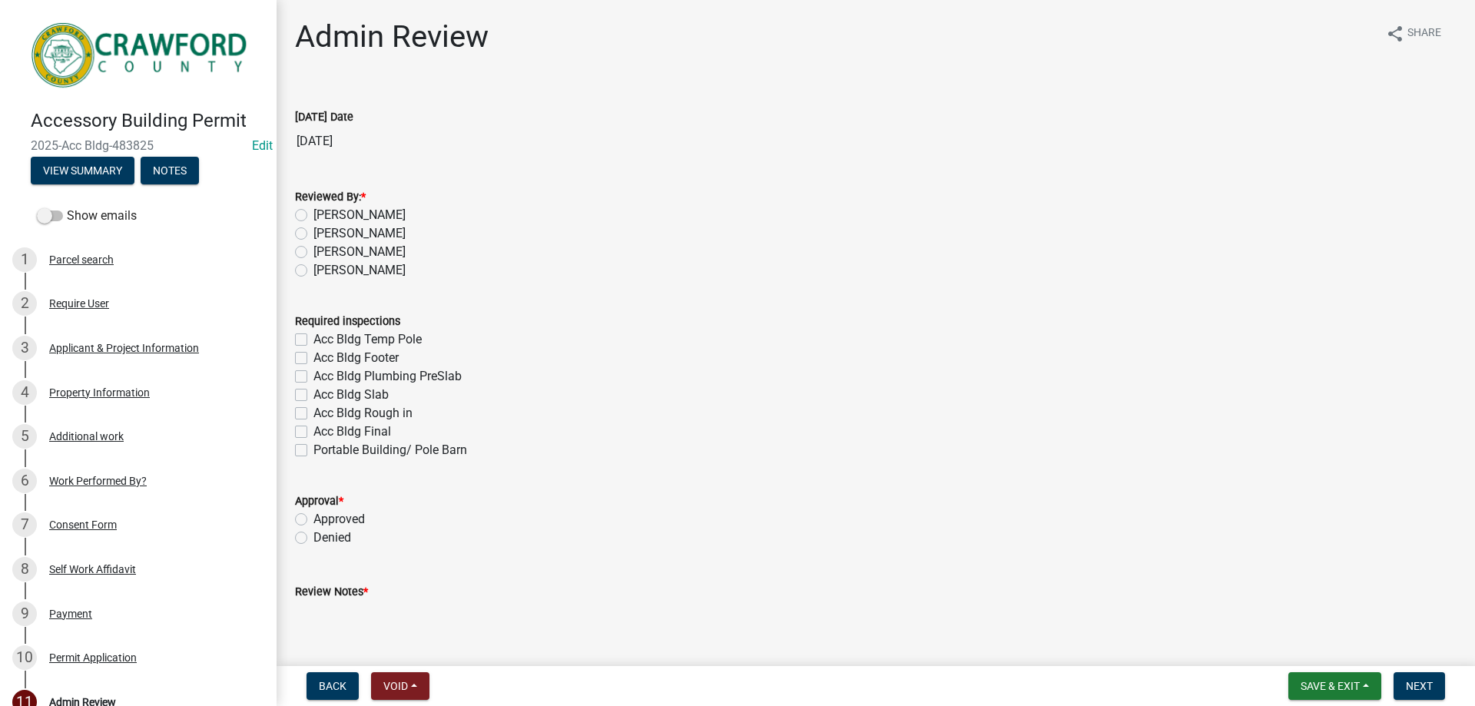
click at [313, 268] on div "[PERSON_NAME]" at bounding box center [876, 270] width 1162 height 18
click at [313, 273] on label "[PERSON_NAME]" at bounding box center [359, 270] width 92 height 18
click at [313, 271] on input "[PERSON_NAME]" at bounding box center [318, 266] width 10 height 10
radio input "true"
click at [313, 435] on label "Acc Bldg Final" at bounding box center [352, 432] width 78 height 18
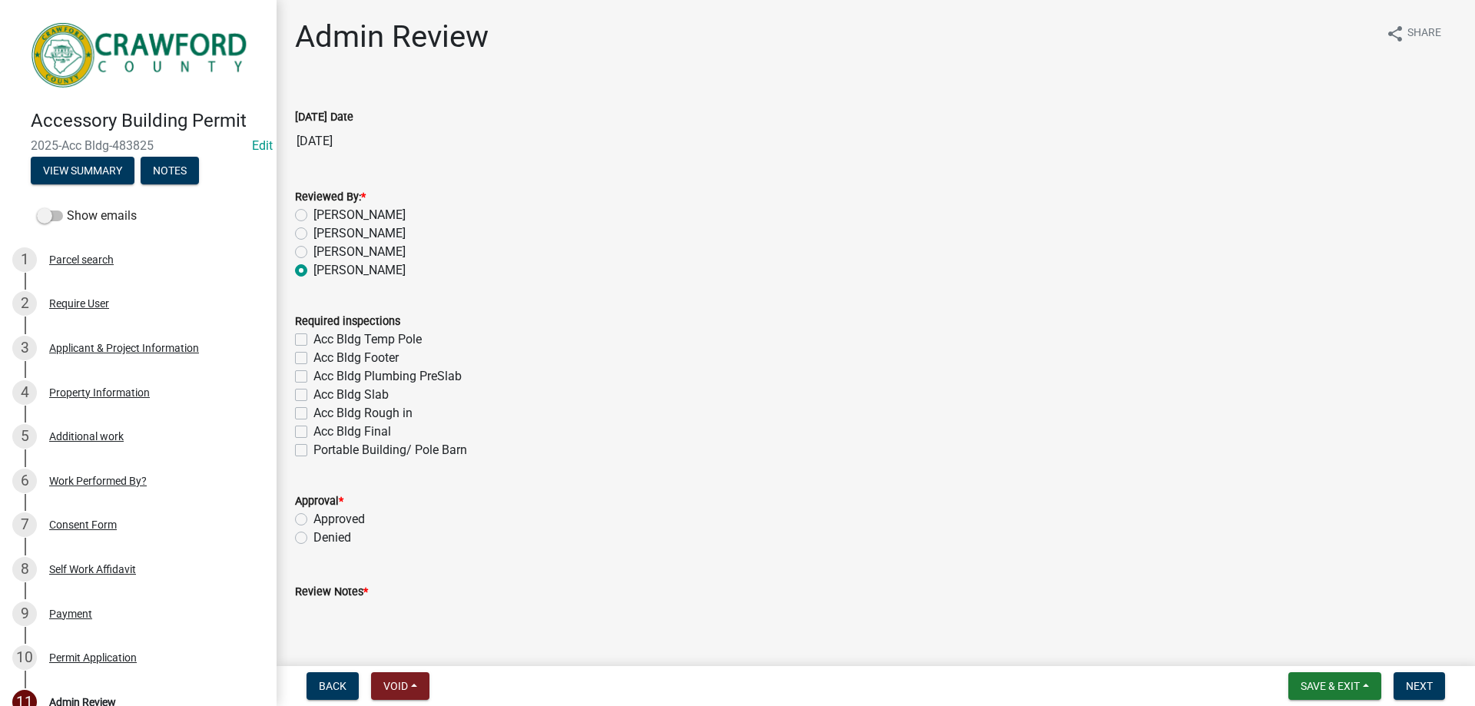
click at [313, 433] on input "Acc Bldg Final" at bounding box center [318, 428] width 10 height 10
checkbox input "true"
checkbox input "false"
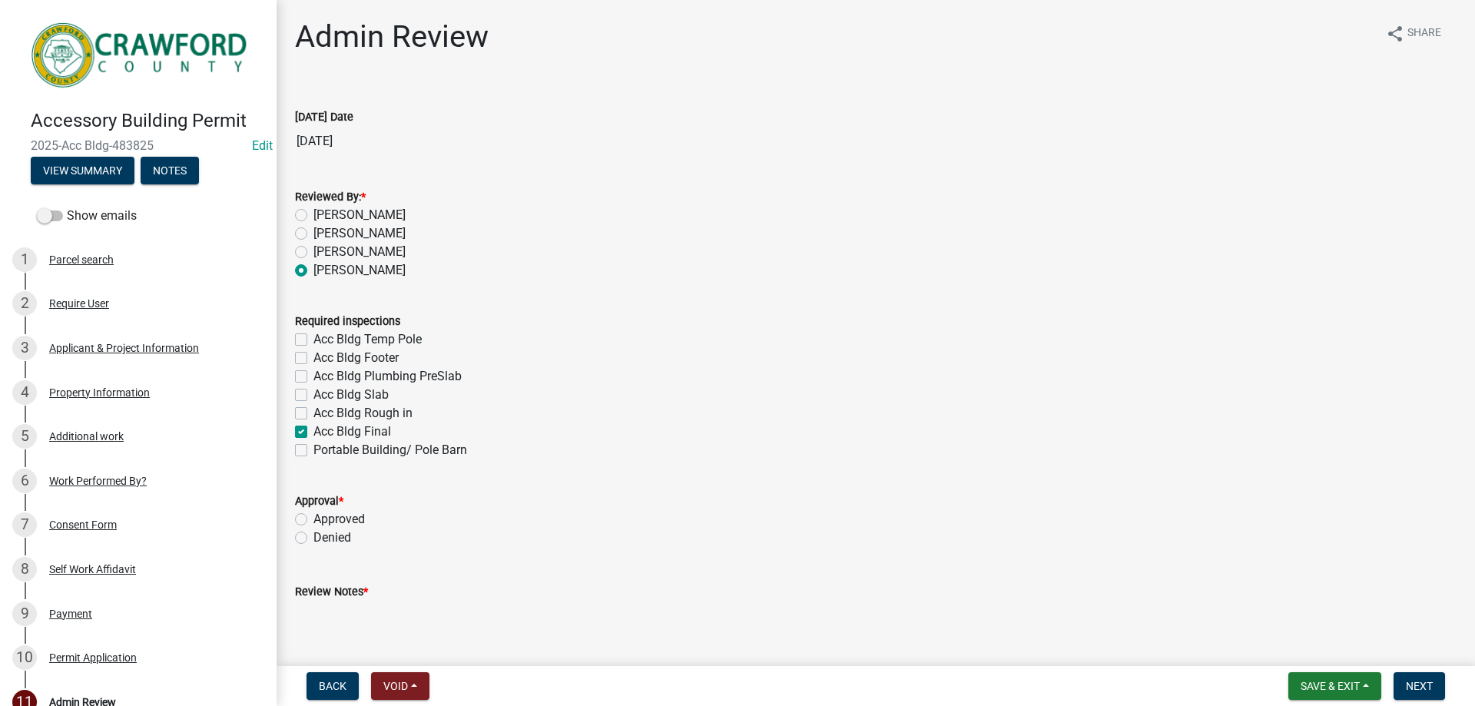
checkbox input "false"
checkbox input "true"
checkbox input "false"
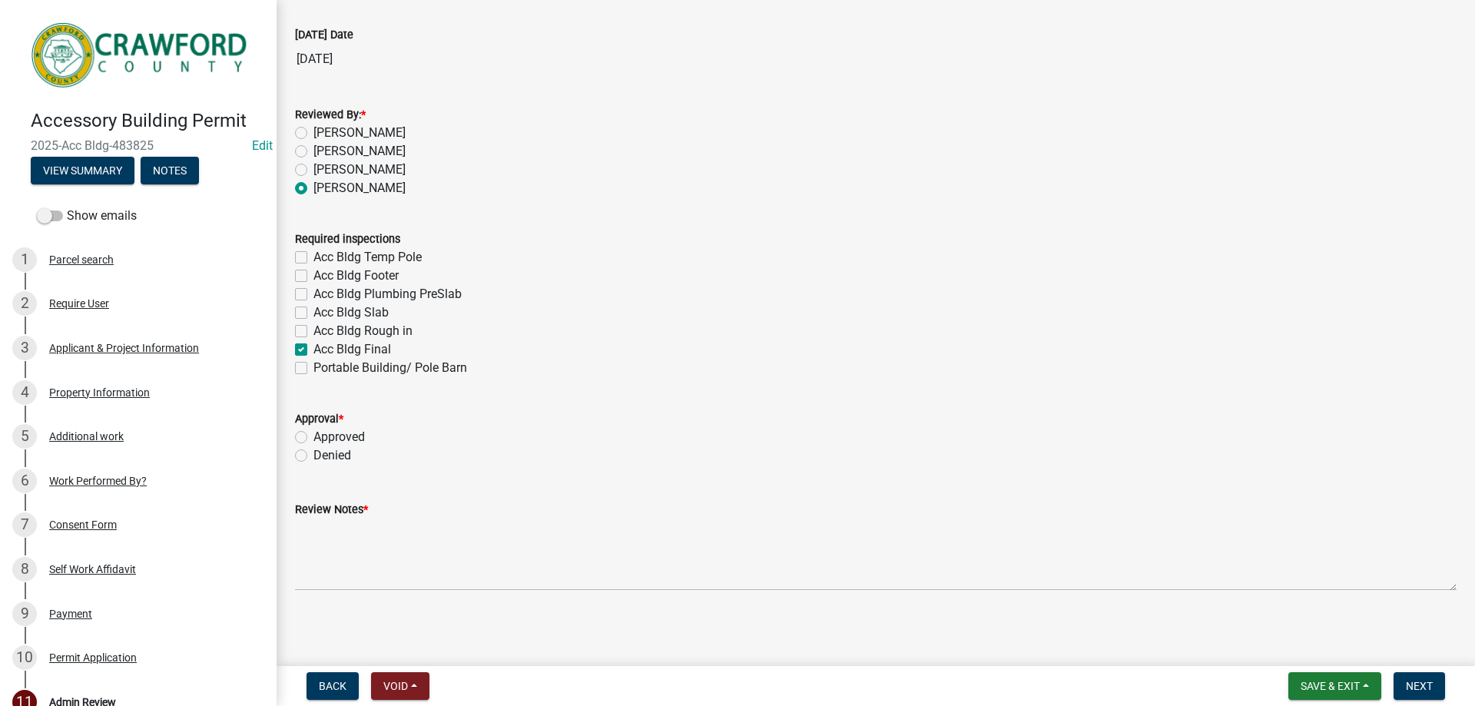
scroll to position [85, 0]
click at [313, 432] on label "Approved" at bounding box center [338, 434] width 51 height 18
click at [313, 432] on input "Approved" at bounding box center [318, 430] width 10 height 10
radio input "true"
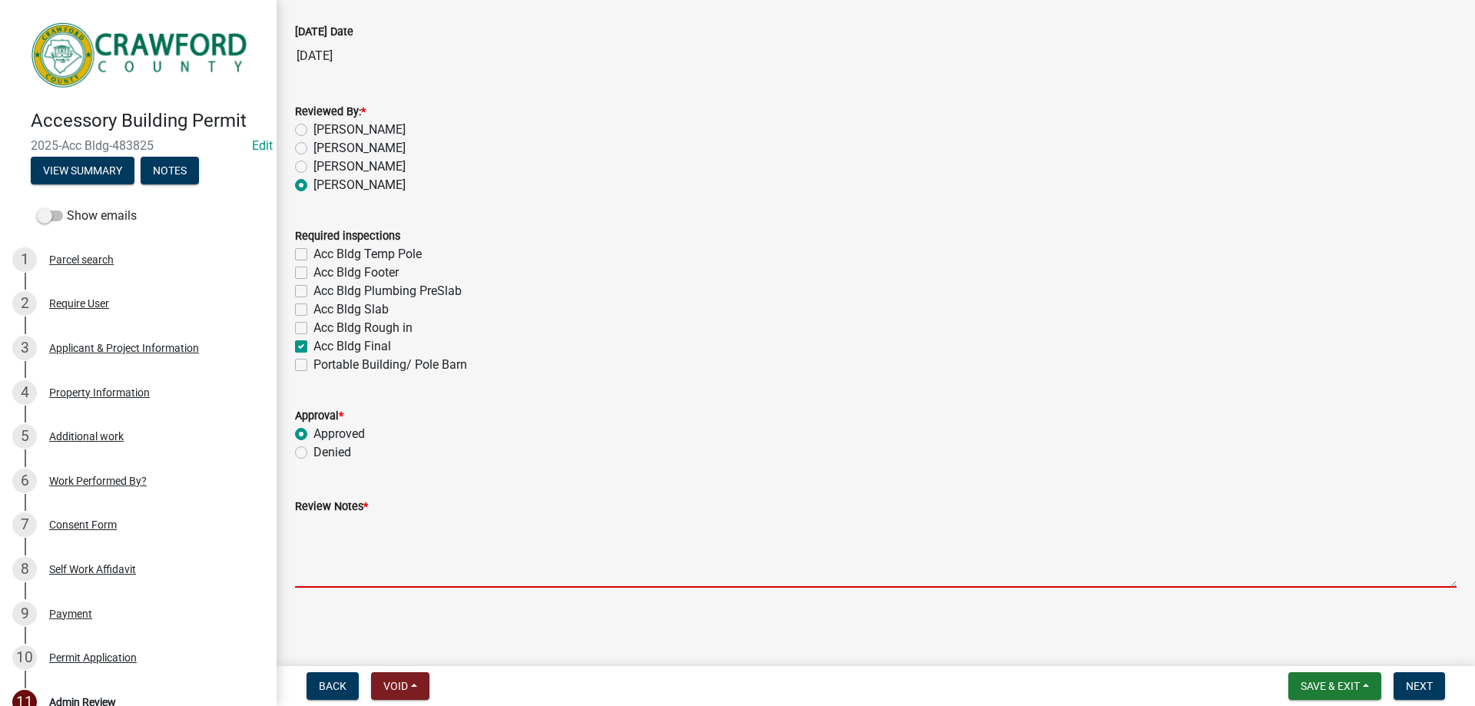
click at [346, 547] on textarea "Review Notes *" at bounding box center [876, 551] width 1162 height 72
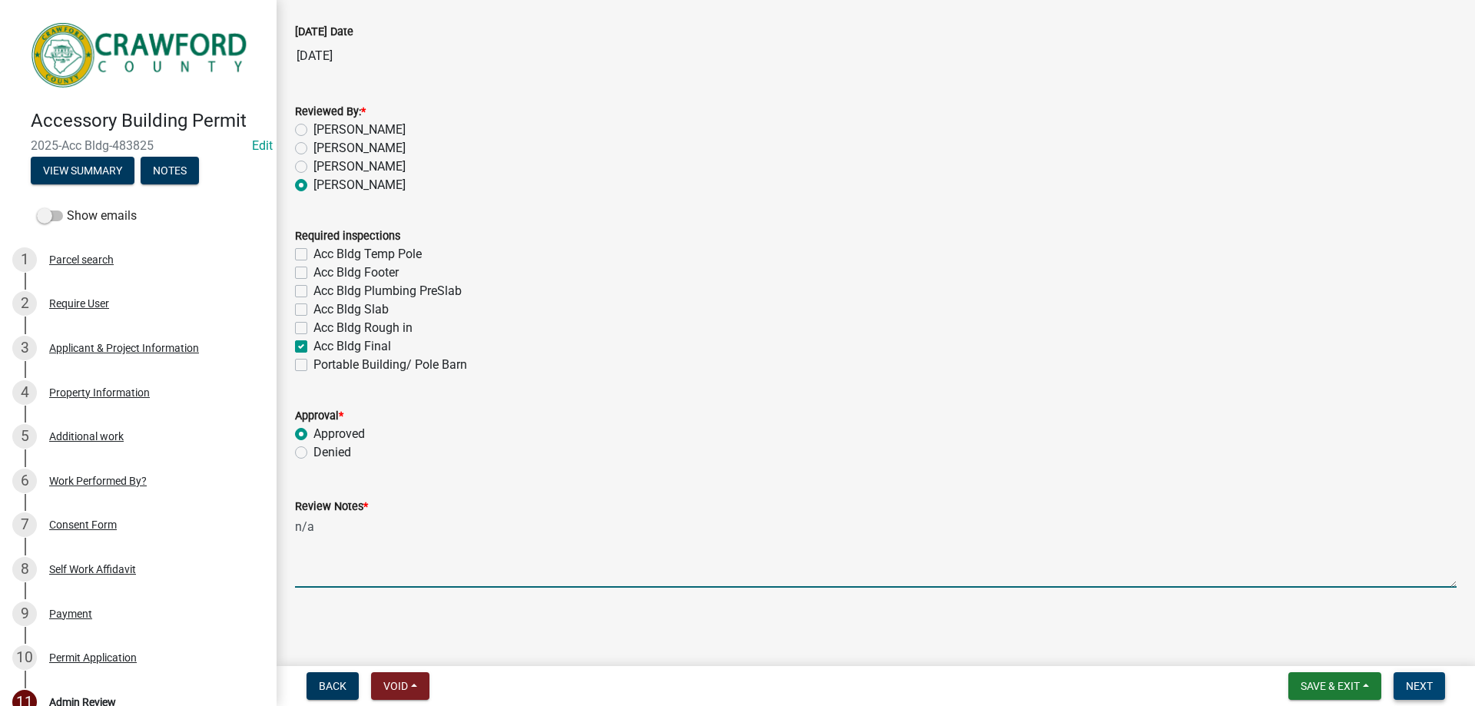
type textarea "n/a"
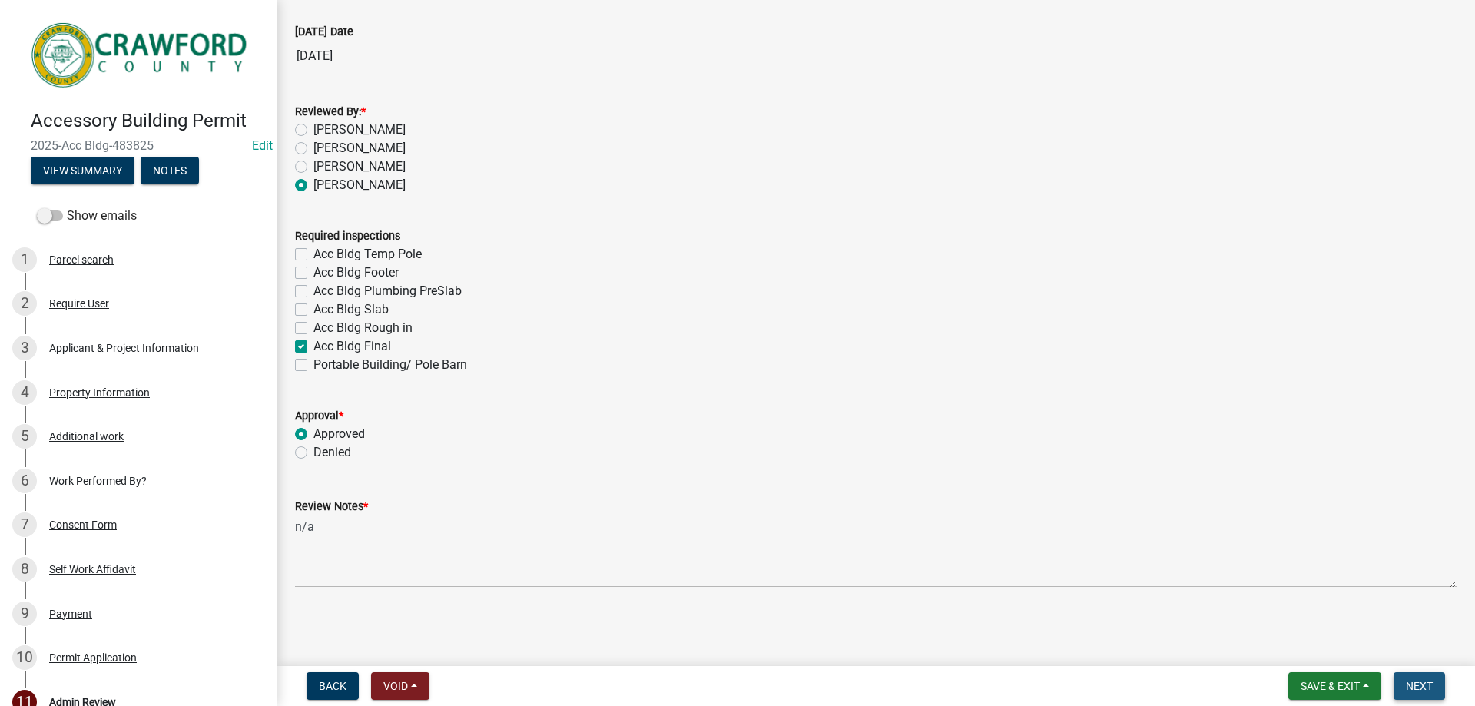
click at [1413, 682] on span "Next" at bounding box center [1419, 686] width 27 height 12
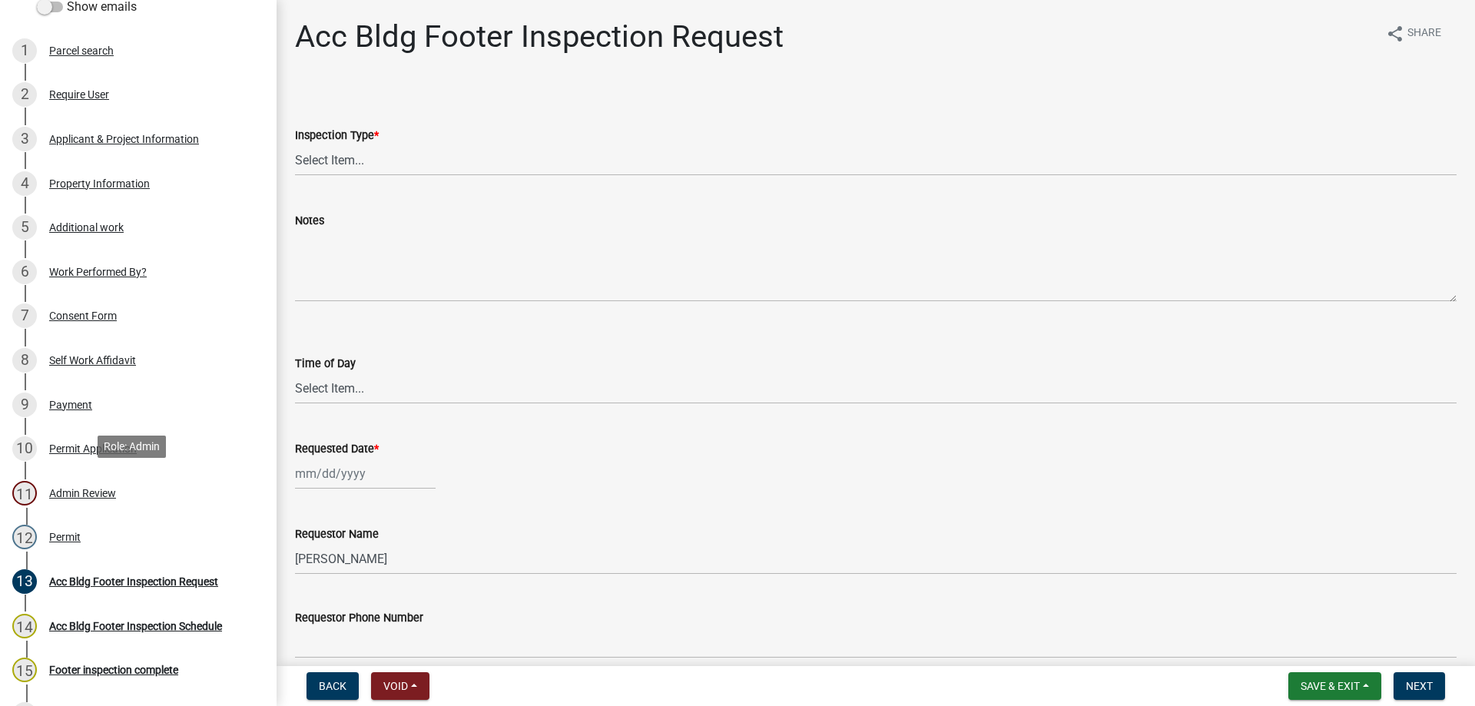
scroll to position [230, 0]
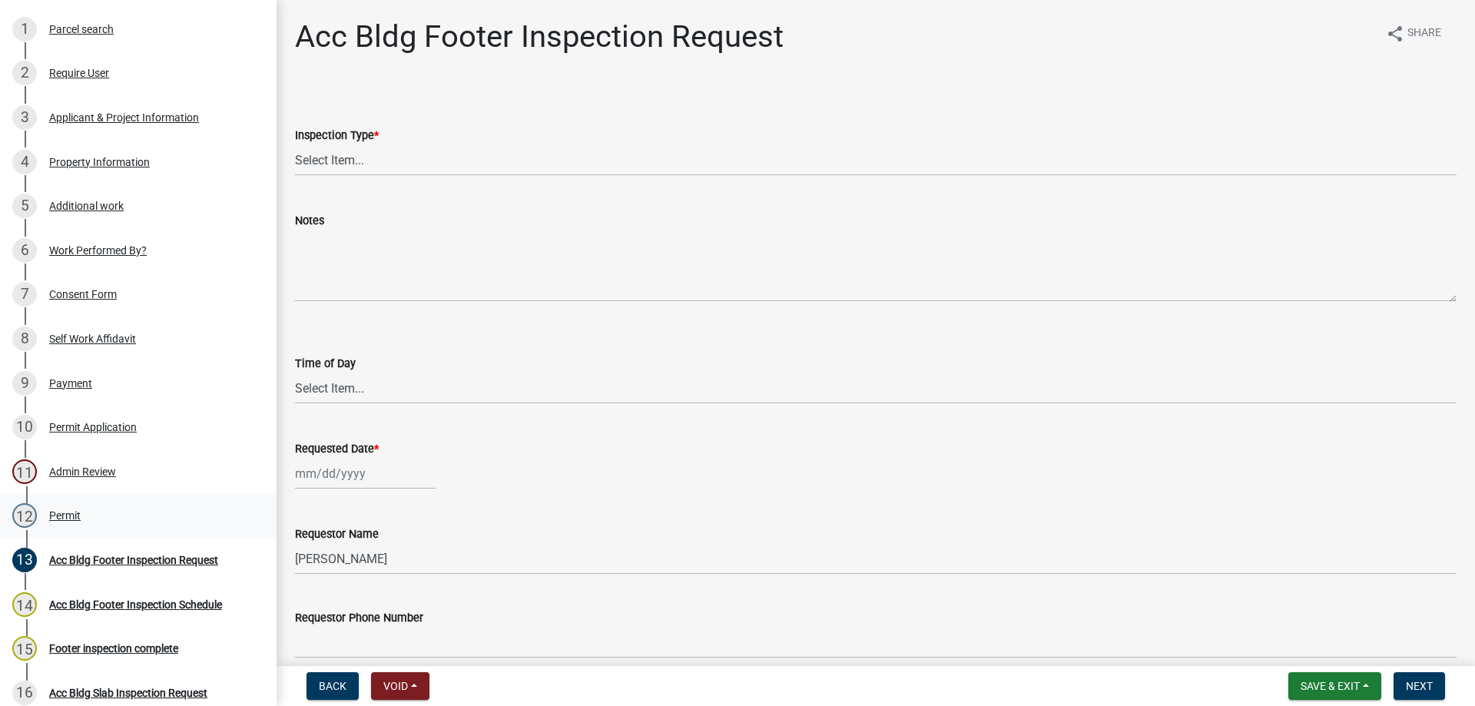
click at [94, 512] on div "12 Permit" at bounding box center [132, 515] width 240 height 25
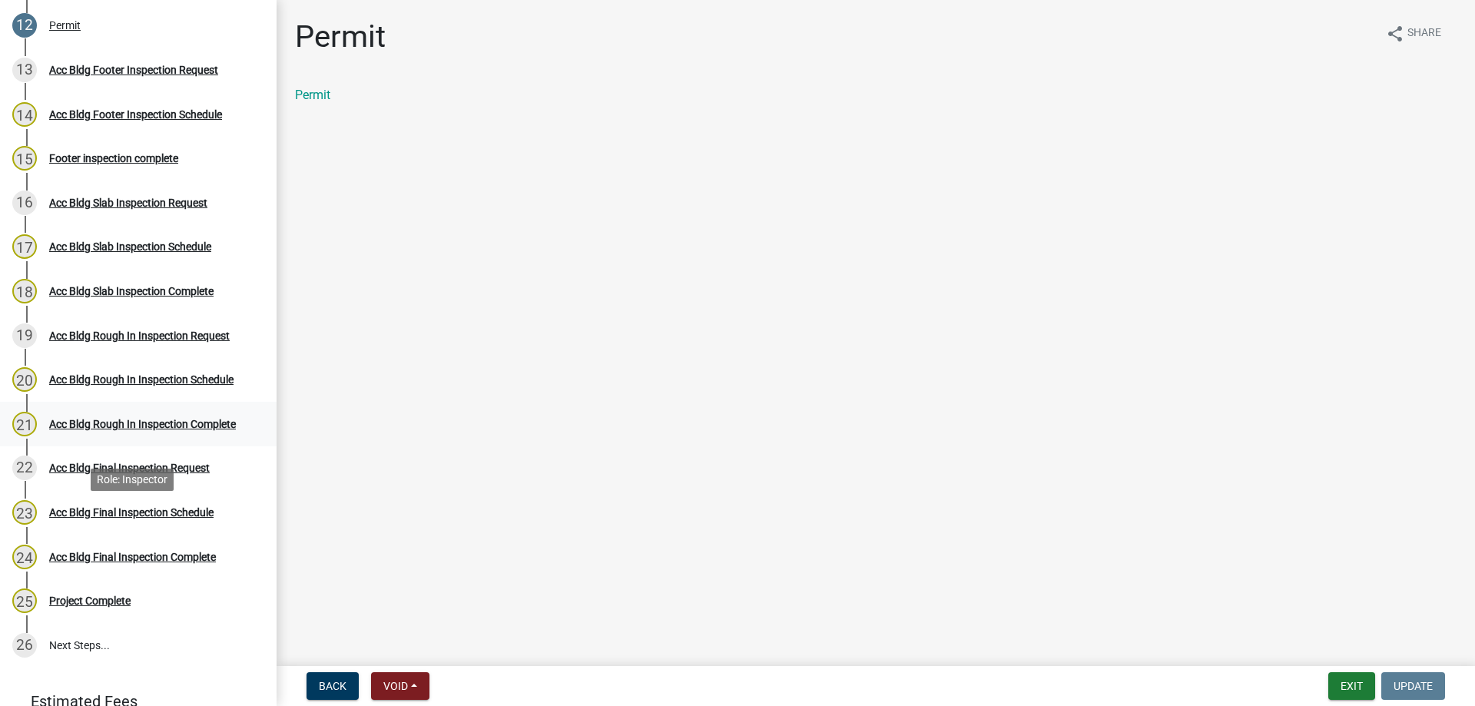
scroll to position [820, 0]
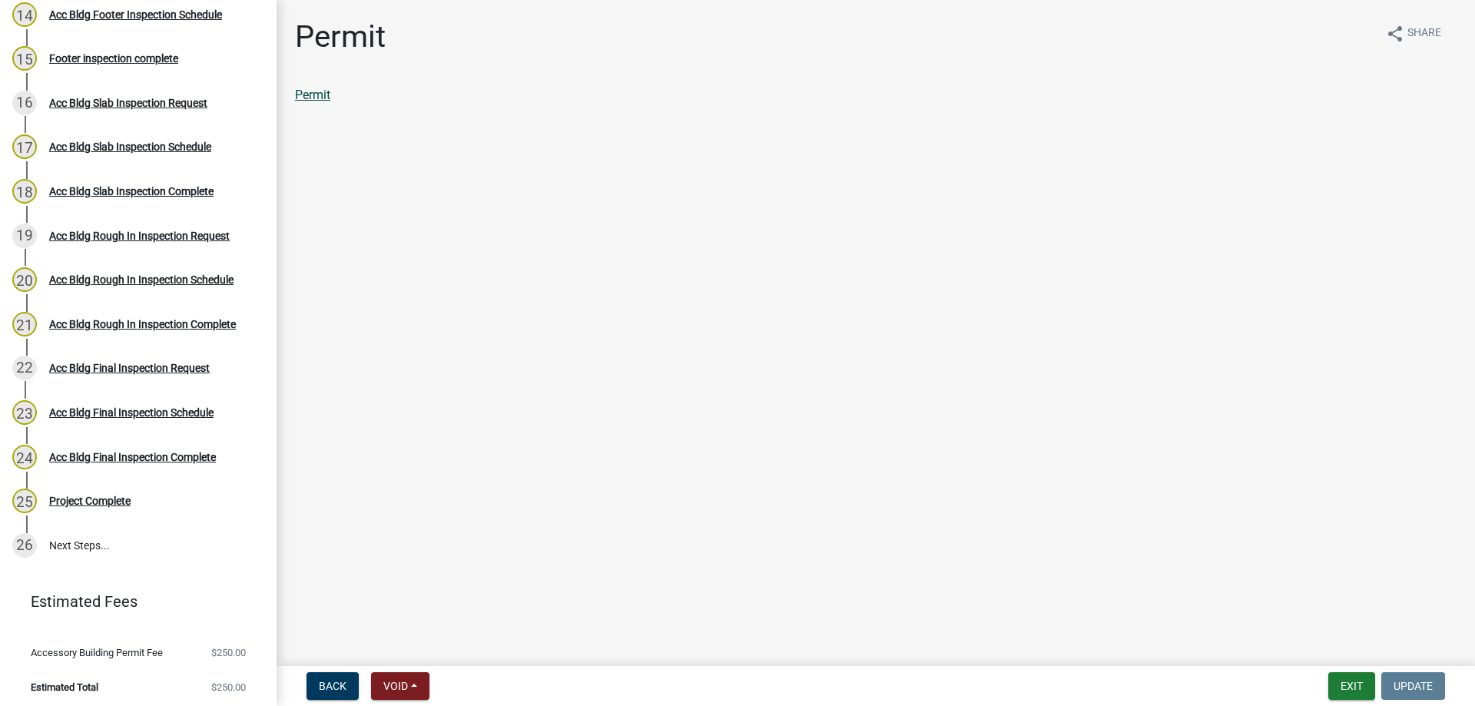
click at [308, 88] on link "Permit" at bounding box center [312, 95] width 35 height 15
